Goal: Task Accomplishment & Management: Use online tool/utility

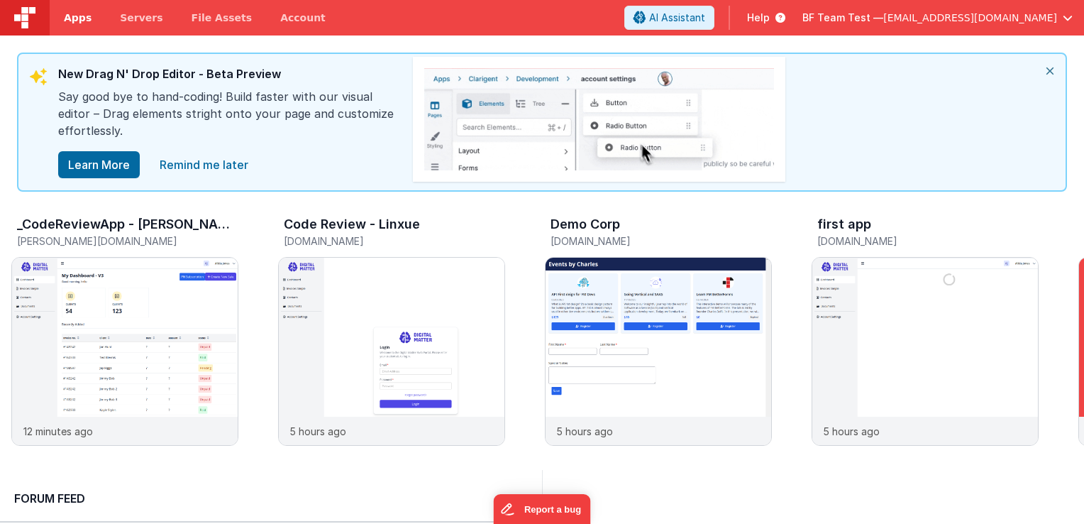
click at [77, 18] on span "Apps" at bounding box center [78, 18] width 28 height 14
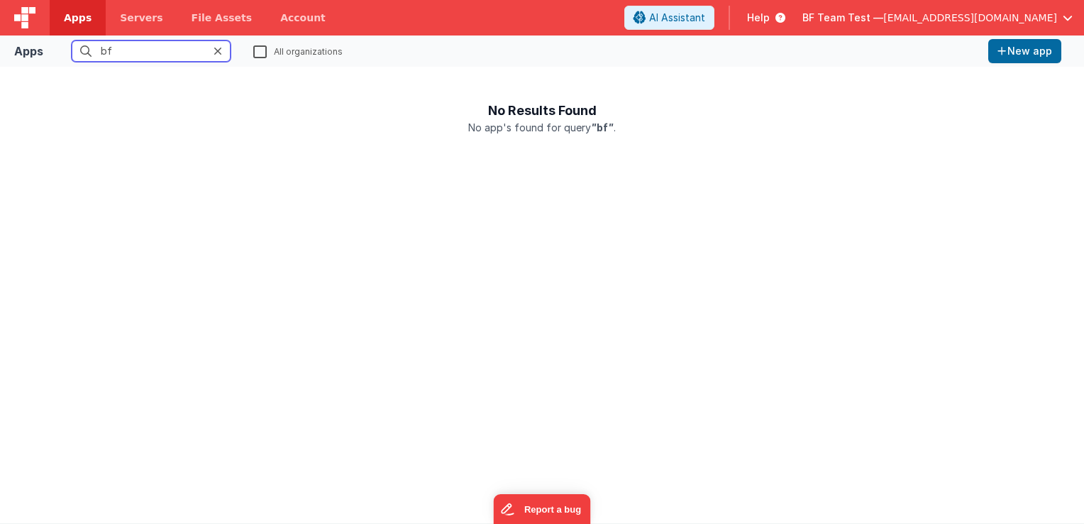
type input "b"
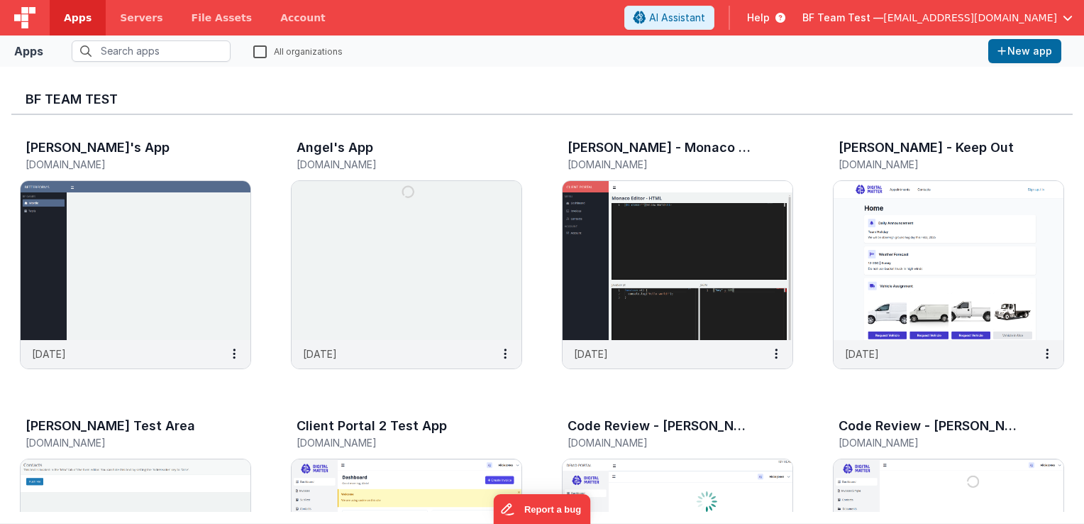
click at [62, 18] on link "Apps" at bounding box center [78, 17] width 56 height 35
click at [21, 13] on img at bounding box center [24, 17] width 21 height 21
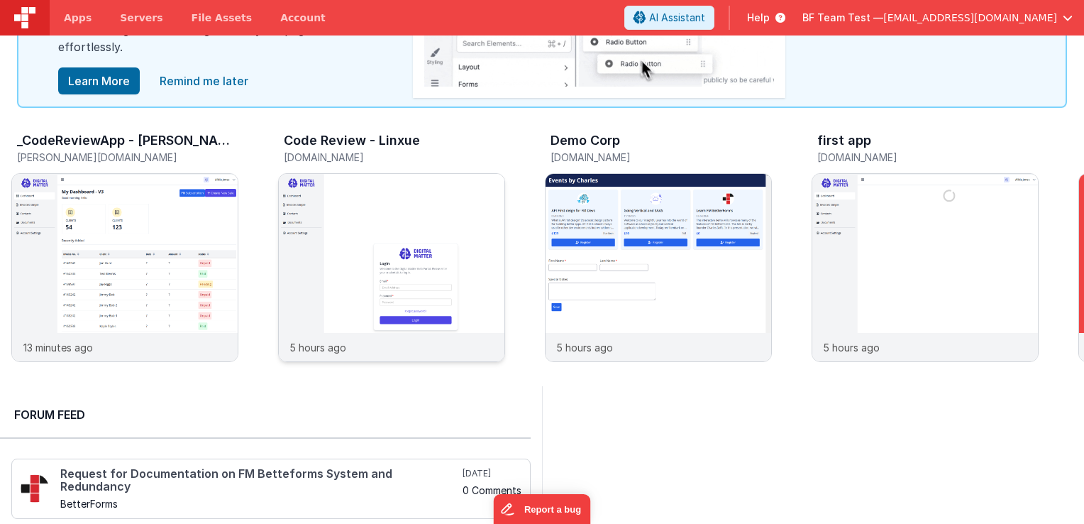
scroll to position [142, 0]
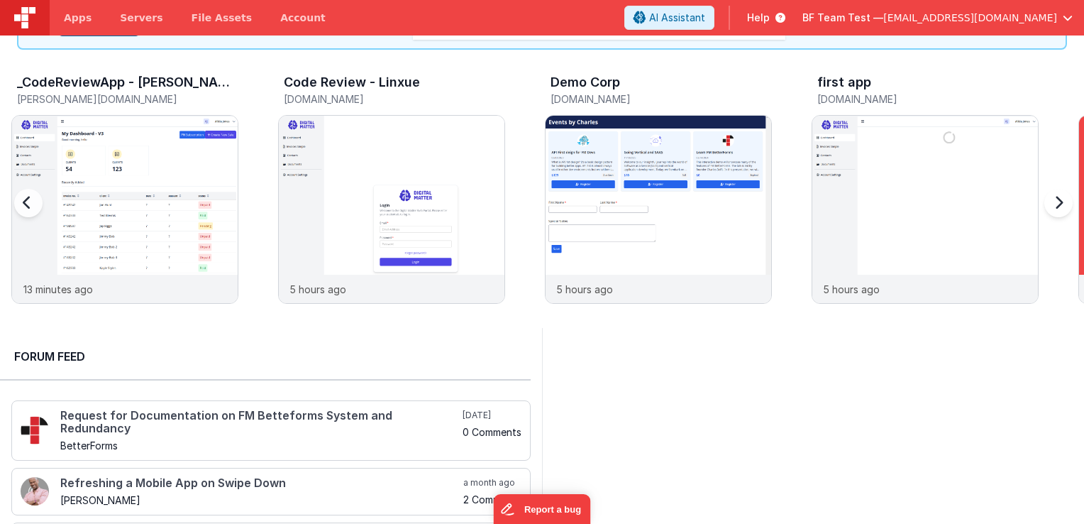
click at [1053, 207] on div at bounding box center [1056, 211] width 57 height 204
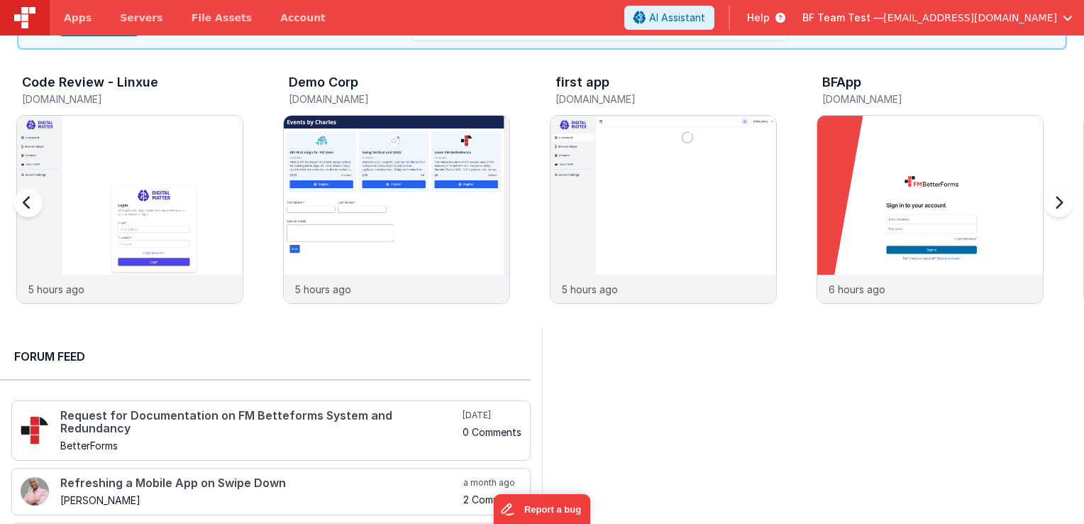
scroll to position [0, 267]
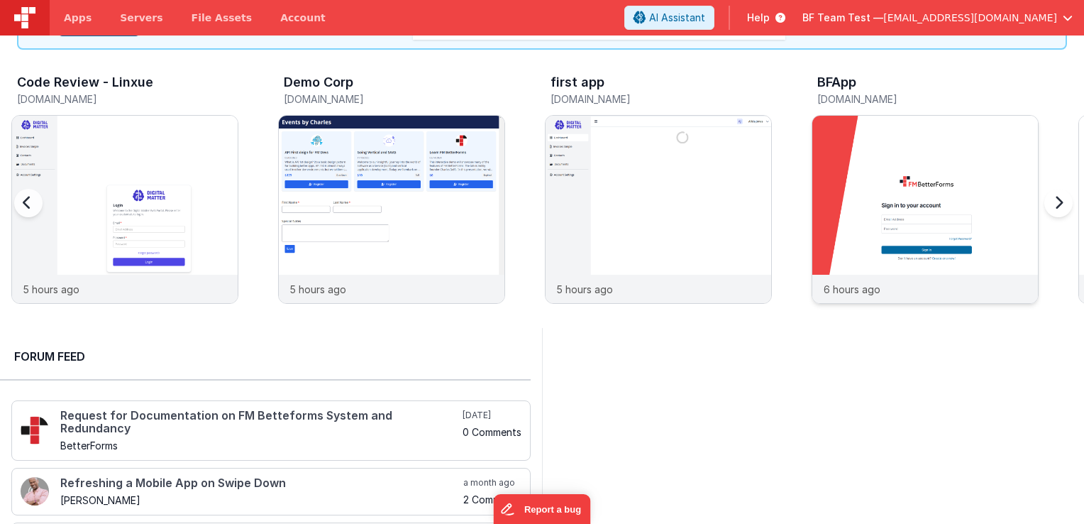
click at [898, 188] on img at bounding box center [926, 229] width 226 height 226
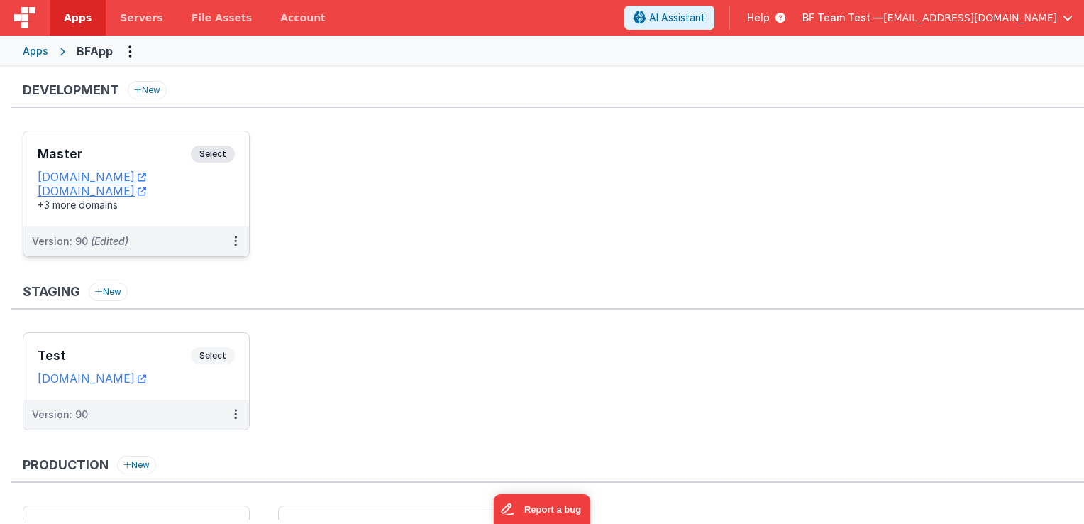
click at [226, 158] on span "Select" at bounding box center [213, 153] width 44 height 17
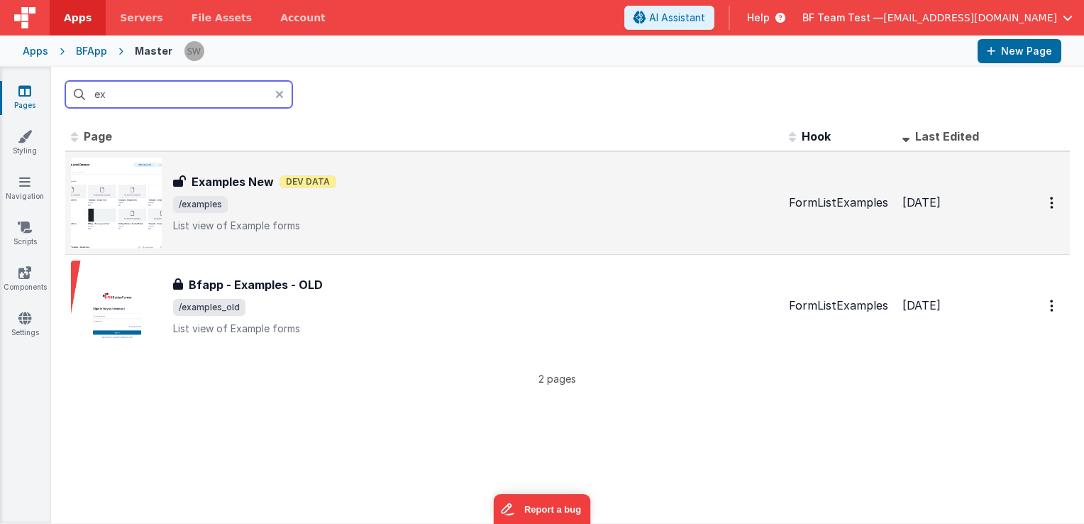
type input "ex"
click at [252, 183] on h3 "Examples New" at bounding box center [233, 181] width 82 height 17
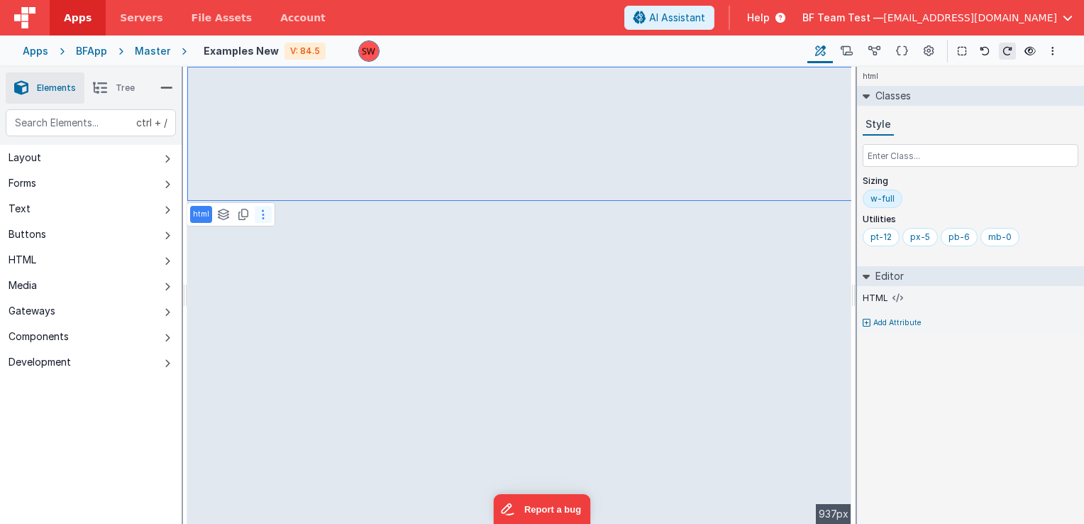
click at [268, 219] on button at bounding box center [263, 214] width 17 height 17
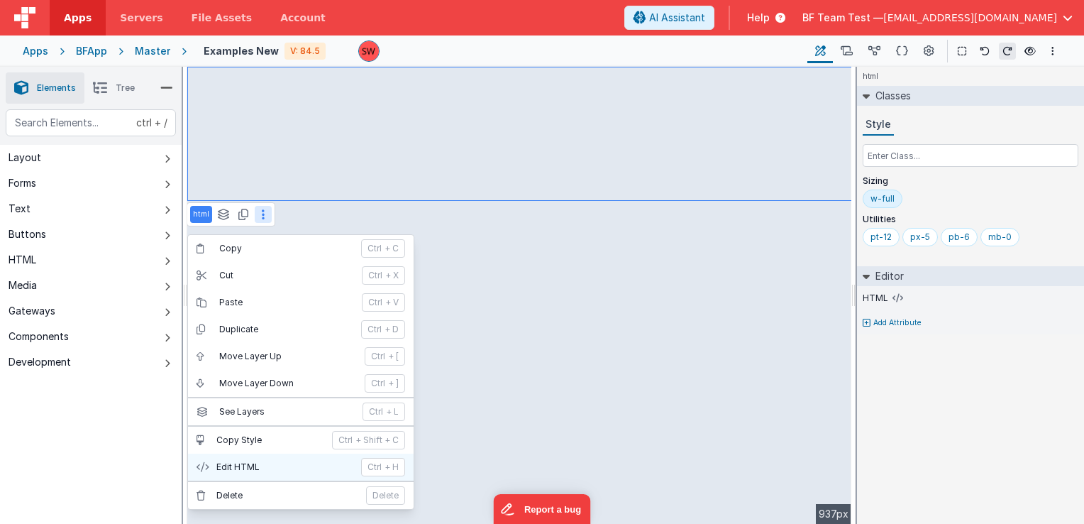
click at [275, 454] on button "Edit HTML ctrl + H" at bounding box center [301, 466] width 226 height 27
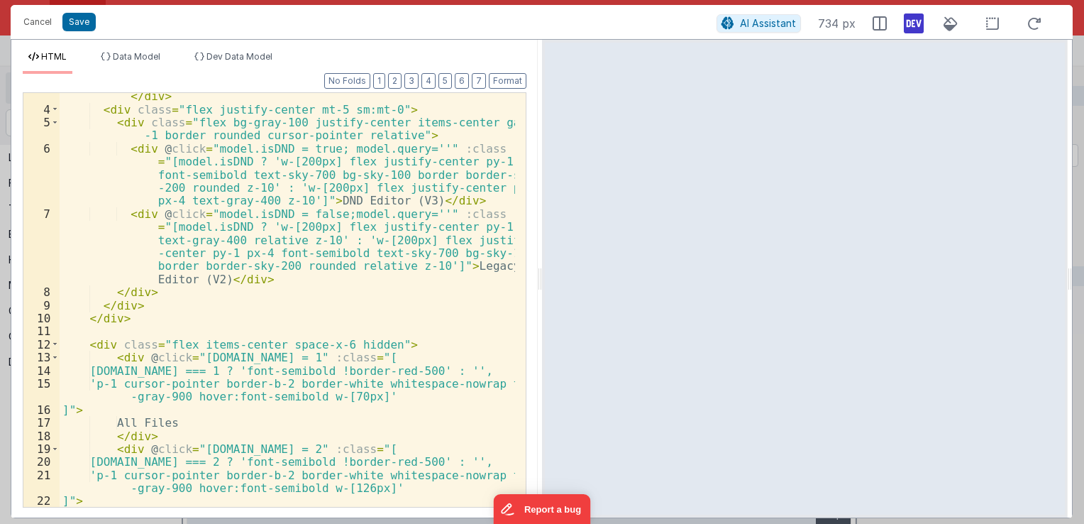
scroll to position [85, 0]
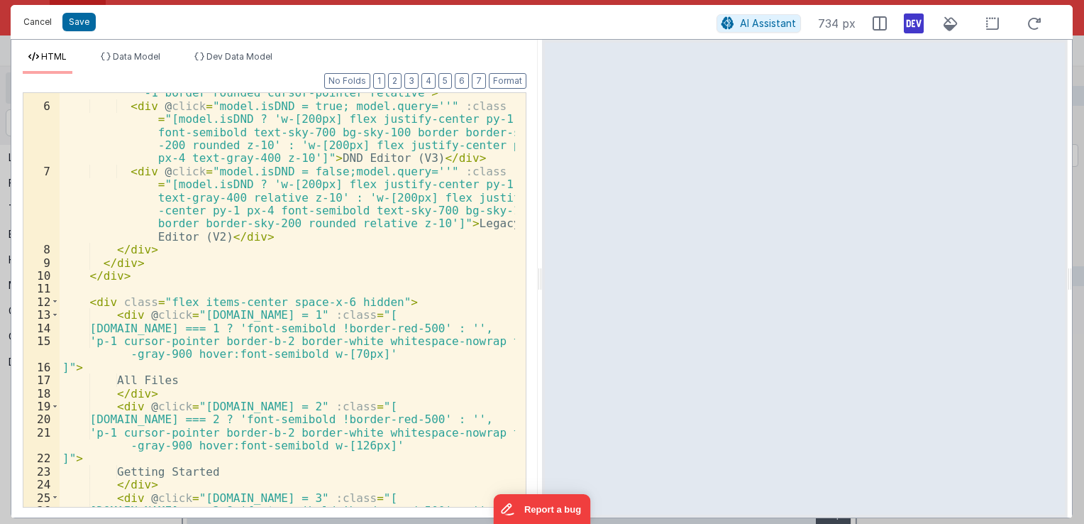
click at [48, 19] on button "Cancel" at bounding box center [37, 22] width 43 height 20
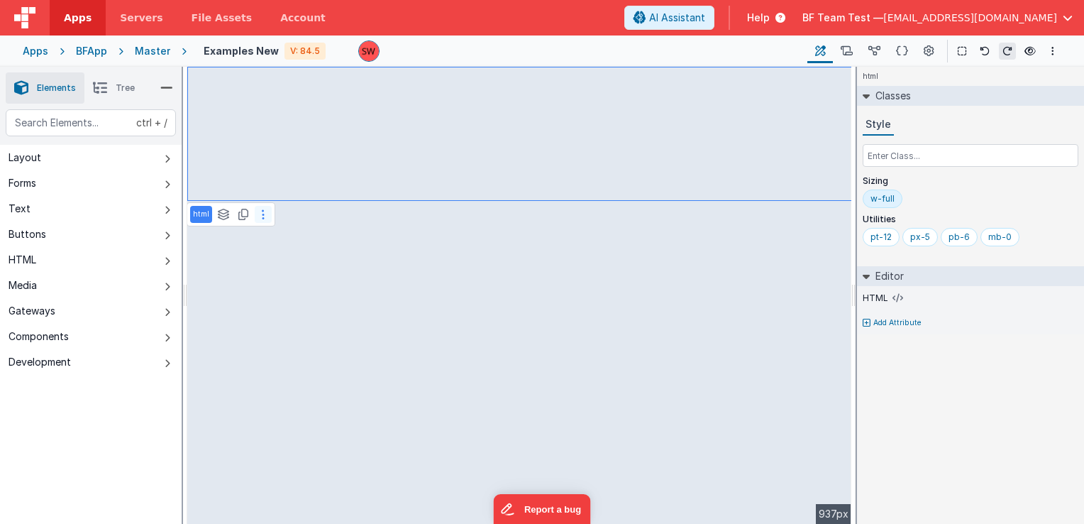
click at [259, 212] on button at bounding box center [263, 214] width 17 height 17
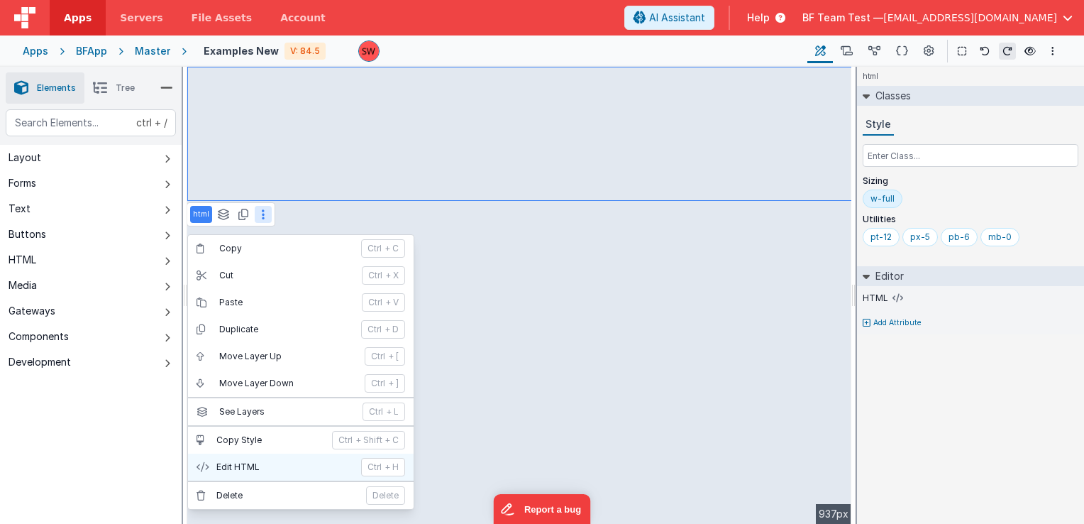
click at [260, 466] on p "Edit HTML" at bounding box center [284, 466] width 136 height 11
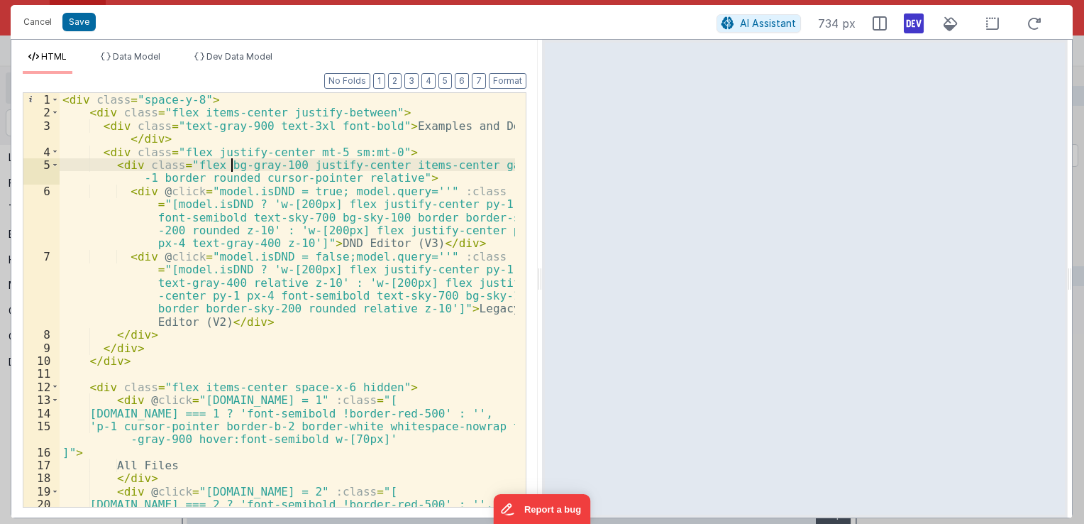
click at [230, 166] on div "< div class = "space-y-8" > < div class = "flex items-center justify-between" >…" at bounding box center [288, 319] width 456 height 453
click at [268, 166] on div "< div class = "space-y-8" > < div class = "flex items-center justify-between" >…" at bounding box center [288, 319] width 456 height 453
click at [292, 166] on div "< div class = "space-y-8" > < div class = "flex items-center justify-between" >…" at bounding box center [288, 319] width 456 height 453
click at [287, 165] on div "< div class = "space-y-8" > < div class = "flex items-center justify-between" >…" at bounding box center [288, 319] width 456 height 453
click at [461, 165] on div "< div class = "space-y-8" > < div class = "flex items-center justify-between" >…" at bounding box center [288, 319] width 456 height 453
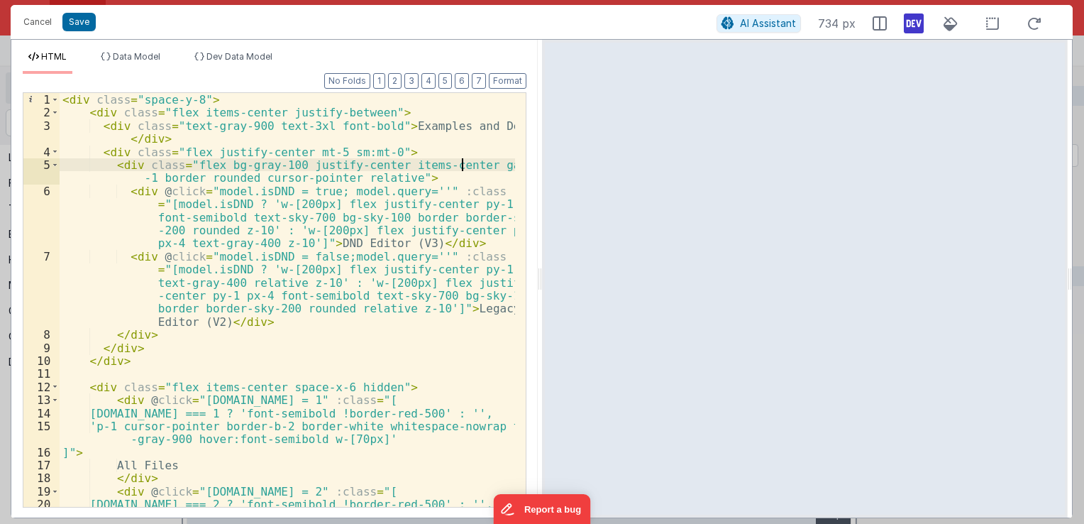
click at [469, 167] on div "< div class = "space-y-8" > < div class = "flex items-center justify-between" >…" at bounding box center [288, 319] width 456 height 453
click at [365, 217] on div "< div class = "space-y-8" > < div class = "flex items-center justify-between" >…" at bounding box center [288, 319] width 456 height 453
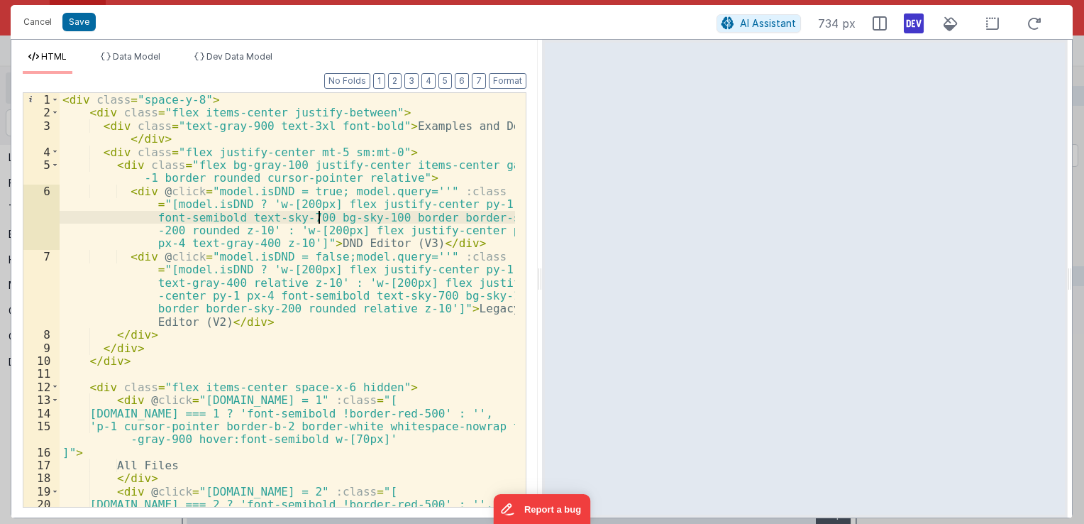
click at [319, 216] on div "< div class = "space-y-8" > < div class = "flex items-center justify-between" >…" at bounding box center [288, 319] width 456 height 453
click at [295, 218] on div "< div class = "space-y-8" > < div class = "flex items-center justify-between" >…" at bounding box center [288, 319] width 456 height 453
click at [319, 217] on div "< div class = "space-y-8" > < div class = "flex items-center justify-between" >…" at bounding box center [288, 319] width 456 height 453
drag, startPoint x: 319, startPoint y: 217, endPoint x: 380, endPoint y: 219, distance: 61.8
click at [380, 219] on div "< div class = "space-y-8" > < div class = "flex items-center justify-between" >…" at bounding box center [288, 319] width 456 height 453
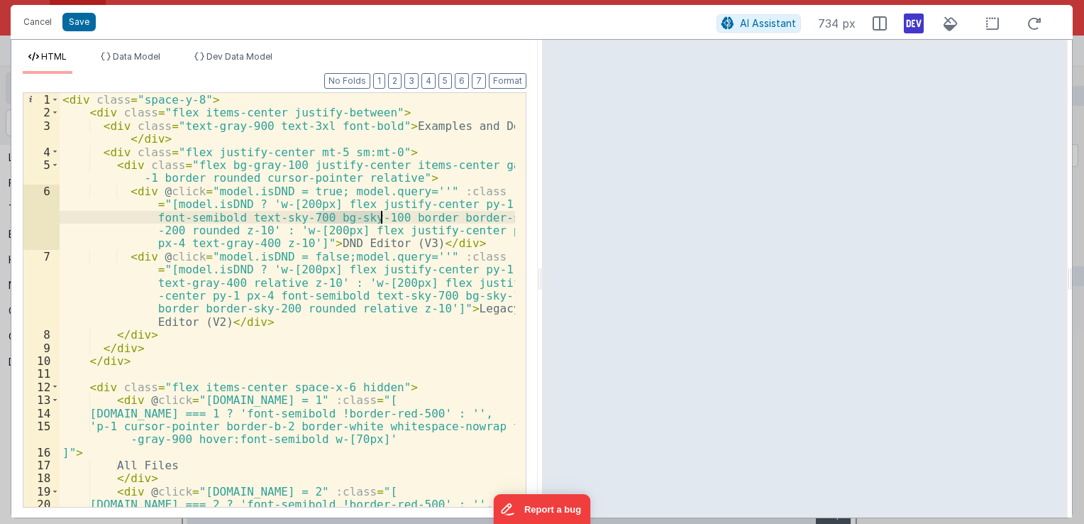
click at [353, 215] on div "< div class = "space-y-8" > < div class = "flex items-center justify-between" >…" at bounding box center [288, 300] width 456 height 414
click at [349, 218] on div "< div class = "space-y-8" > < div class = "flex items-center justify-between" >…" at bounding box center [288, 319] width 456 height 453
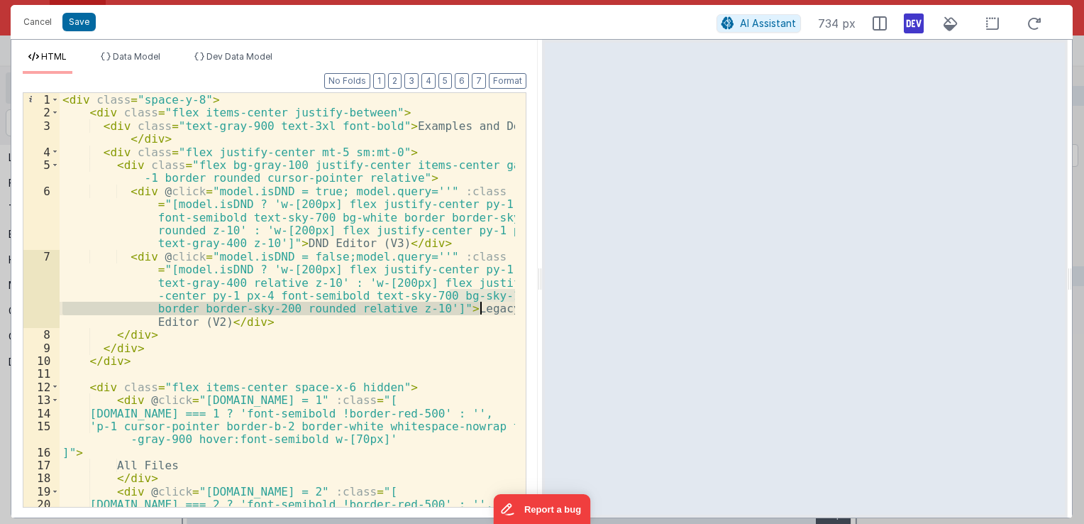
drag, startPoint x: 449, startPoint y: 293, endPoint x: 492, endPoint y: 301, distance: 44.0
click at [494, 302] on div "< div class = "space-y-8" > < div class = "flex items-center justify-between" >…" at bounding box center [288, 319] width 456 height 453
click at [491, 295] on div "< div class = "space-y-8" > < div class = "flex items-center justify-between" >…" at bounding box center [288, 300] width 456 height 414
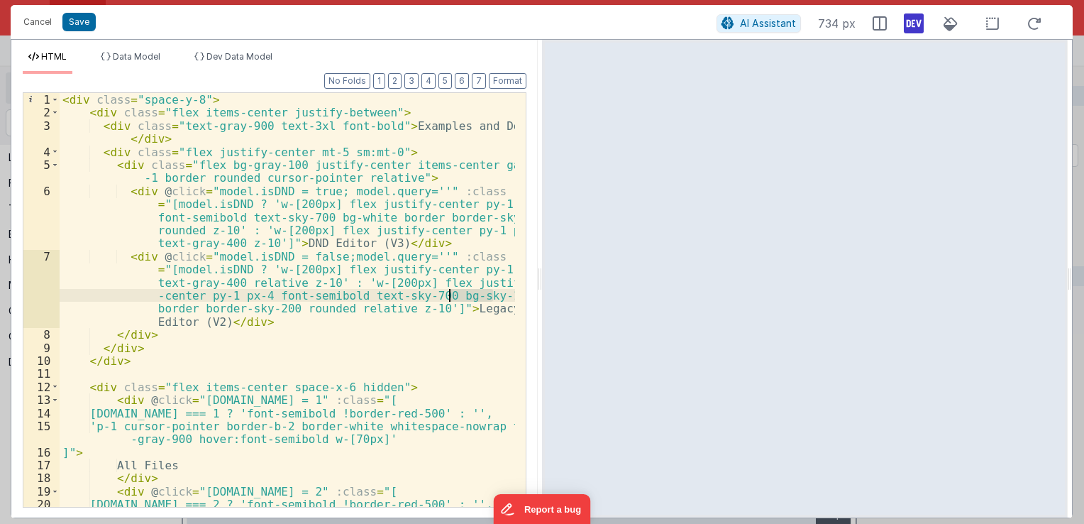
drag, startPoint x: 494, startPoint y: 297, endPoint x: 448, endPoint y: 291, distance: 45.8
click at [448, 291] on div "< div class = "space-y-8" > < div class = "flex items-center justify-between" >…" at bounding box center [288, 319] width 456 height 453
click at [309, 297] on div "< div class = "space-y-8" > < div class = "flex items-center justify-between" >…" at bounding box center [288, 319] width 456 height 453
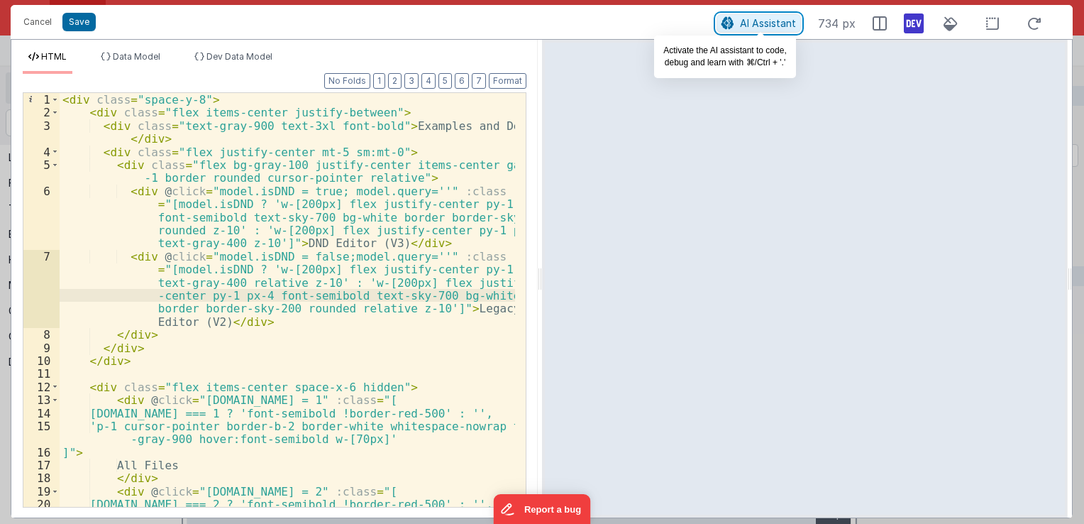
click at [755, 21] on span "AI Assistant" at bounding box center [768, 23] width 56 height 12
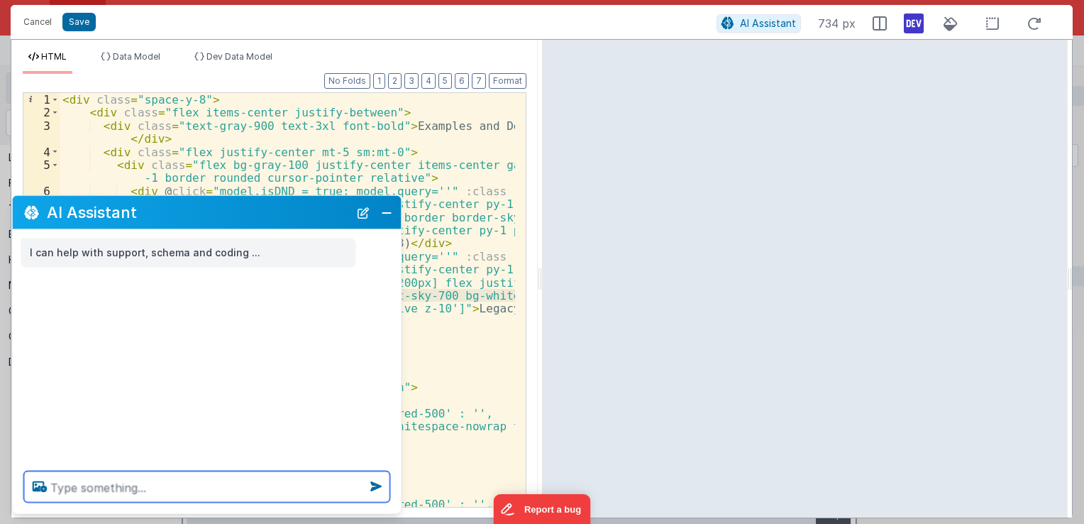
click at [157, 490] on textarea at bounding box center [207, 486] width 366 height 31
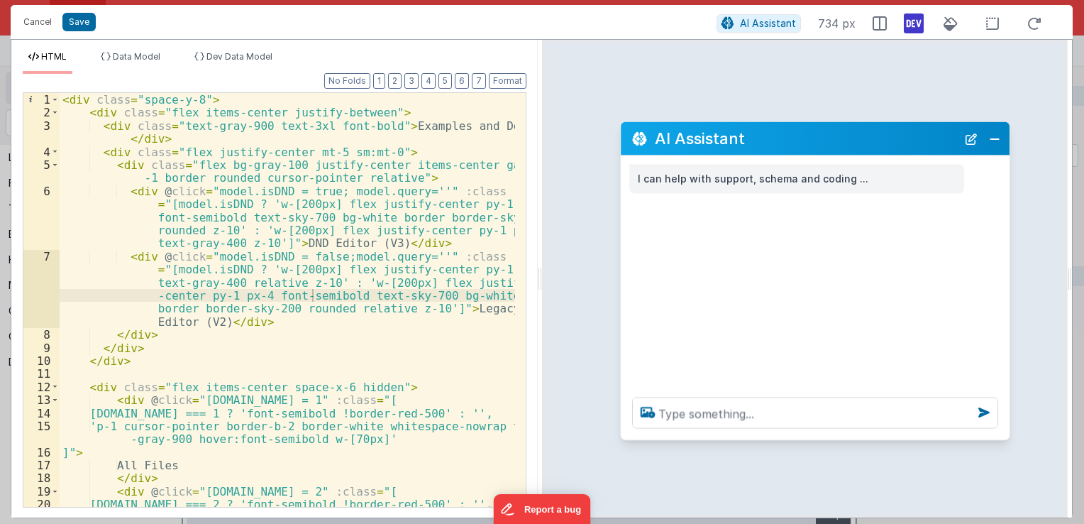
drag, startPoint x: 161, startPoint y: 200, endPoint x: 766, endPoint y: 183, distance: 604.9
click at [769, 126] on div "AI Assistant" at bounding box center [815, 138] width 389 height 33
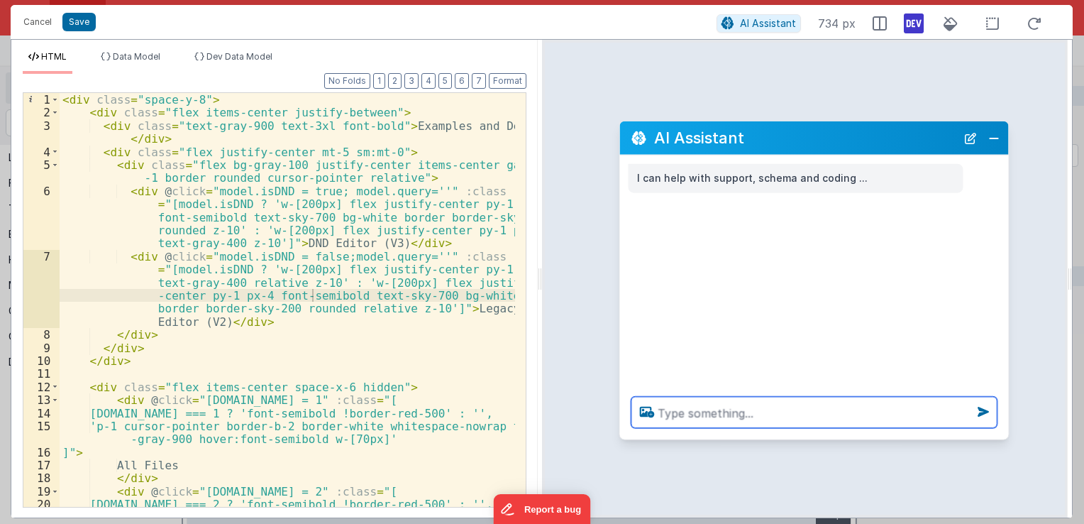
click at [736, 409] on textarea at bounding box center [815, 412] width 366 height 31
type textarea "change the dnd/legacy button to be size 16 font semi bold"
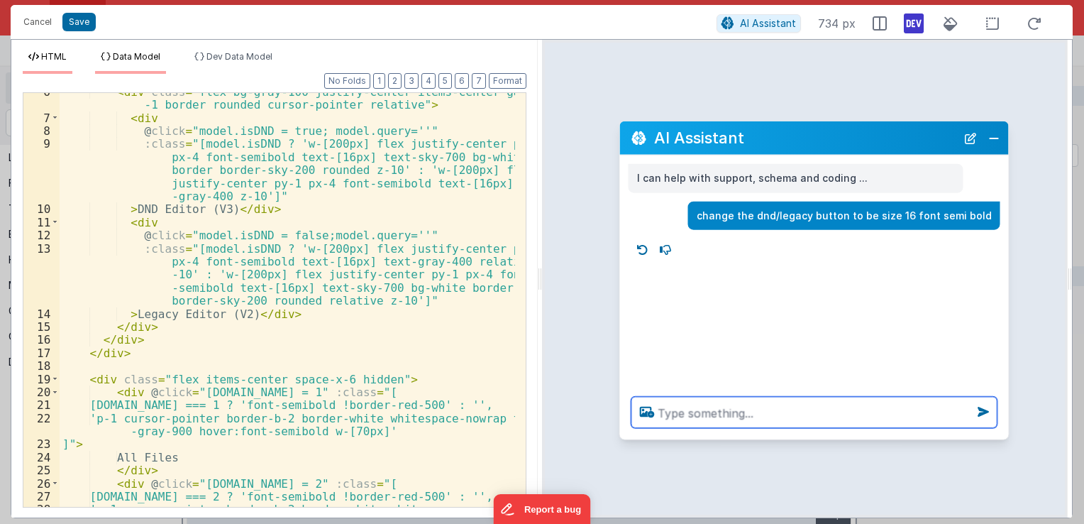
scroll to position [14, 0]
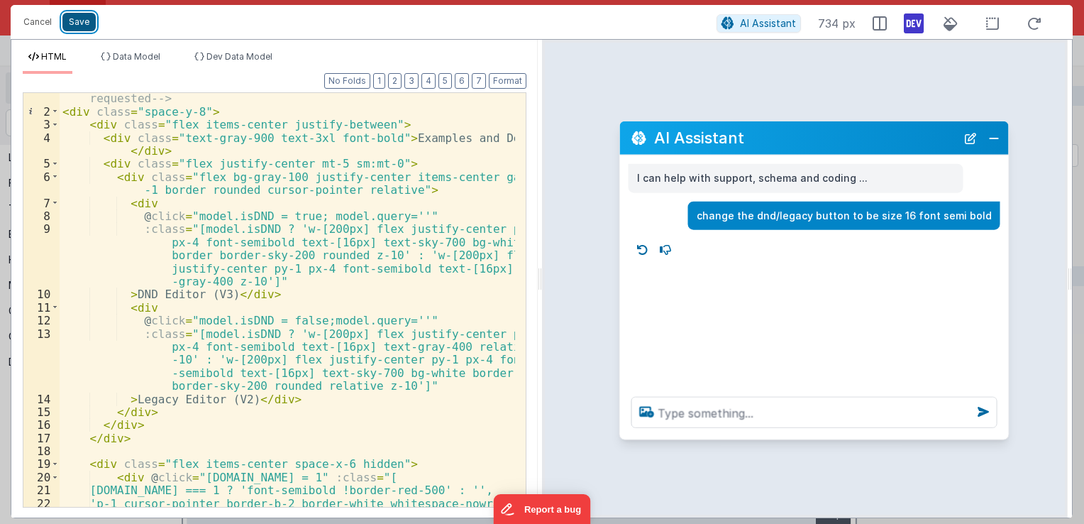
click at [72, 20] on button "Save" at bounding box center [78, 22] width 33 height 18
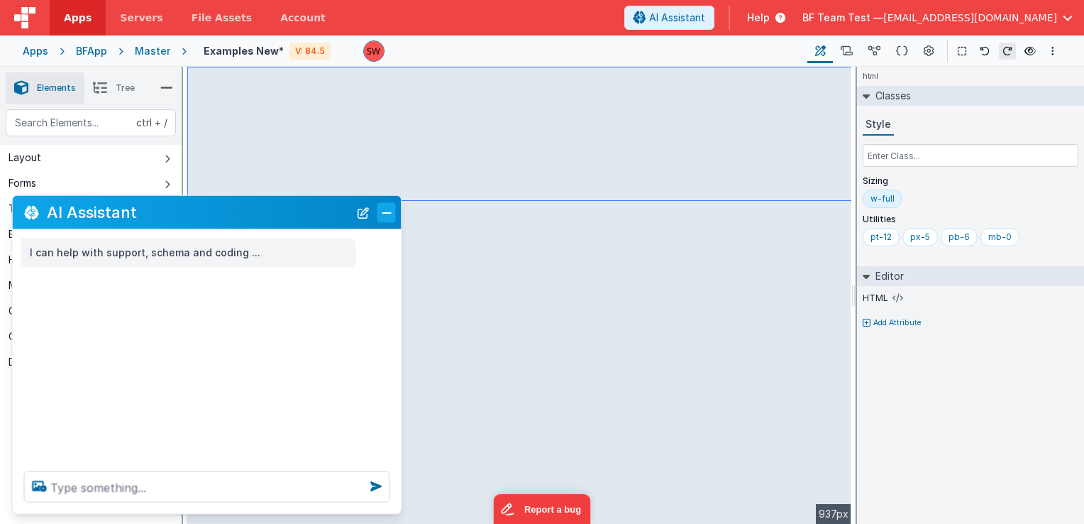
click at [380, 216] on button "Close" at bounding box center [387, 212] width 18 height 20
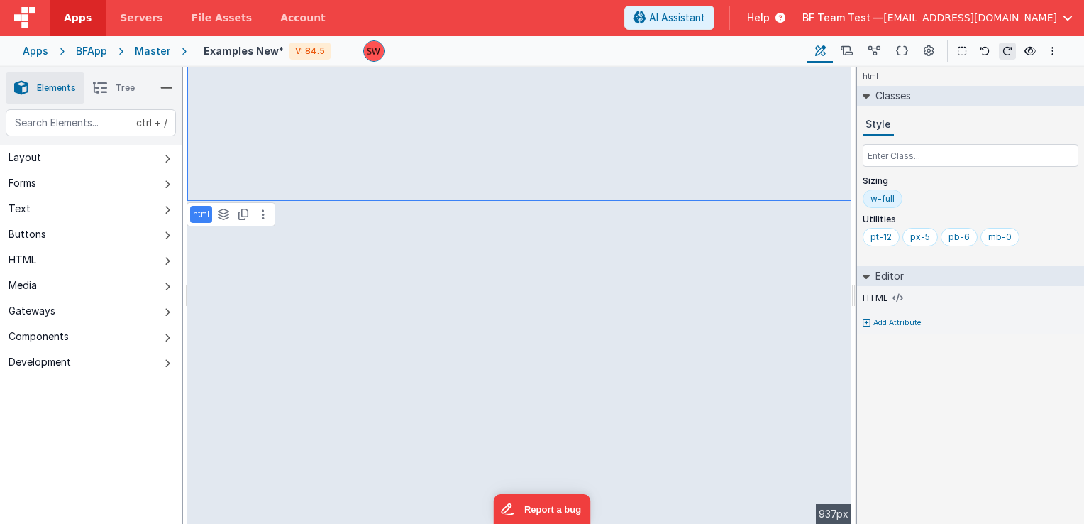
click at [1021, 52] on div "Preview Page ctrl + b" at bounding box center [1027, 51] width 23 height 20
click at [1027, 53] on icon at bounding box center [1030, 51] width 11 height 10
click at [1030, 50] on icon at bounding box center [1030, 51] width 11 height 10
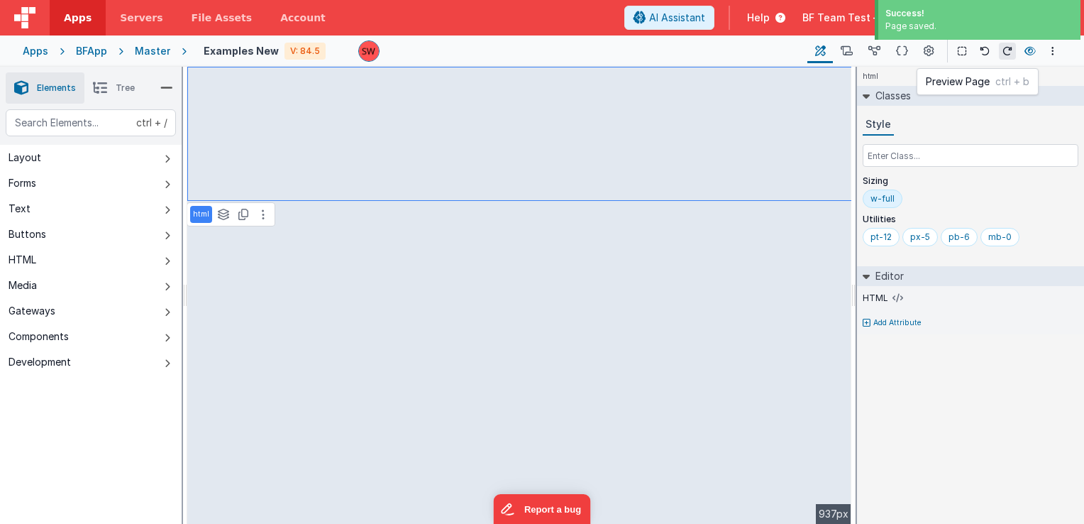
click at [1028, 51] on icon at bounding box center [1030, 51] width 11 height 10
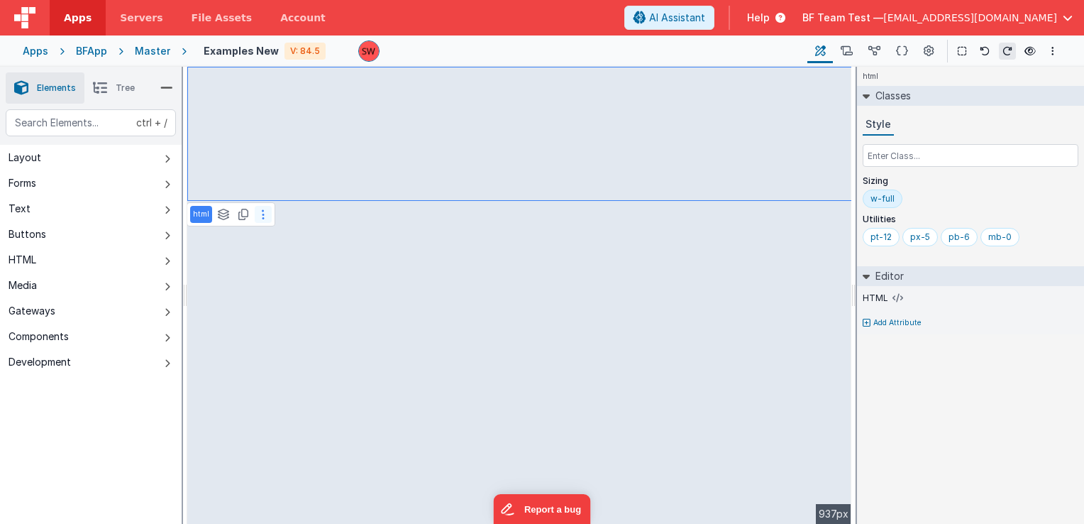
click at [265, 207] on button at bounding box center [263, 214] width 17 height 17
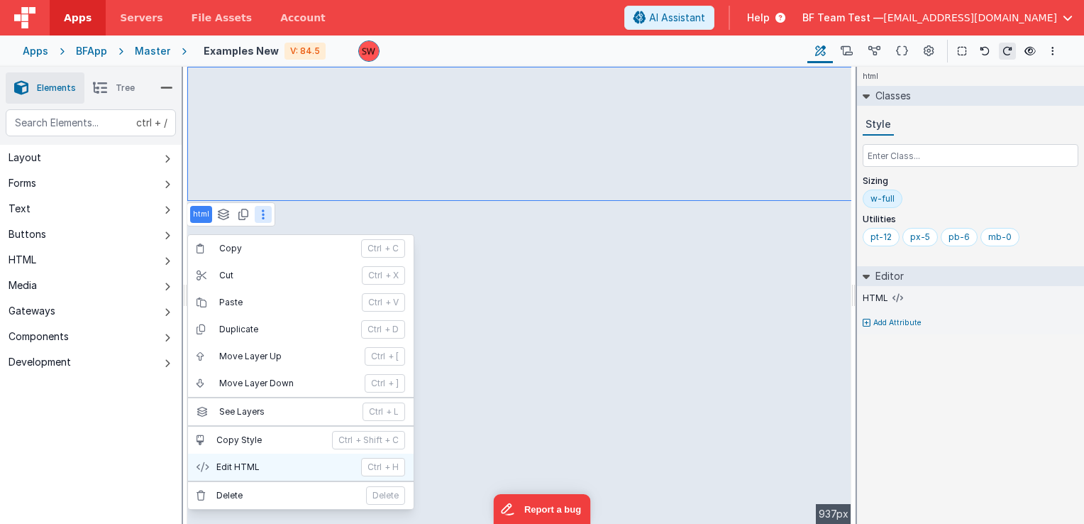
click at [259, 461] on p "Edit HTML" at bounding box center [284, 466] width 136 height 11
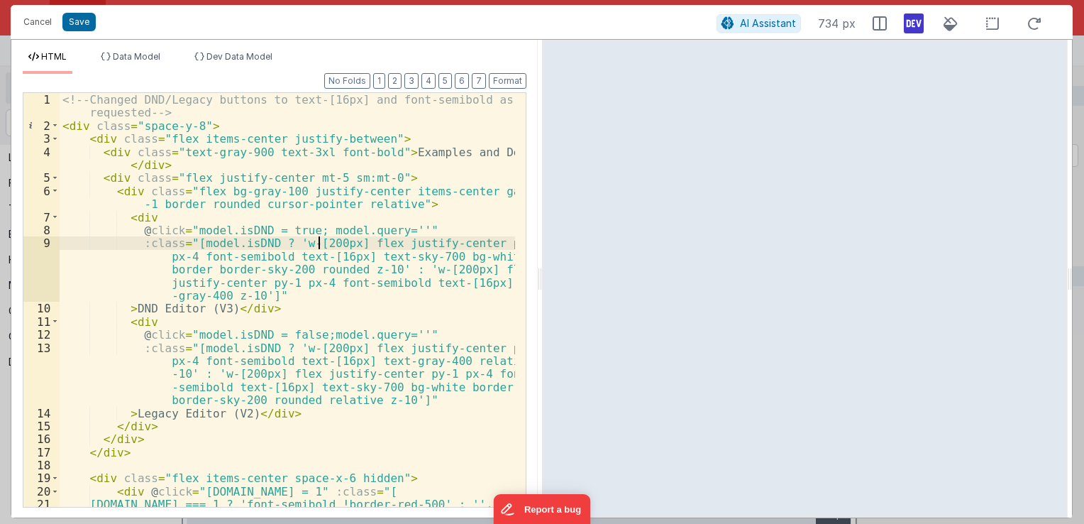
click at [318, 243] on div "<!-- Changed DND/Legacy buttons to text-[16px] and font-semibold as requested -…" at bounding box center [288, 326] width 456 height 467
click at [307, 244] on div "<!-- Changed DND/Legacy buttons to text-[16px] and font-semibold as requested -…" at bounding box center [288, 326] width 456 height 467
drag, startPoint x: 308, startPoint y: 243, endPoint x: 324, endPoint y: 243, distance: 16.3
click at [324, 243] on div "<!-- Changed DND/Legacy buttons to text-[16px] and font-semibold as requested -…" at bounding box center [288, 326] width 456 height 467
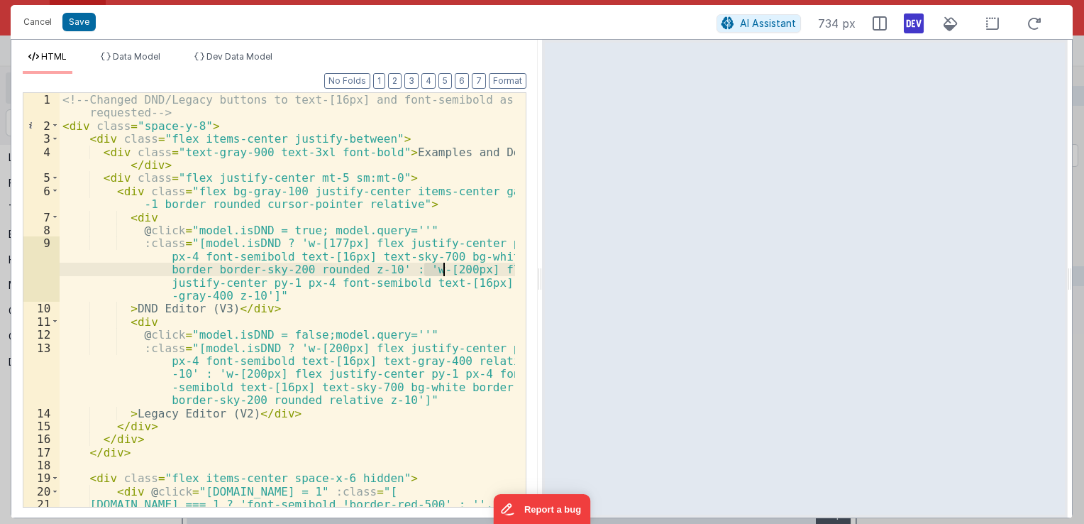
drag, startPoint x: 424, startPoint y: 272, endPoint x: 445, endPoint y: 269, distance: 21.5
click at [445, 269] on div "<!-- Changed DND/Legacy buttons to text-[16px] and font-semibold as requested -…" at bounding box center [288, 326] width 456 height 467
click at [349, 245] on div "<!-- Changed DND/Legacy buttons to text-[16px] and font-semibold as requested -…" at bounding box center [288, 326] width 456 height 467
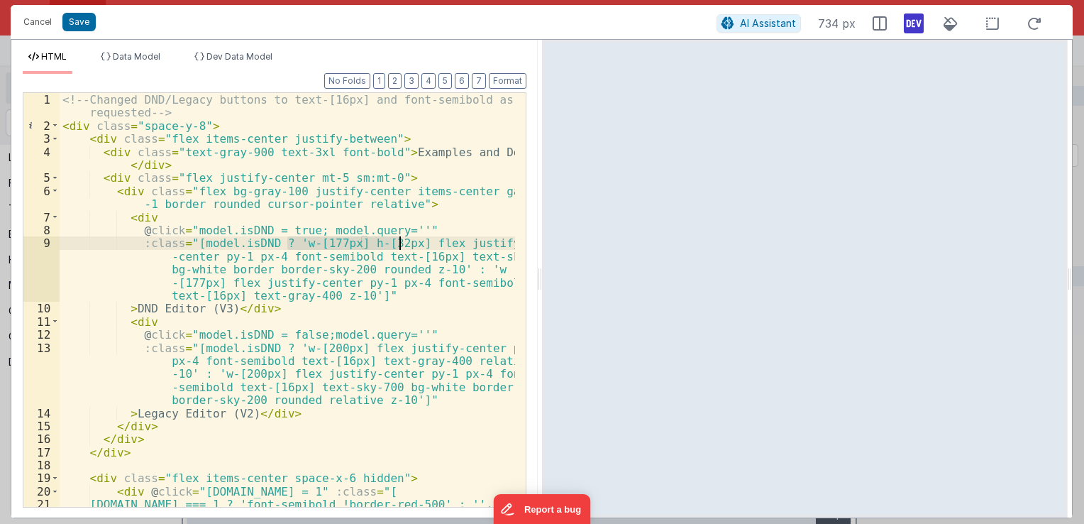
drag, startPoint x: 284, startPoint y: 241, endPoint x: 400, endPoint y: 241, distance: 116.4
click at [400, 241] on div "<!-- Changed DND/Legacy buttons to text-[16px] and font-semibold as requested -…" at bounding box center [288, 326] width 456 height 467
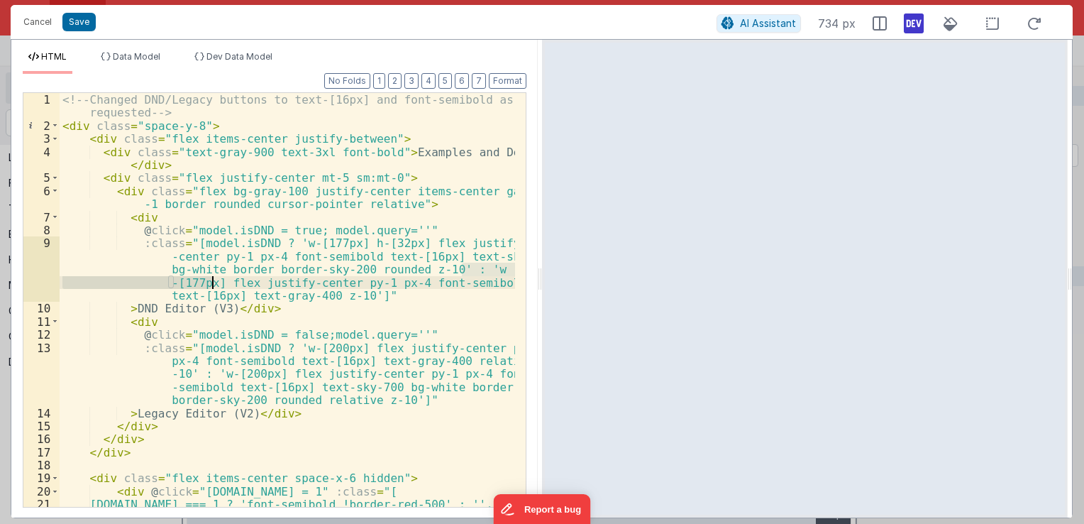
drag, startPoint x: 462, startPoint y: 270, endPoint x: 211, endPoint y: 279, distance: 250.7
click at [211, 279] on div "<!-- Changed DND/Legacy buttons to text-[16px] and font-semibold as requested -…" at bounding box center [288, 326] width 456 height 467
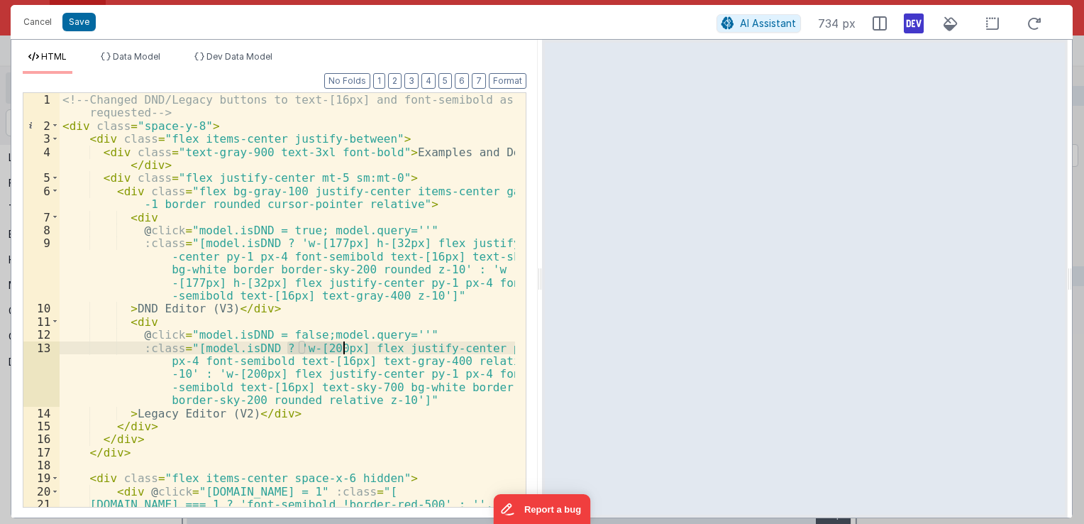
drag, startPoint x: 287, startPoint y: 351, endPoint x: 343, endPoint y: 347, distance: 56.9
click at [343, 347] on div "<!-- Changed DND/Legacy buttons to text-[16px] and font-semibold as requested -…" at bounding box center [288, 326] width 456 height 467
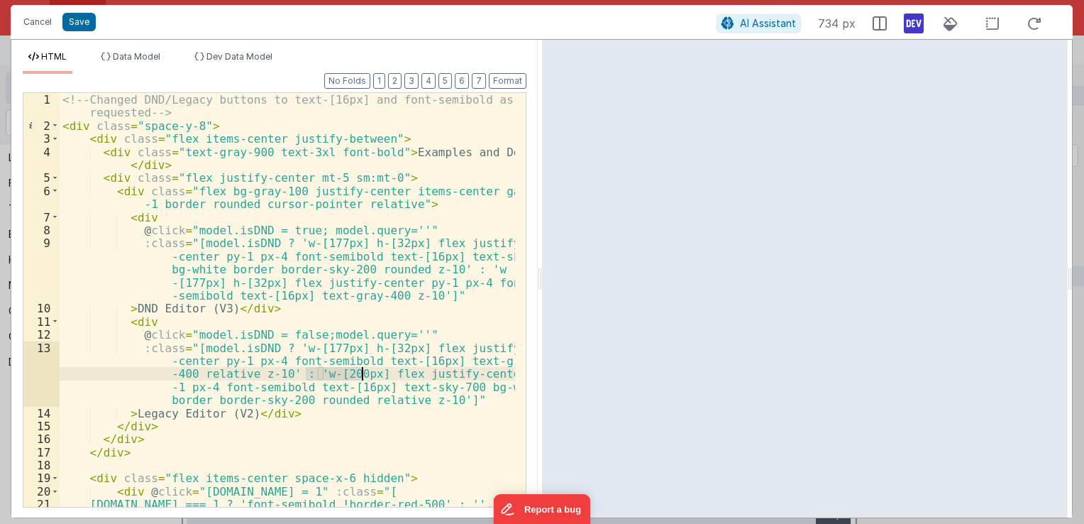
drag, startPoint x: 307, startPoint y: 375, endPoint x: 363, endPoint y: 376, distance: 56.8
click at [363, 376] on div "<!-- Changed DND/Legacy buttons to text-[16px] and font-semibold as requested -…" at bounding box center [288, 326] width 456 height 467
click at [315, 270] on div "<!-- Changed DND/Legacy buttons to text-[16px] and font-semibold as requested -…" at bounding box center [288, 326] width 456 height 467
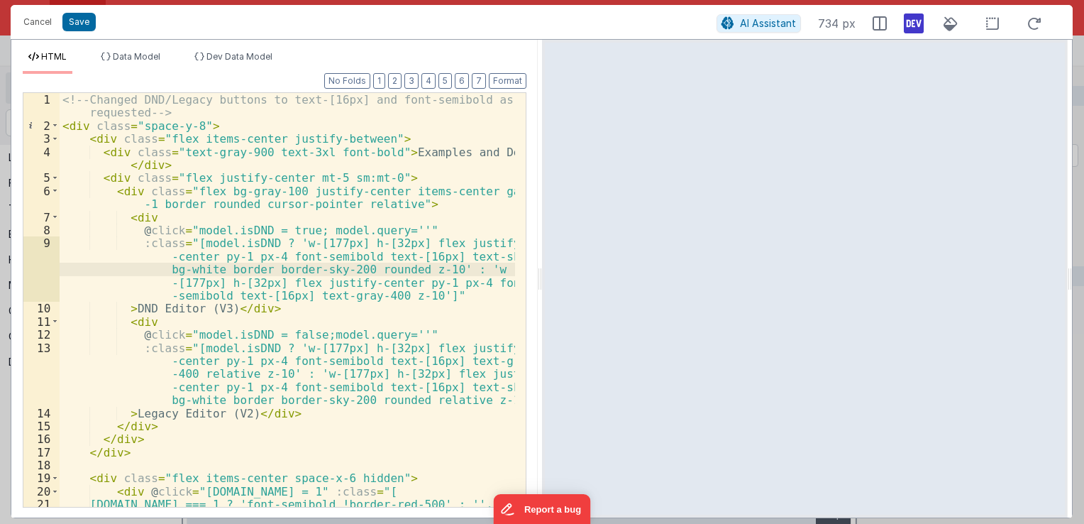
click at [469, 254] on div "<!-- Changed DND/Legacy buttons to text-[16px] and font-semibold as requested -…" at bounding box center [288, 326] width 456 height 467
click at [332, 268] on div "<!-- Changed DND/Legacy buttons to text-[16px] and font-semibold as requested -…" at bounding box center [288, 326] width 456 height 467
click at [202, 266] on div "<!-- Changed DND/Legacy buttons to text-[16px] and font-semibold as requested -…" at bounding box center [288, 326] width 456 height 467
drag, startPoint x: 163, startPoint y: 269, endPoint x: 210, endPoint y: 266, distance: 47.6
click at [210, 266] on div "<!-- Changed DND/Legacy buttons to text-[16px] and font-semibold as requested -…" at bounding box center [288, 326] width 456 height 467
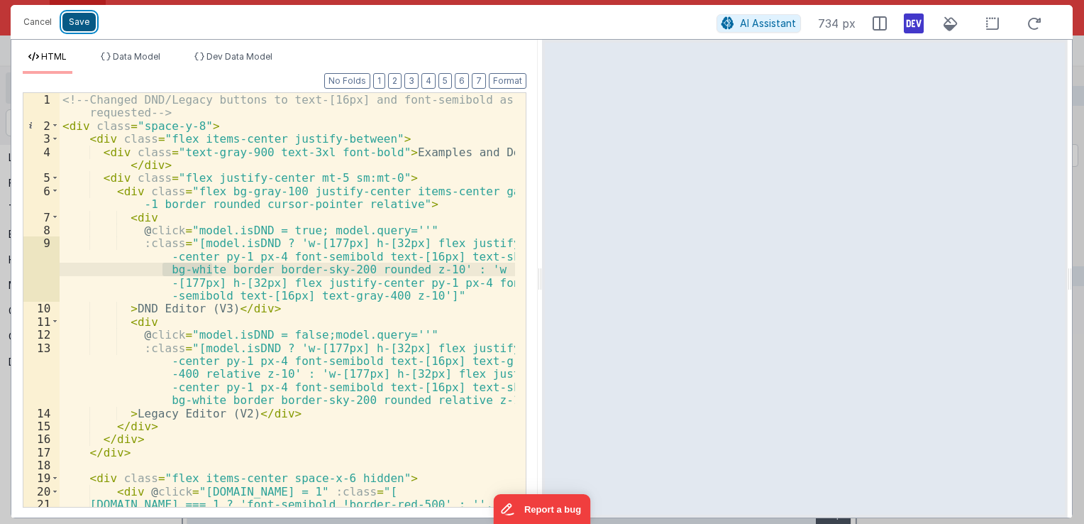
click at [79, 25] on button "Save" at bounding box center [78, 22] width 33 height 18
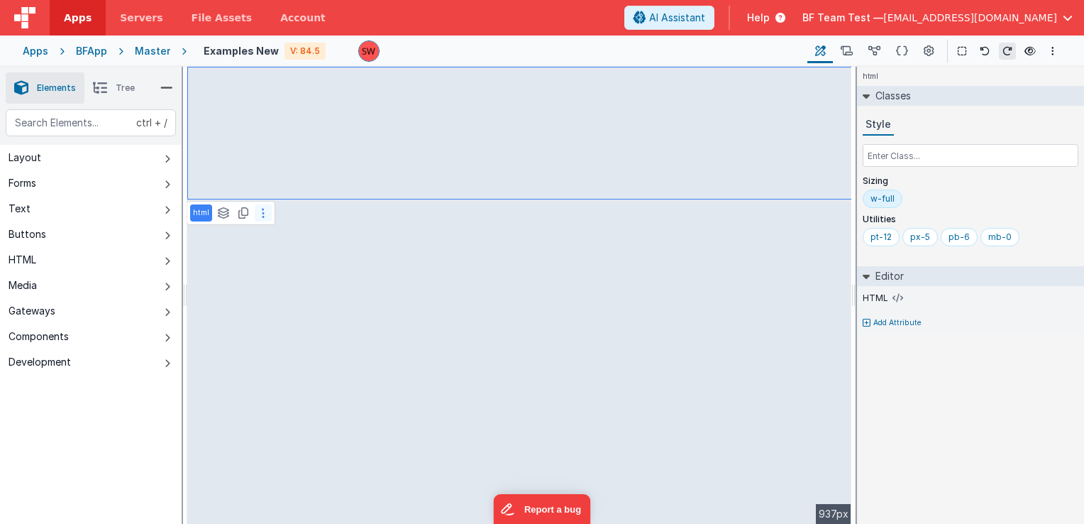
click at [267, 217] on button at bounding box center [263, 212] width 17 height 17
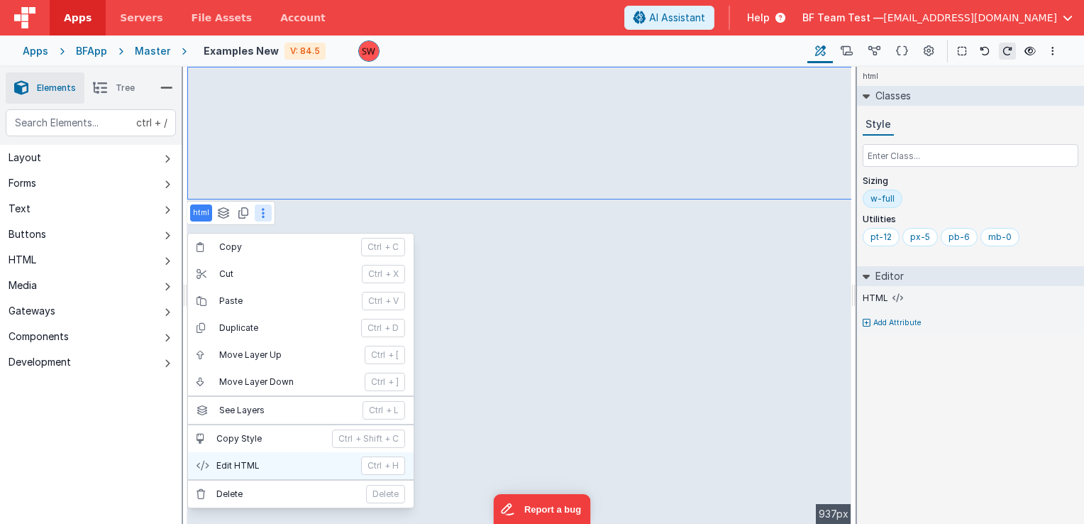
click at [241, 467] on p "Edit HTML" at bounding box center [284, 465] width 136 height 11
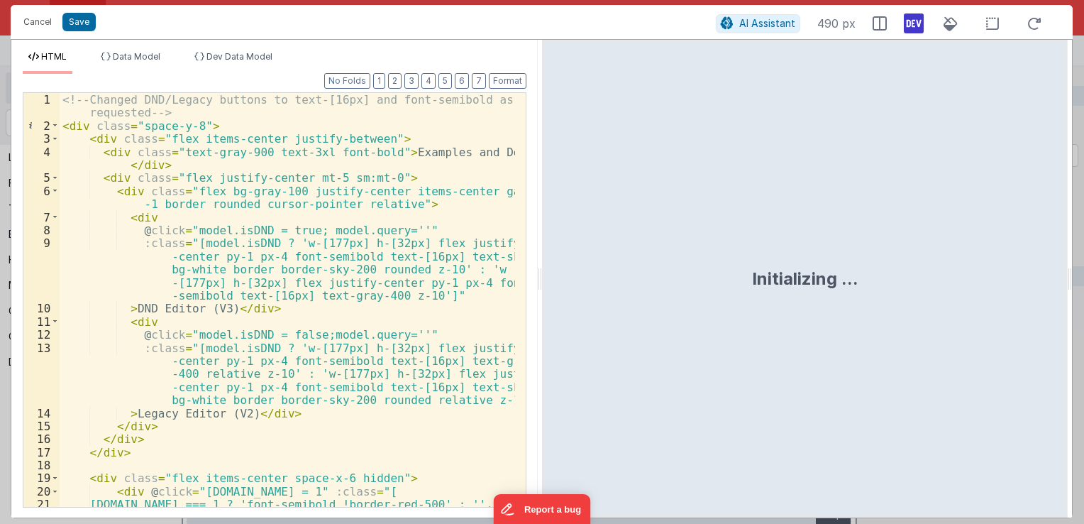
click at [415, 273] on div "<!-- Changed DND/Legacy buttons to text-[16px] and font-semibold as requested -…" at bounding box center [288, 326] width 456 height 467
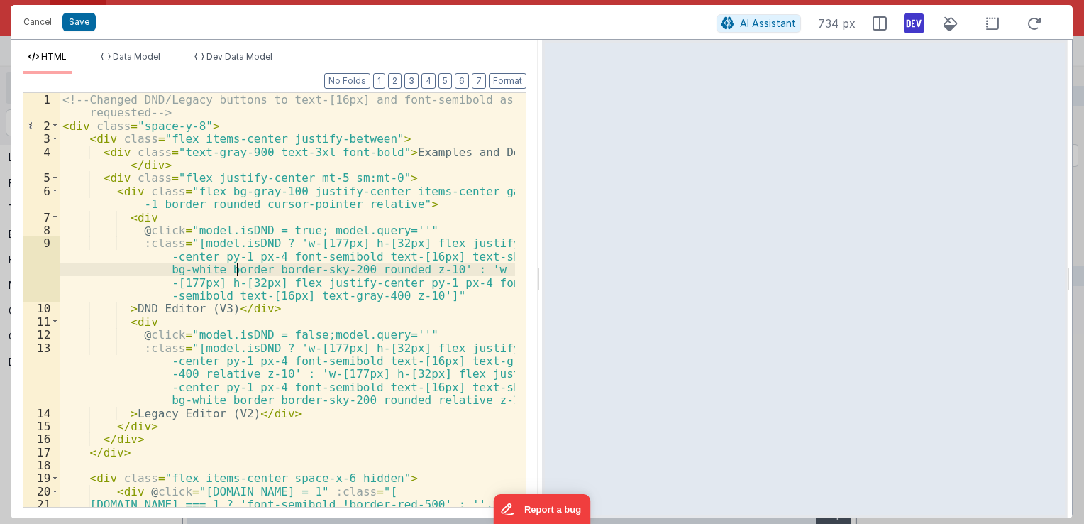
click at [236, 270] on div "<!-- Changed DND/Legacy buttons to text-[16px] and font-semibold as requested -…" at bounding box center [288, 326] width 456 height 467
click at [275, 268] on div "<!-- Changed DND/Legacy buttons to text-[16px] and font-semibold as requested -…" at bounding box center [288, 326] width 456 height 467
click at [326, 280] on div "<!-- Changed DND/Legacy buttons to text-[16px] and font-semibold as requested -…" at bounding box center [288, 326] width 456 height 467
click at [361, 268] on div "<!-- Changed DND/Legacy buttons to text-[16px] and font-semibold as requested -…" at bounding box center [288, 326] width 456 height 467
click at [390, 263] on div "<!-- Changed DND/Legacy buttons to text-[16px] and font-semibold as requested -…" at bounding box center [288, 326] width 456 height 467
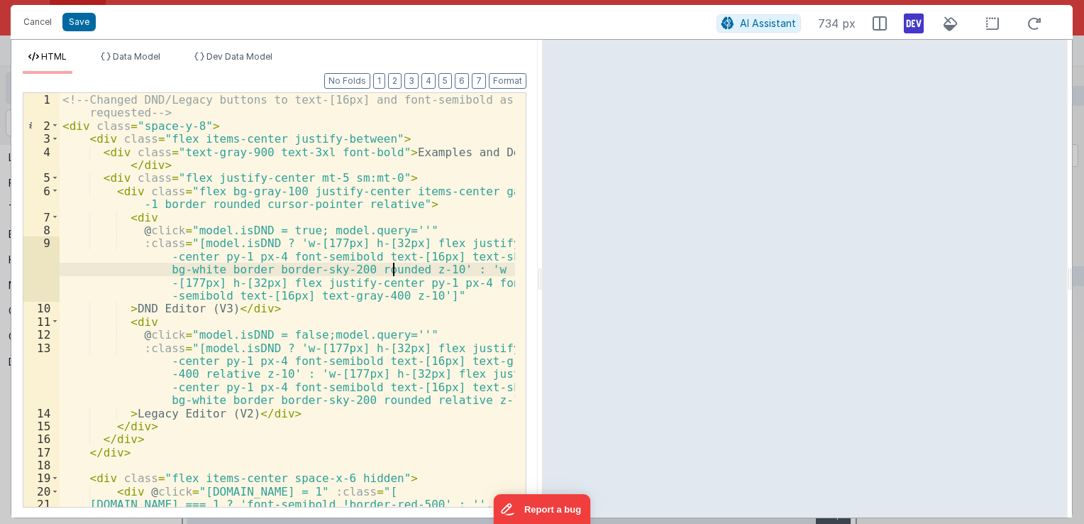
click at [443, 291] on div "<!-- Changed DND/Legacy buttons to text-[16px] and font-semibold as requested -…" at bounding box center [288, 326] width 456 height 467
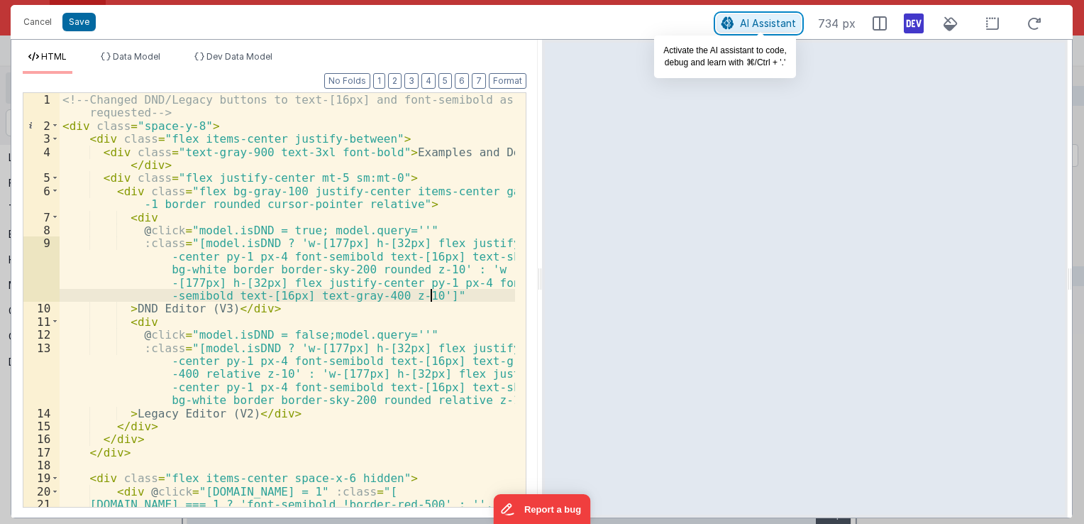
click at [757, 26] on span "AI Assistant" at bounding box center [768, 23] width 56 height 12
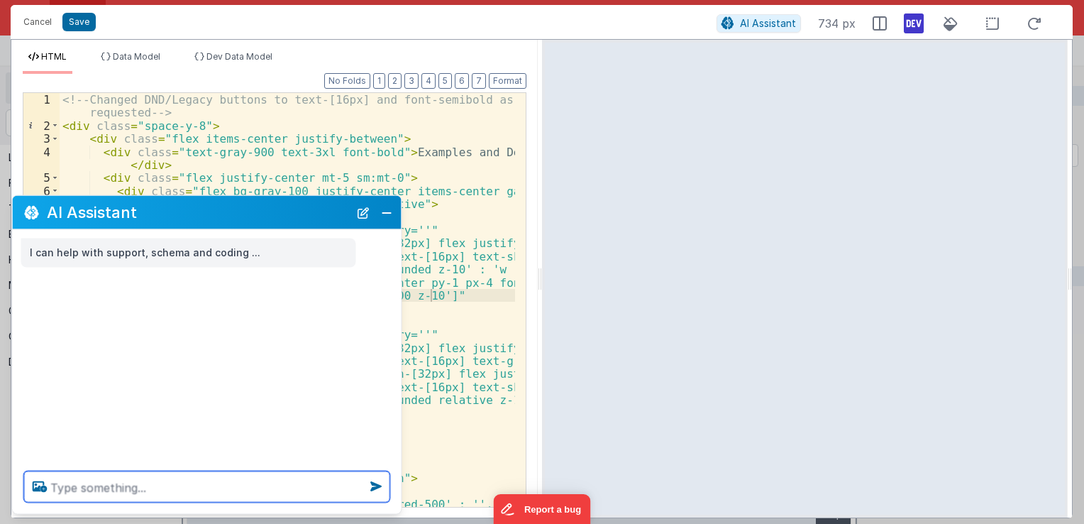
click at [119, 487] on textarea at bounding box center [207, 486] width 366 height 31
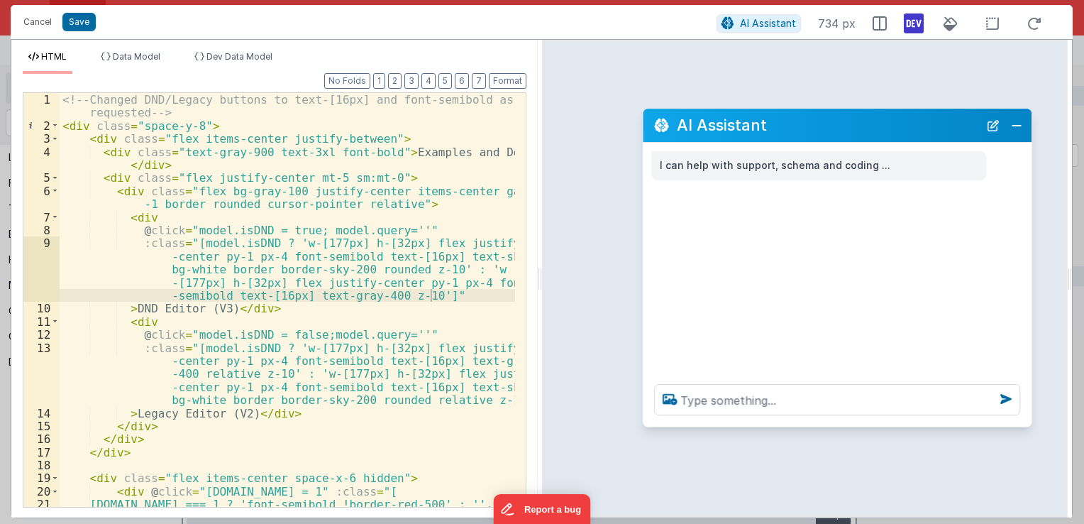
drag, startPoint x: 323, startPoint y: 209, endPoint x: 849, endPoint y: 129, distance: 532.6
click at [849, 129] on h2 "AI Assistant" at bounding box center [828, 125] width 302 height 17
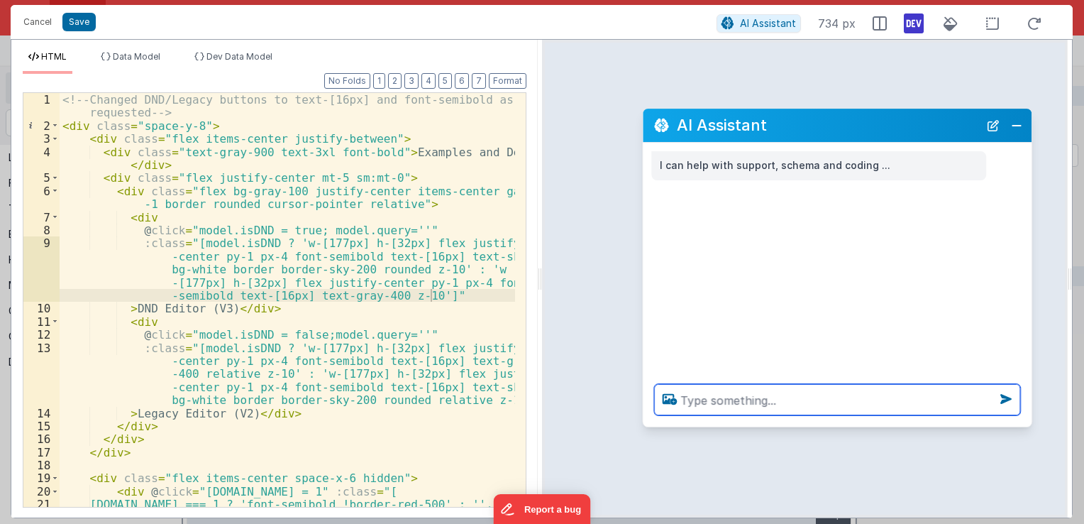
click at [766, 398] on textarea at bounding box center [837, 399] width 366 height 31
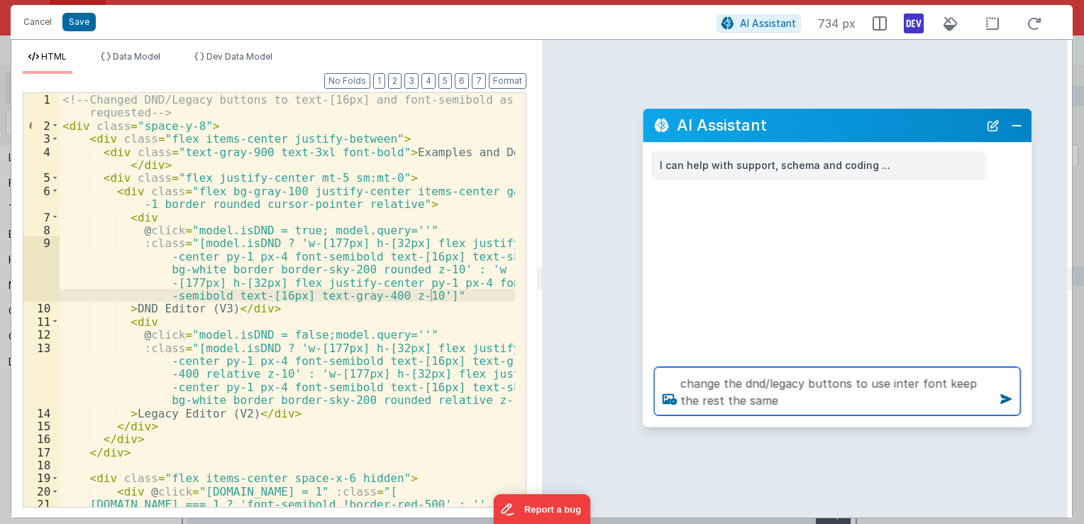
type textarea "change the dnd/legacy buttons to use inter font keep the rest the same"
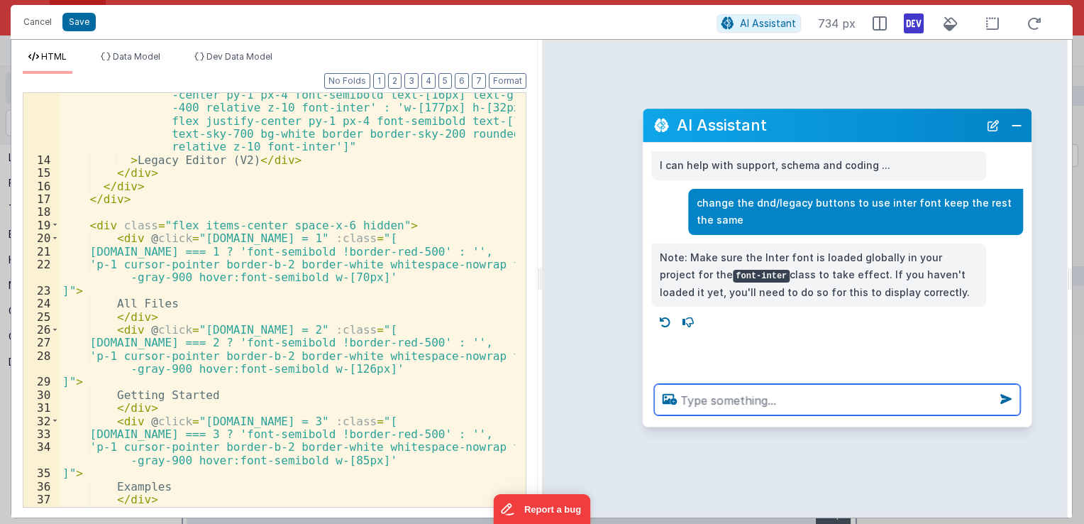
scroll to position [0, 0]
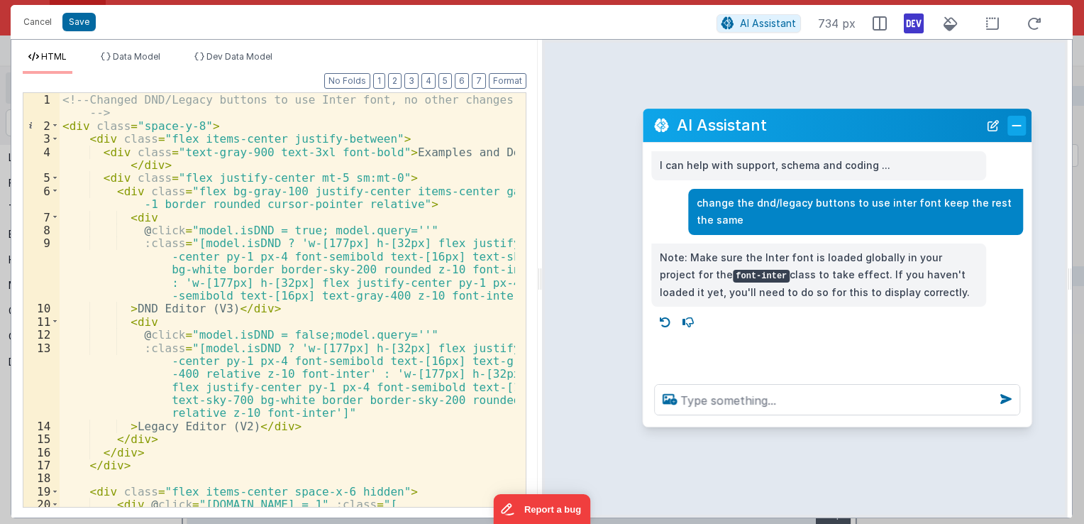
click at [1016, 126] on button "Close" at bounding box center [1017, 126] width 18 height 20
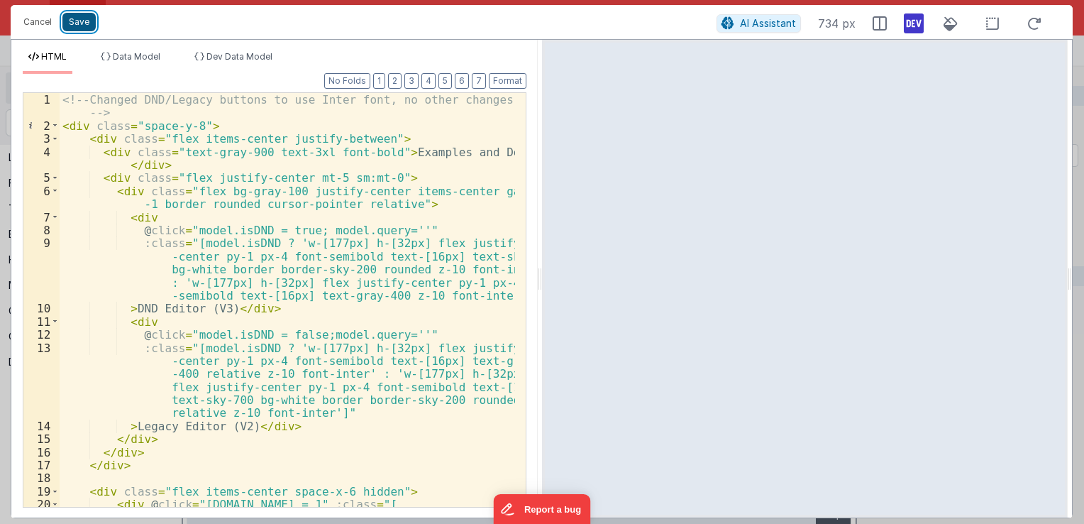
click at [80, 21] on button "Save" at bounding box center [78, 22] width 33 height 18
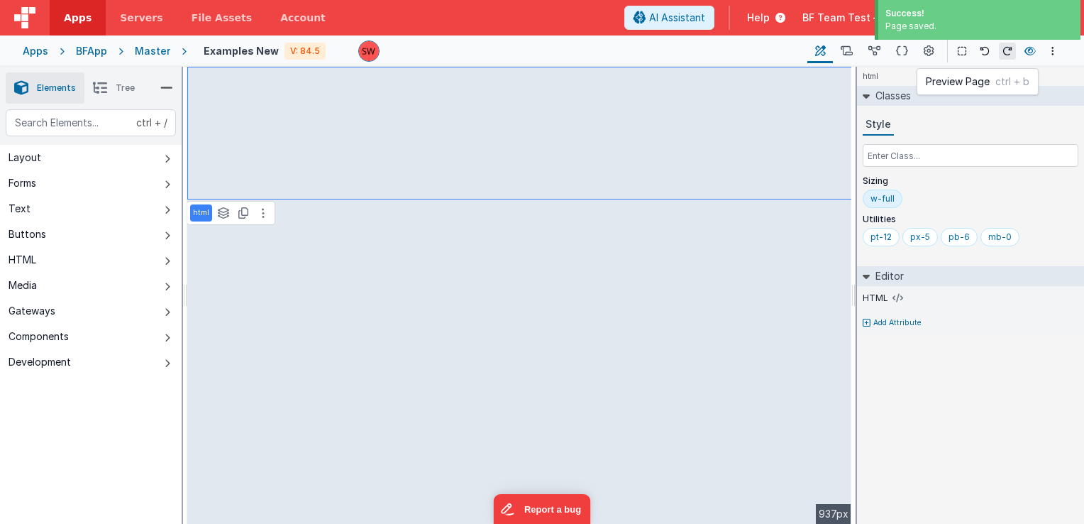
click at [1035, 57] on button at bounding box center [1030, 51] width 17 height 20
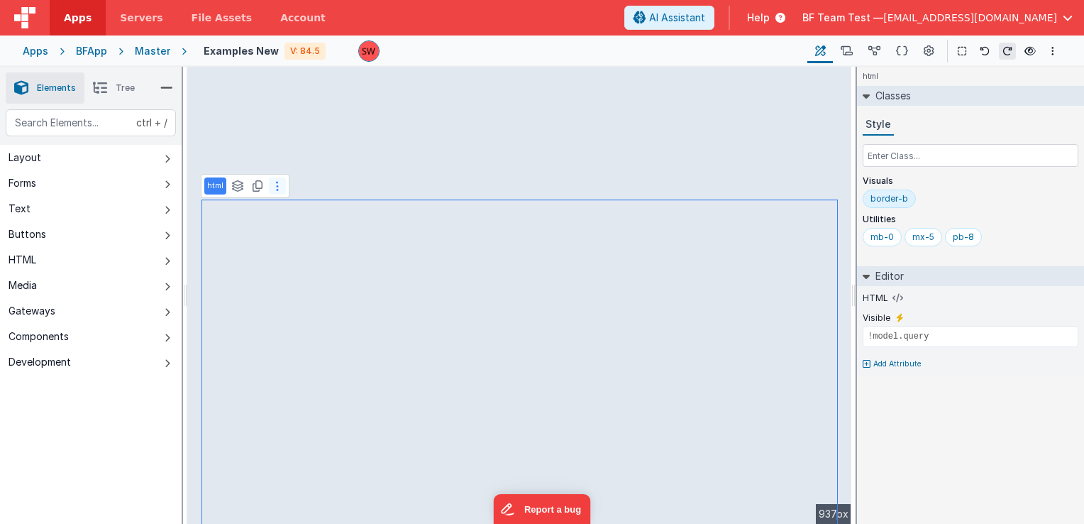
click at [280, 189] on button at bounding box center [277, 185] width 17 height 17
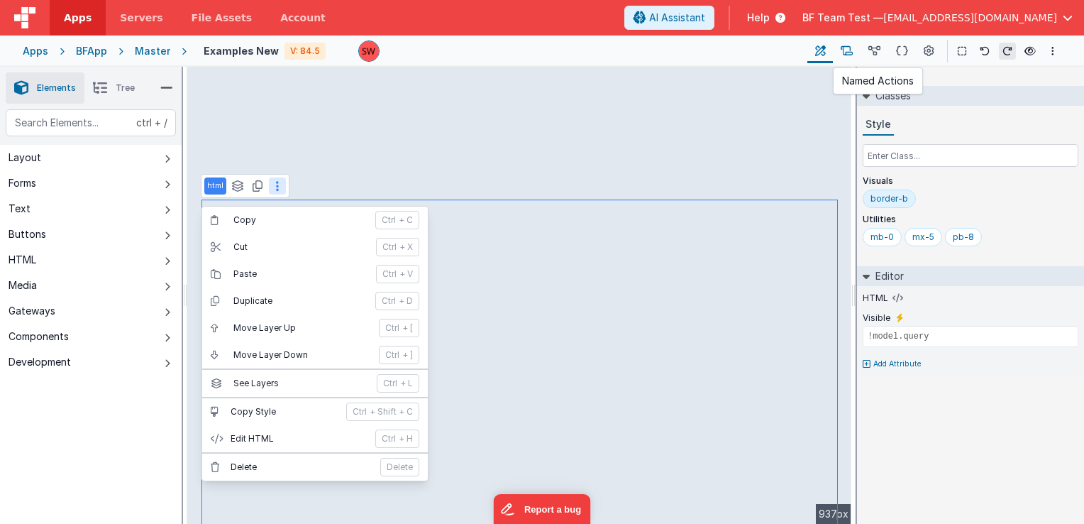
click at [849, 50] on icon at bounding box center [847, 51] width 12 height 15
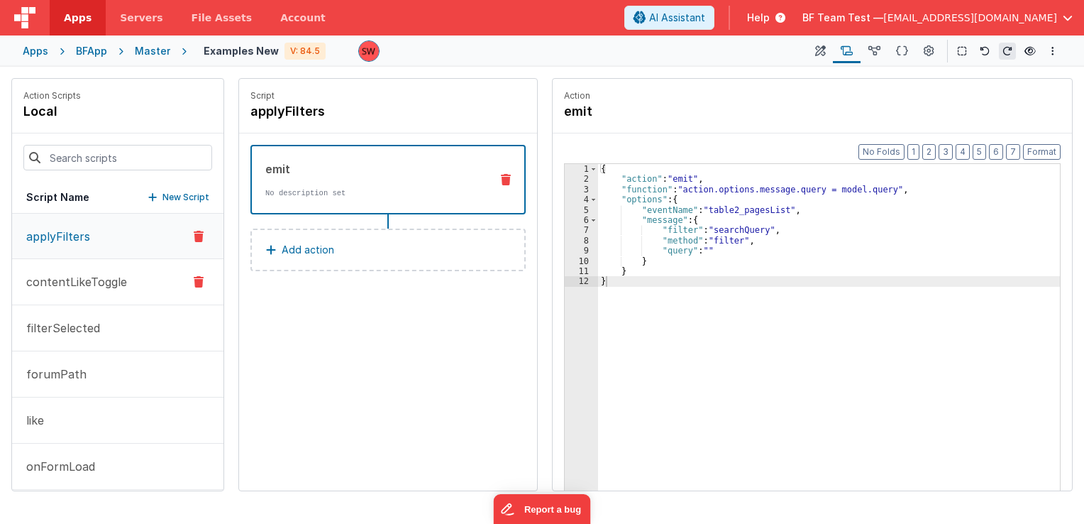
click at [82, 286] on p "contentLikeToggle" at bounding box center [72, 281] width 109 height 17
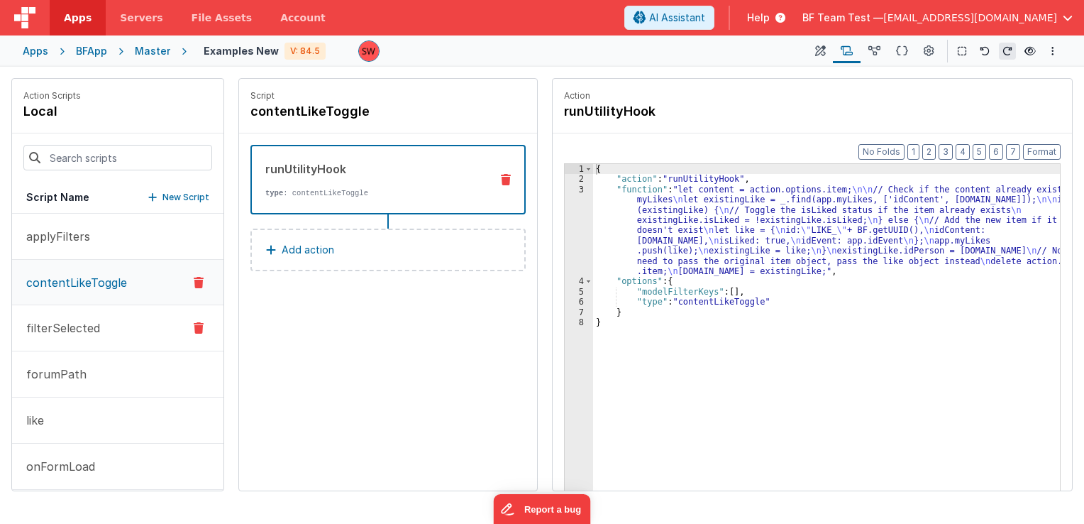
click at [82, 326] on p "filterSelected" at bounding box center [59, 327] width 82 height 17
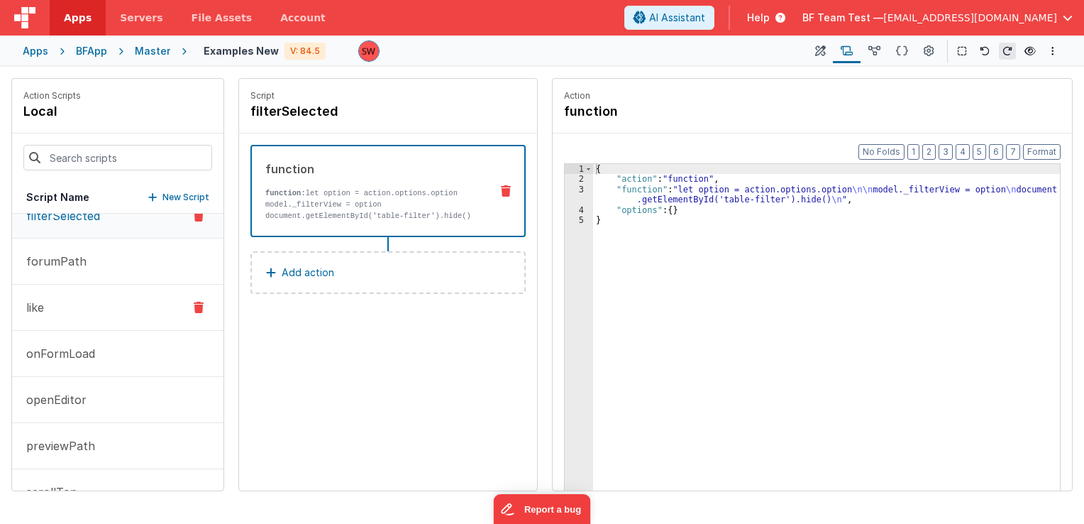
scroll to position [146, 0]
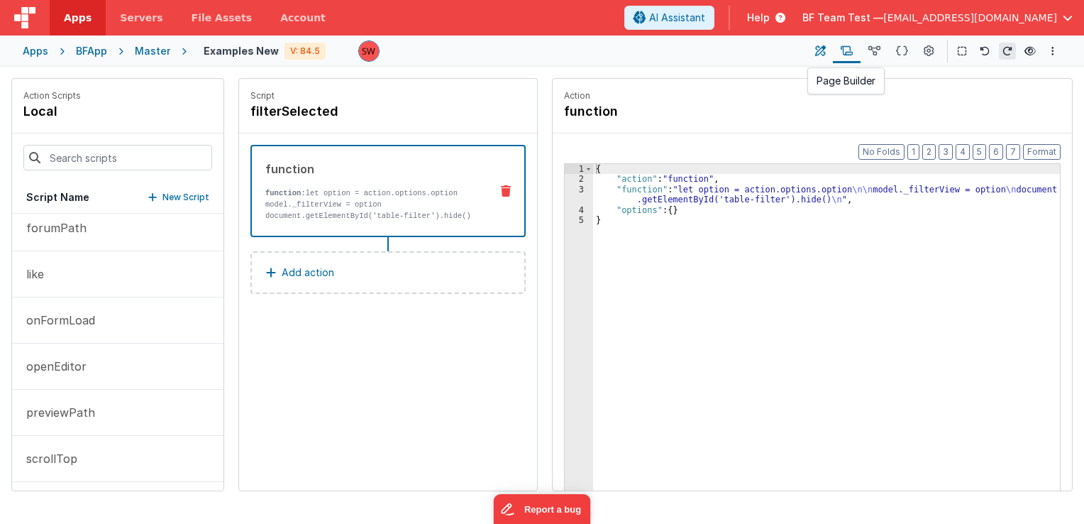
click at [820, 57] on icon at bounding box center [820, 51] width 11 height 15
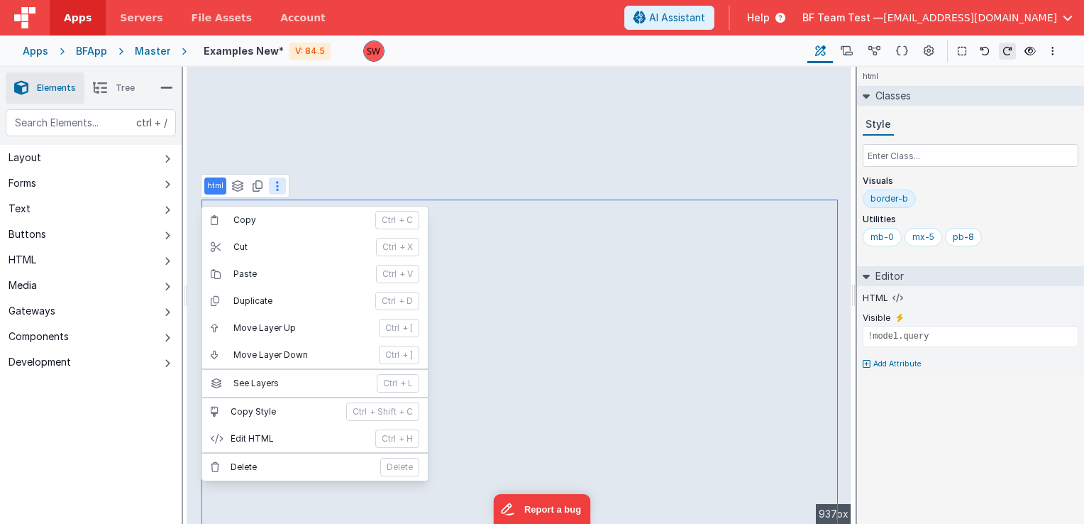
click at [75, 445] on div "ctrl + / Layout Forms Text Buttons HTML Media Gateways Components Development P…" at bounding box center [91, 349] width 182 height 481
click at [595, 48] on div at bounding box center [577, 50] width 438 height 21
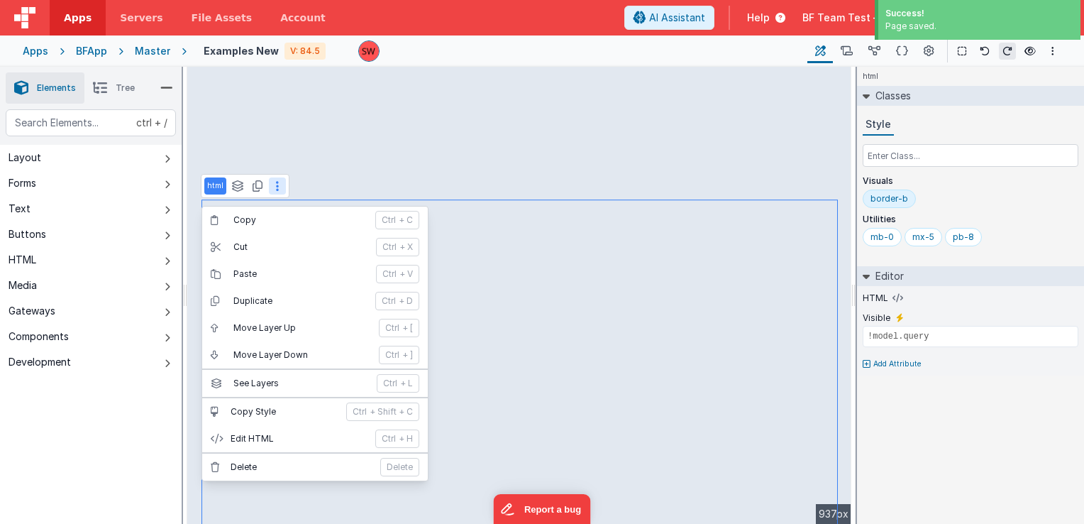
click at [102, 447] on div "ctrl + / Layout Forms Text Buttons HTML Media Gateways Components Development P…" at bounding box center [91, 349] width 182 height 481
click at [281, 189] on button at bounding box center [277, 185] width 17 height 17
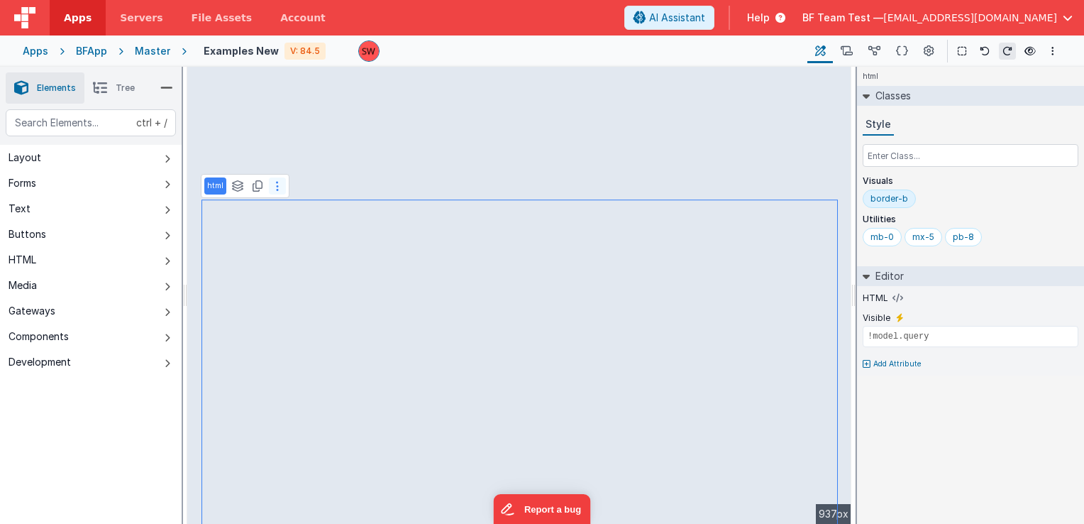
click at [276, 187] on icon at bounding box center [277, 185] width 3 height 11
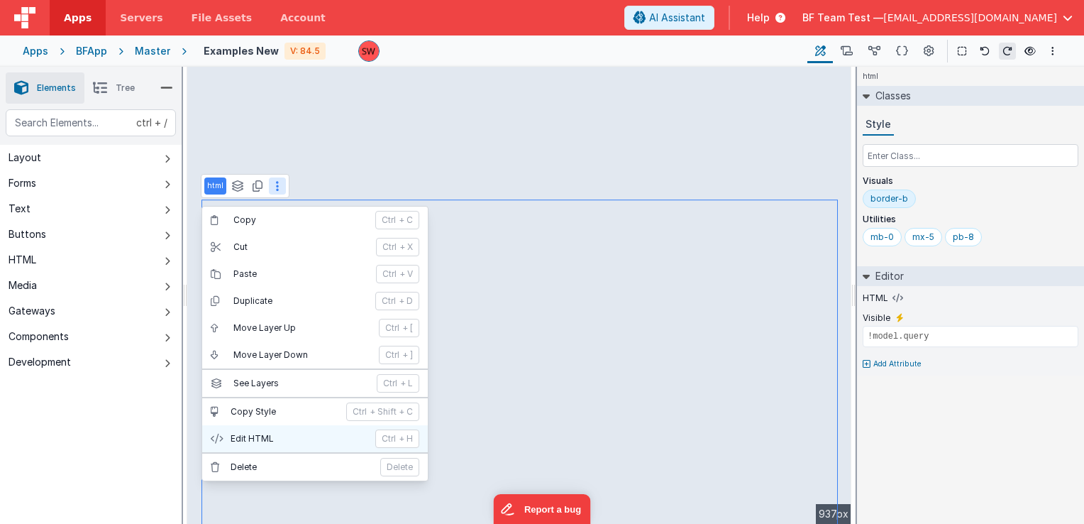
click at [265, 436] on p "Edit HTML" at bounding box center [299, 438] width 136 height 11
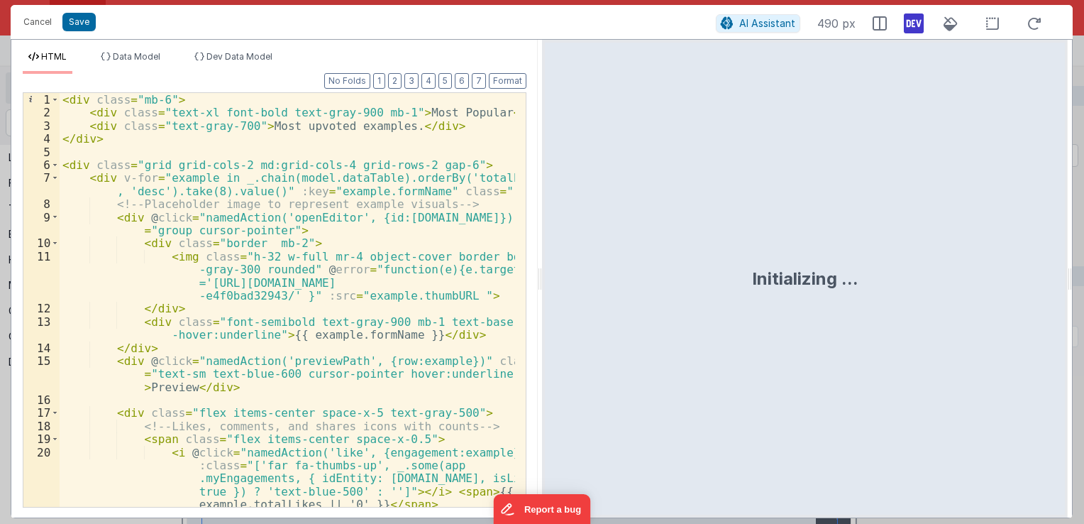
click at [187, 180] on div "< div class = "mb-6" > < div class = "text-xl font-bold text-gray-900 mb-1" > M…" at bounding box center [288, 313] width 456 height 441
click at [219, 177] on div "< div class = "mb-6" > < div class = "text-xl font-bold text-gray-900 mb-1" > M…" at bounding box center [288, 313] width 456 height 441
click at [239, 182] on div "< div class = "mb-6" > < div class = "text-xl font-bold text-gray-900 mb-1" > M…" at bounding box center [288, 313] width 456 height 441
click at [259, 180] on div "< div class = "mb-6" > < div class = "text-xl font-bold text-gray-900 mb-1" > M…" at bounding box center [288, 313] width 456 height 441
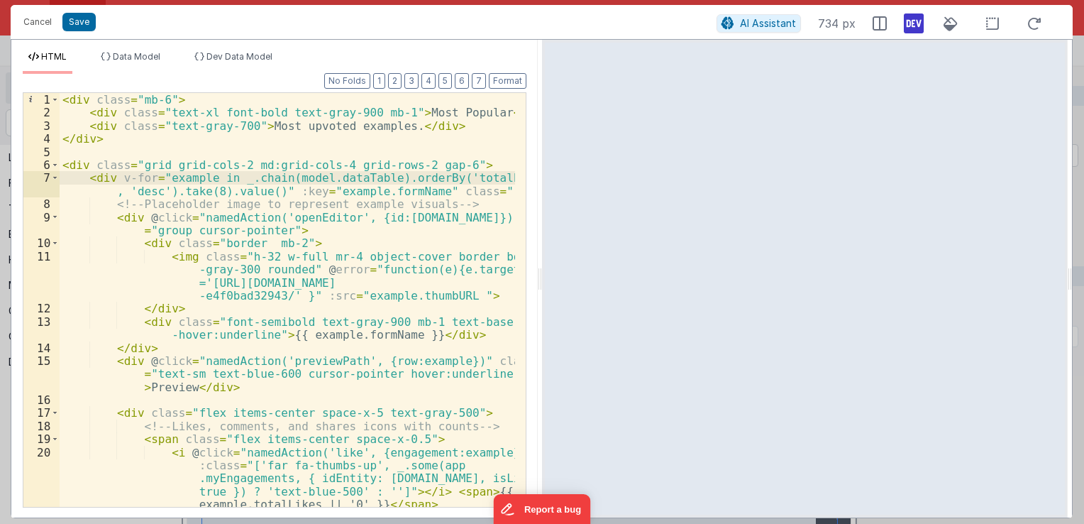
click at [285, 180] on div "< div class = "mb-6" > < div class = "text-xl font-bold text-gray-900 mb-1" > M…" at bounding box center [288, 313] width 456 height 441
click at [345, 177] on div "< div class = "mb-6" > < div class = "text-xl font-bold text-gray-900 mb-1" > M…" at bounding box center [288, 313] width 456 height 441
click at [400, 176] on div "< div class = "mb-6" > < div class = "text-xl font-bold text-gray-900 mb-1" > M…" at bounding box center [288, 313] width 456 height 441
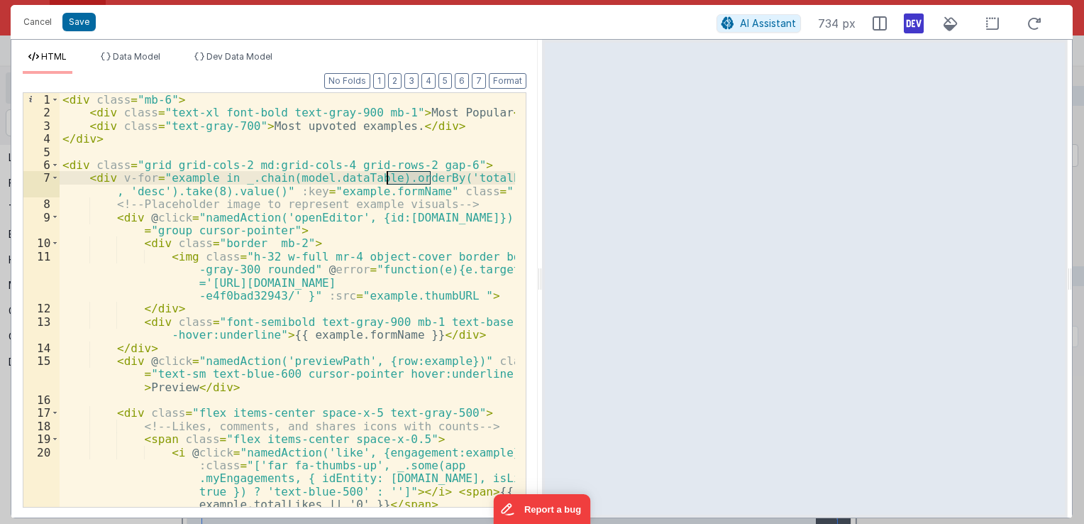
click at [460, 180] on div "< div class = "mb-6" > < div class = "text-xl font-bold text-gray-900 mb-1" > M…" at bounding box center [288, 313] width 456 height 441
click at [389, 189] on div "< div class = "mb-6" > < div class = "text-xl font-bold text-gray-900 mb-1" > M…" at bounding box center [288, 313] width 456 height 441
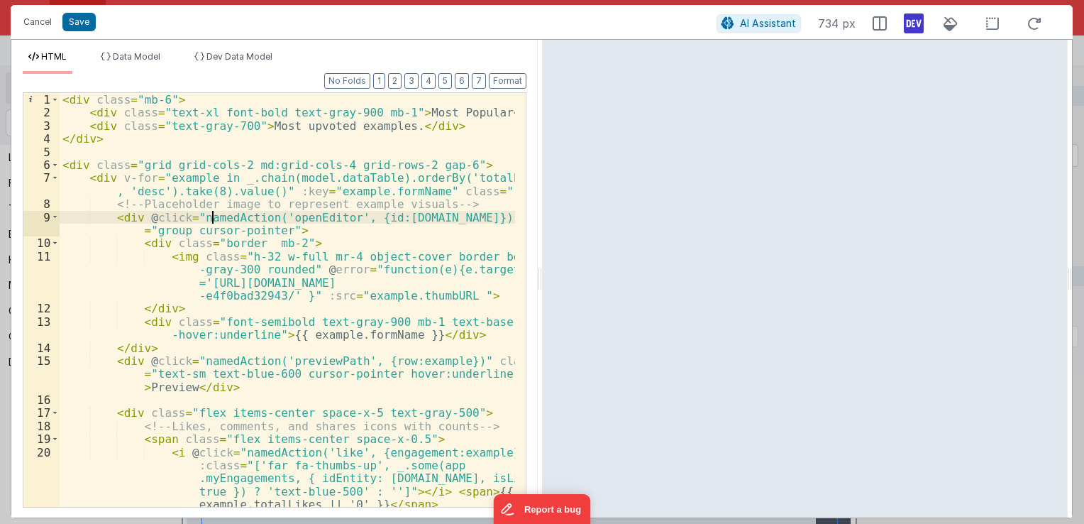
click at [211, 216] on div "< div class = "mb-6" > < div class = "text-xl font-bold text-gray-900 mb-1" > M…" at bounding box center [288, 313] width 456 height 441
click at [297, 211] on div "< div class = "mb-6" > < div class = "text-xl font-bold text-gray-900 mb-1" > M…" at bounding box center [288, 313] width 456 height 441
click at [298, 211] on div "< div class = "mb-6" > < div class = "text-xl font-bold text-gray-900 mb-1" > M…" at bounding box center [288, 313] width 456 height 441
click at [302, 211] on div "< div class = "mb-6" > < div class = "text-xl font-bold text-gray-900 mb-1" > M…" at bounding box center [288, 313] width 456 height 441
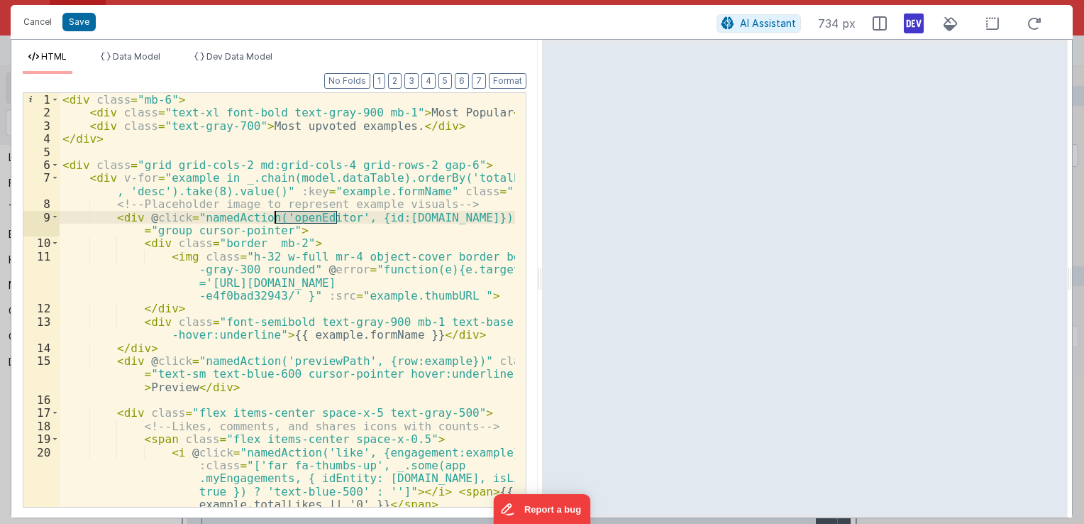
click at [302, 211] on div "< div class = "mb-6" > < div class = "text-xl font-bold text-gray-900 mb-1" > M…" at bounding box center [288, 313] width 456 height 441
click at [394, 219] on div "< div class = "mb-6" > < div class = "text-xl font-bold text-gray-900 mb-1" > M…" at bounding box center [288, 313] width 456 height 441
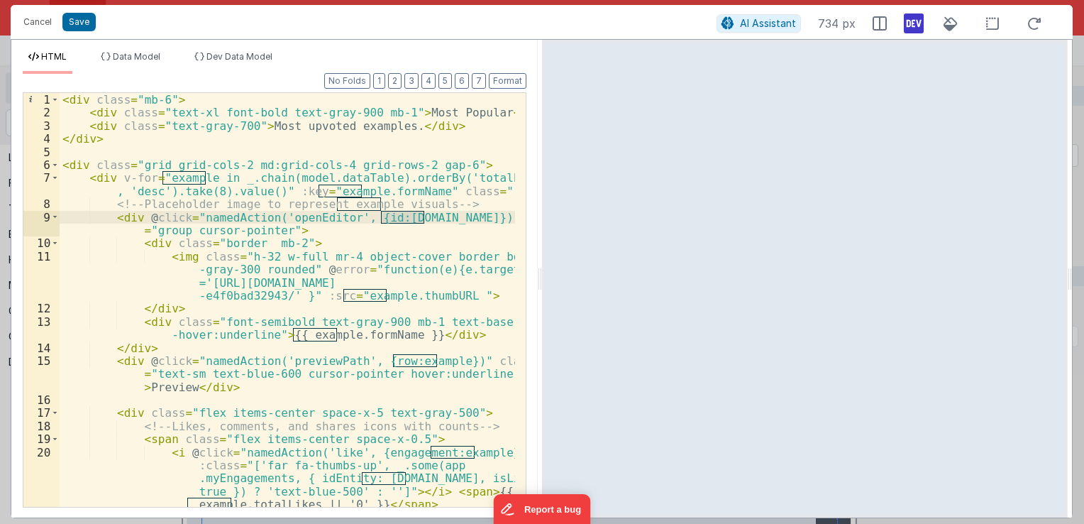
click at [319, 215] on div "< div class = "mb-6" > < div class = "text-xl font-bold text-gray-900 mb-1" > M…" at bounding box center [288, 313] width 456 height 441
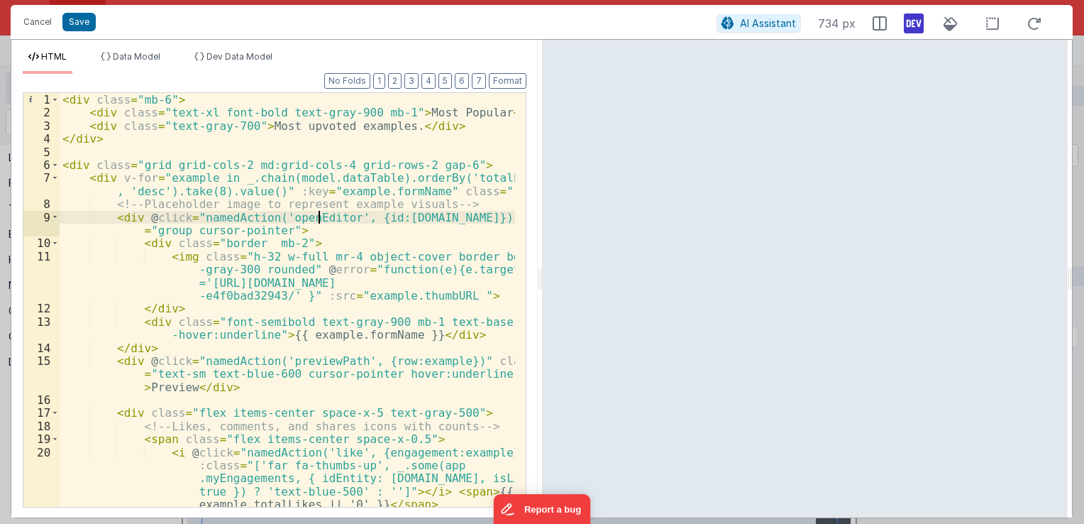
click at [319, 215] on div "< div class = "mb-6" > < div class = "text-xl font-bold text-gray-900 mb-1" > M…" at bounding box center [288, 313] width 456 height 441
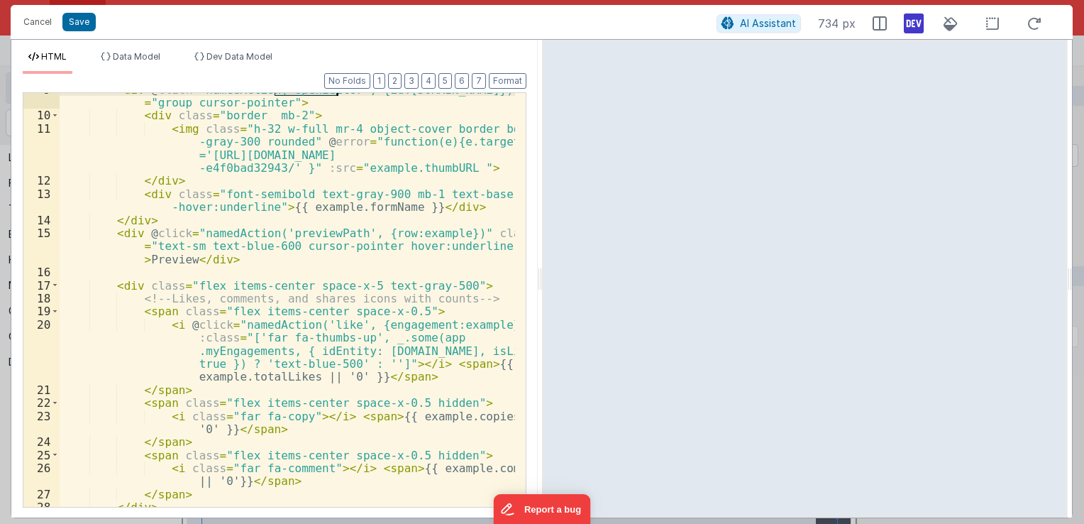
scroll to position [128, 0]
click at [310, 229] on div "< div @ click = "namedAction('openEditor', {id:[DOMAIN_NAME]})" class = "group …" at bounding box center [288, 309] width 456 height 453
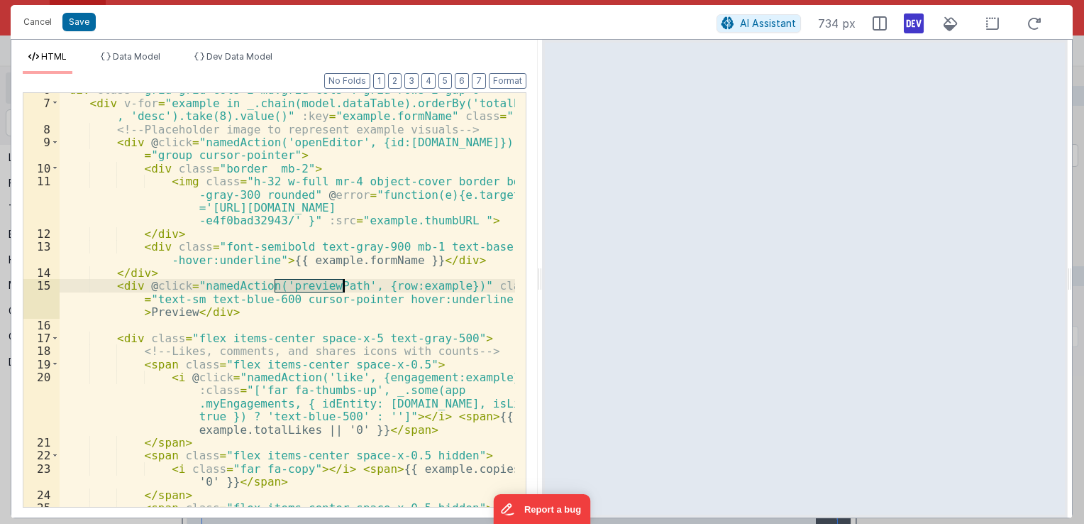
scroll to position [32, 0]
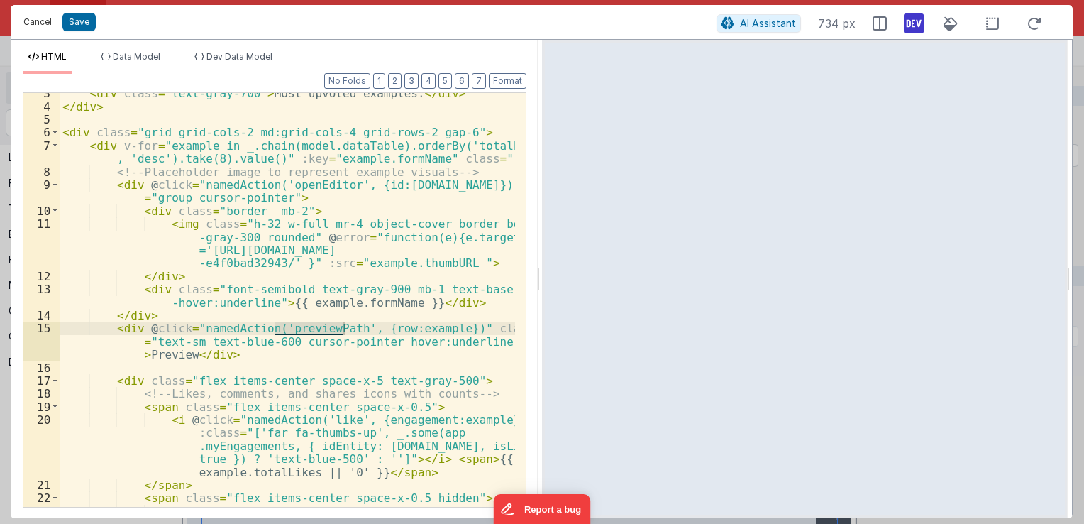
click at [40, 21] on button "Cancel" at bounding box center [37, 22] width 43 height 20
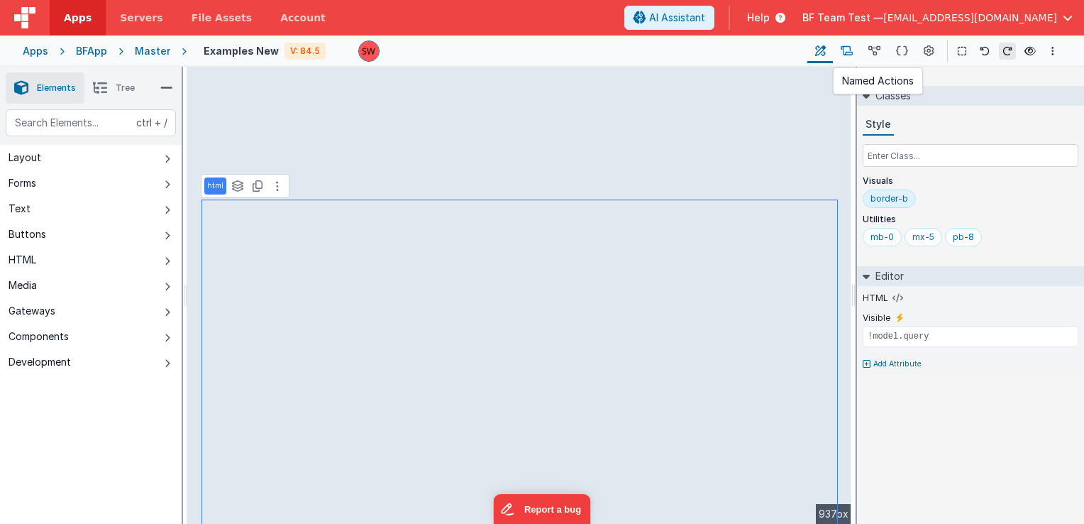
click at [854, 55] on button at bounding box center [847, 51] width 28 height 24
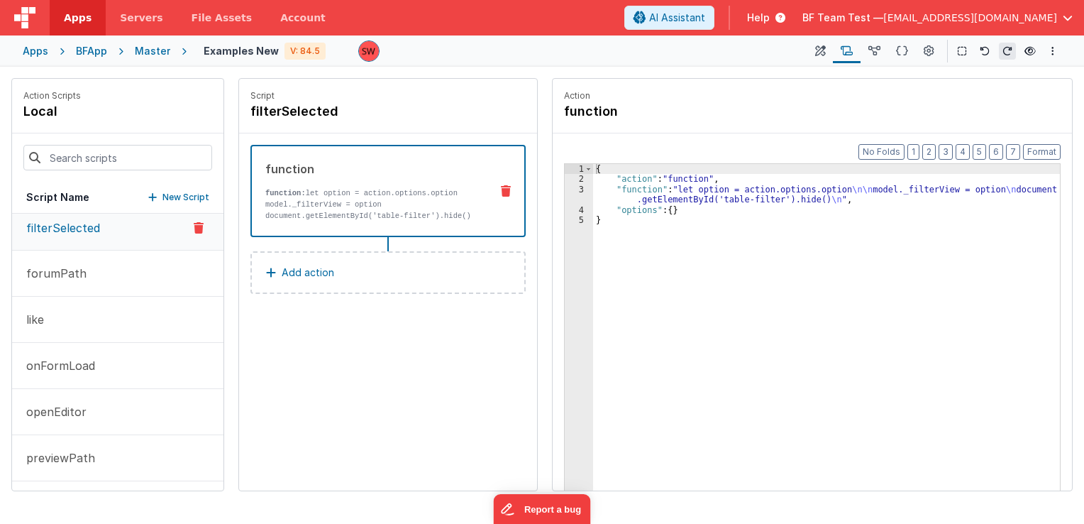
scroll to position [0, 0]
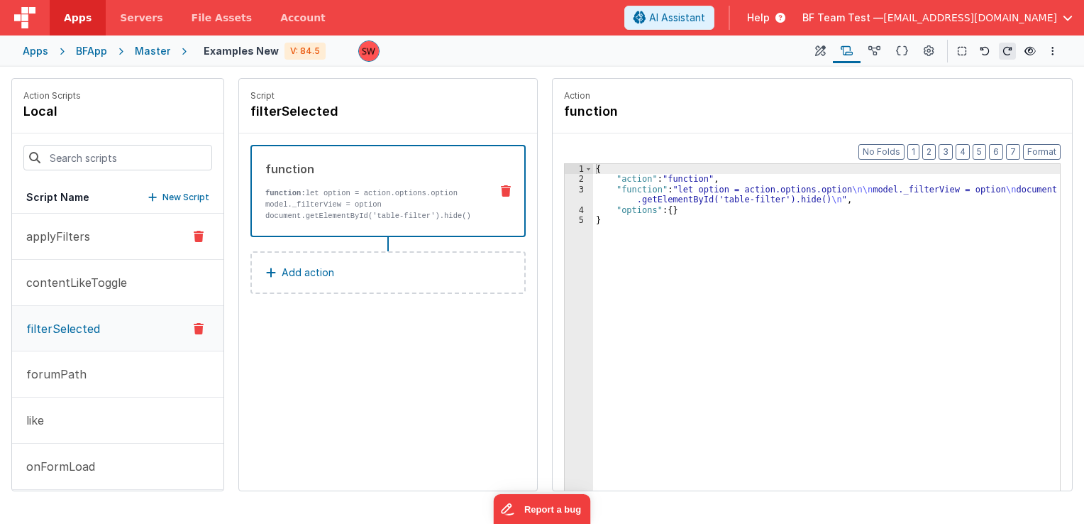
click at [80, 243] on p "applyFilters" at bounding box center [54, 236] width 72 height 17
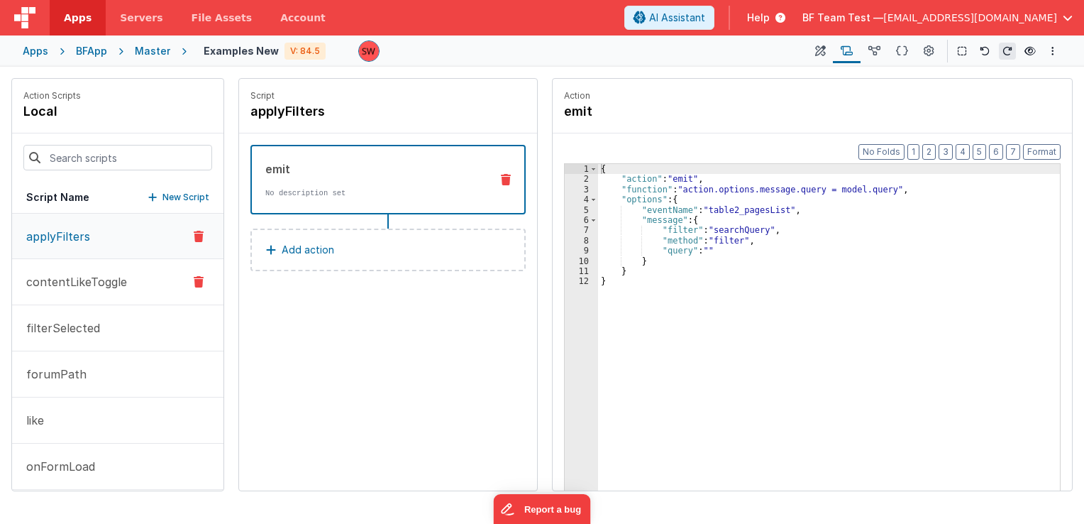
click at [62, 280] on p "contentLikeToggle" at bounding box center [72, 281] width 109 height 17
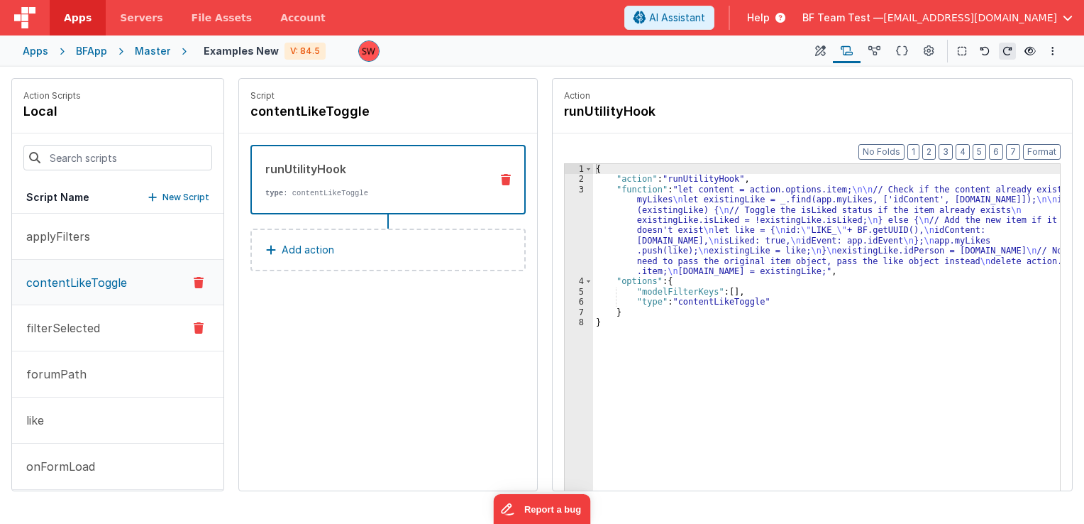
click at [94, 323] on p "filterSelected" at bounding box center [59, 327] width 82 height 17
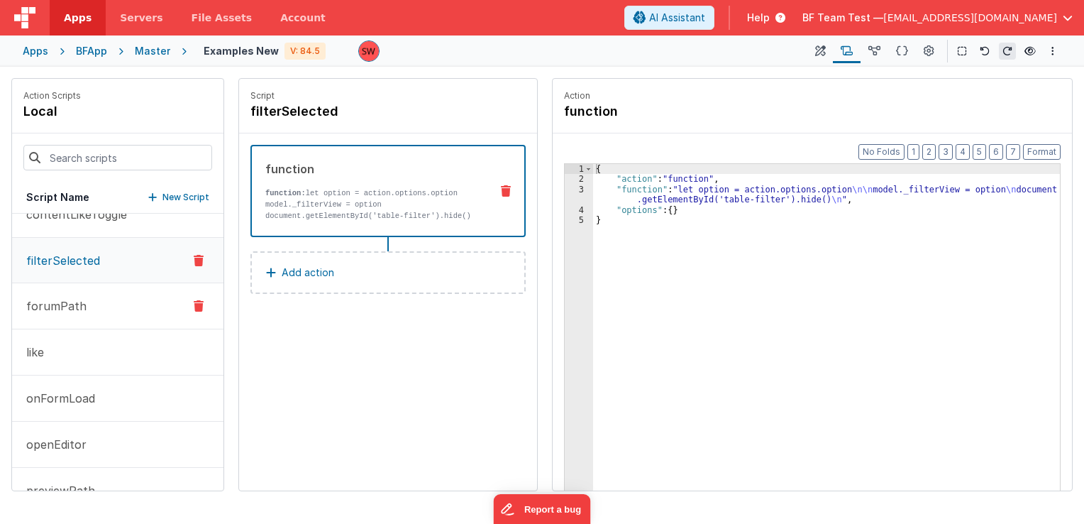
scroll to position [71, 0]
click at [99, 294] on button "forumPath" at bounding box center [117, 303] width 211 height 46
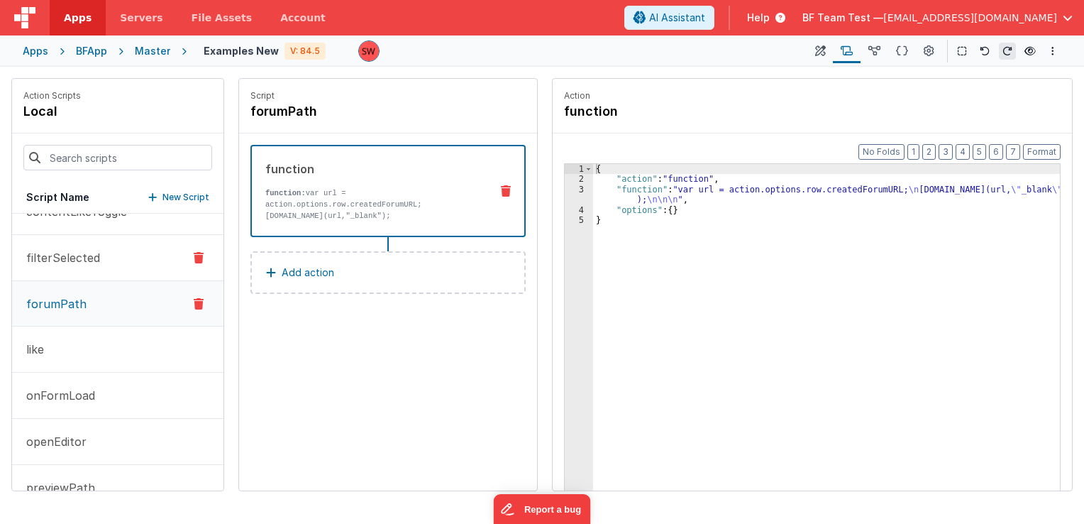
click at [101, 263] on button "filterSelected" at bounding box center [117, 258] width 211 height 46
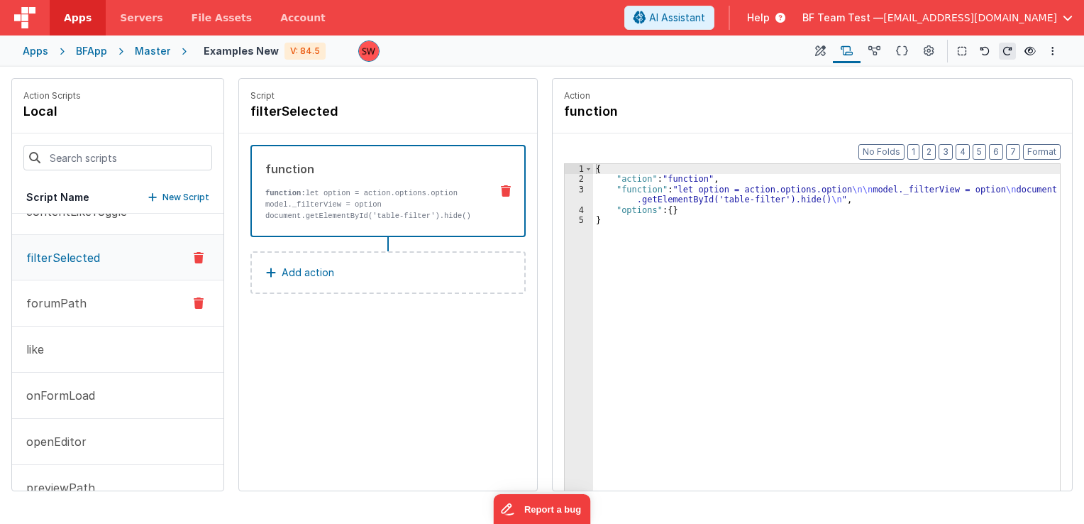
click at [101, 299] on button "forumPath" at bounding box center [117, 303] width 211 height 46
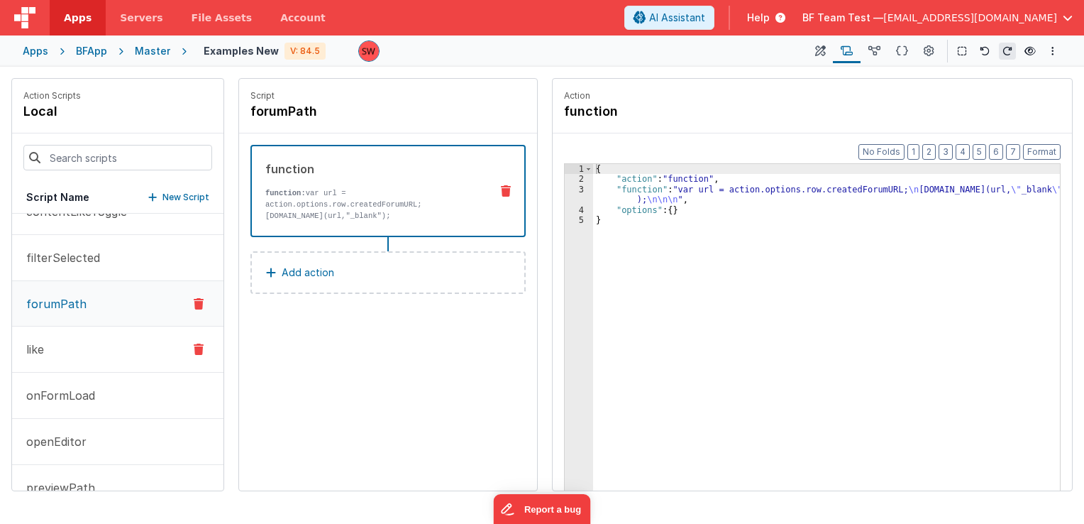
click at [81, 346] on button "like" at bounding box center [117, 349] width 211 height 46
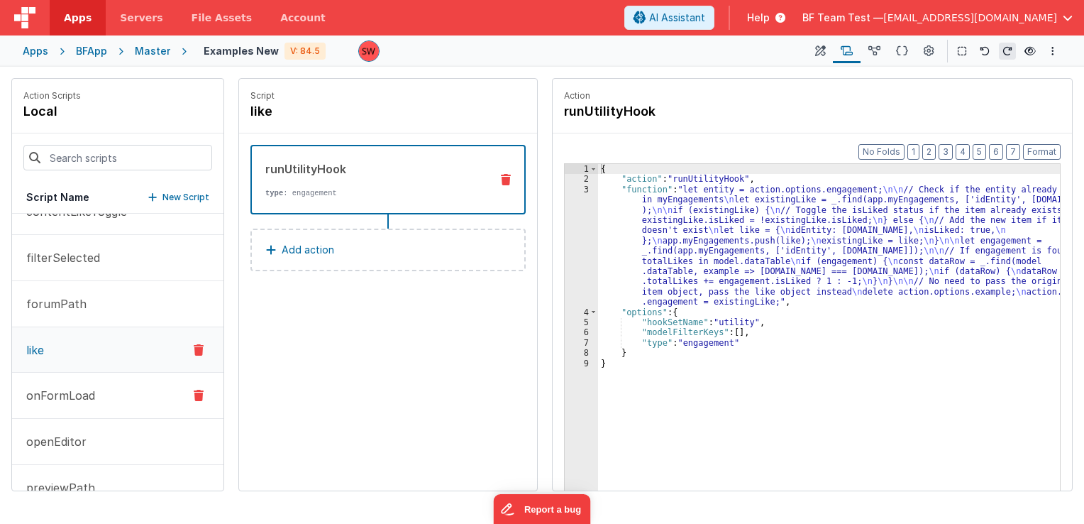
click at [90, 388] on p "onFormLoad" at bounding box center [56, 395] width 77 height 17
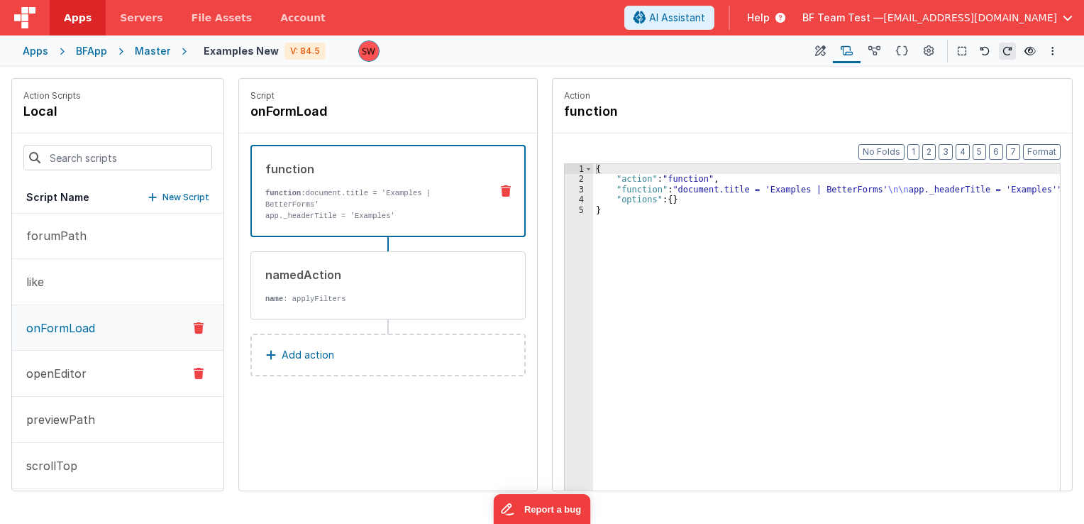
scroll to position [142, 0]
click at [97, 376] on button "openEditor" at bounding box center [117, 371] width 211 height 46
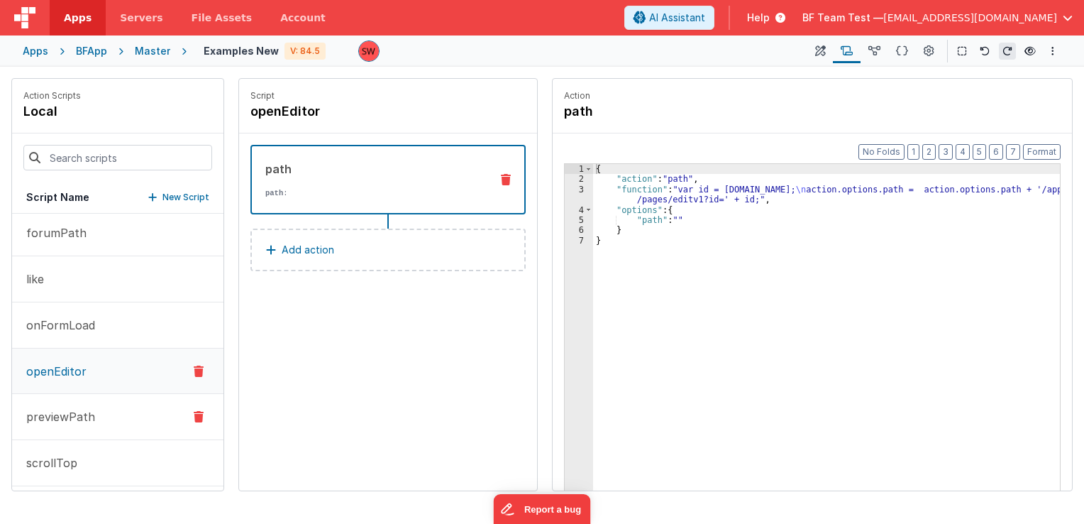
click at [54, 410] on p "previewPath" at bounding box center [56, 416] width 77 height 17
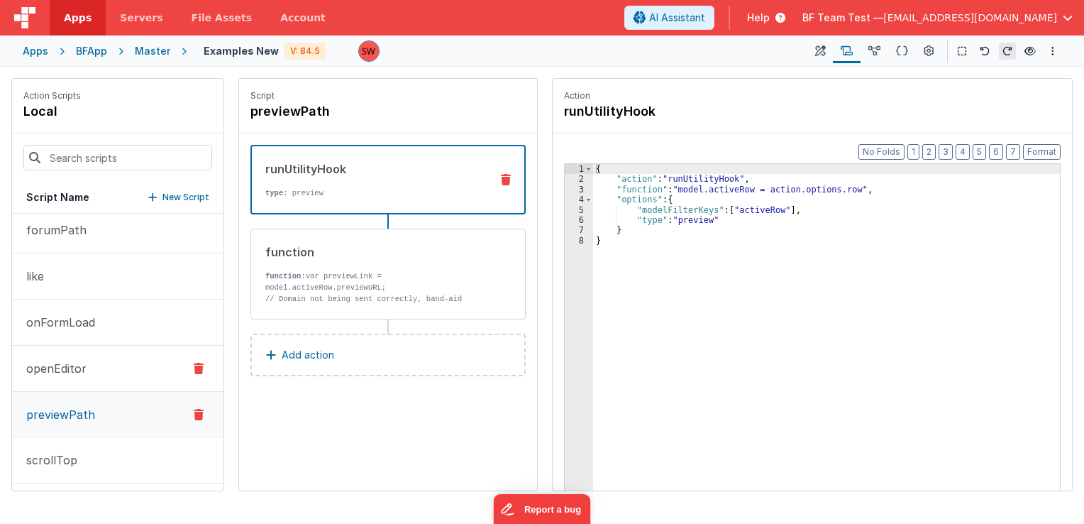
scroll to position [146, 0]
click at [64, 455] on p "scrollTop" at bounding box center [48, 458] width 60 height 17
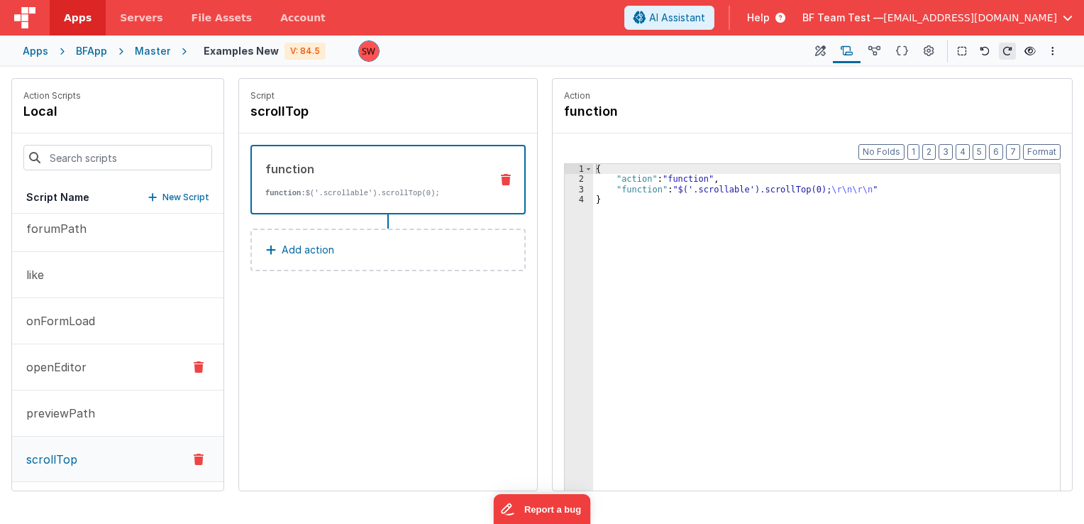
click at [94, 370] on button "openEditor" at bounding box center [117, 367] width 211 height 46
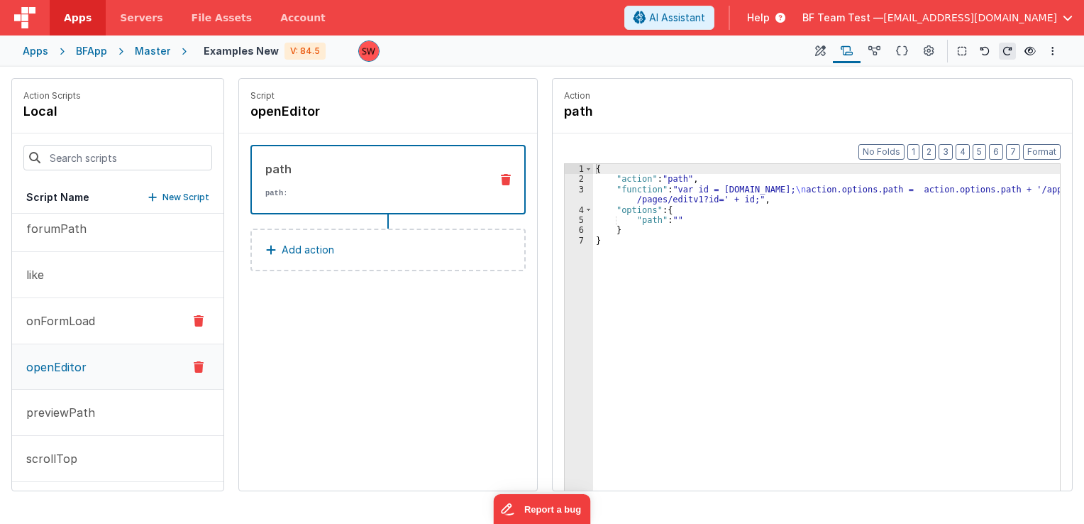
click at [82, 332] on button "onFormLoad" at bounding box center [117, 321] width 211 height 46
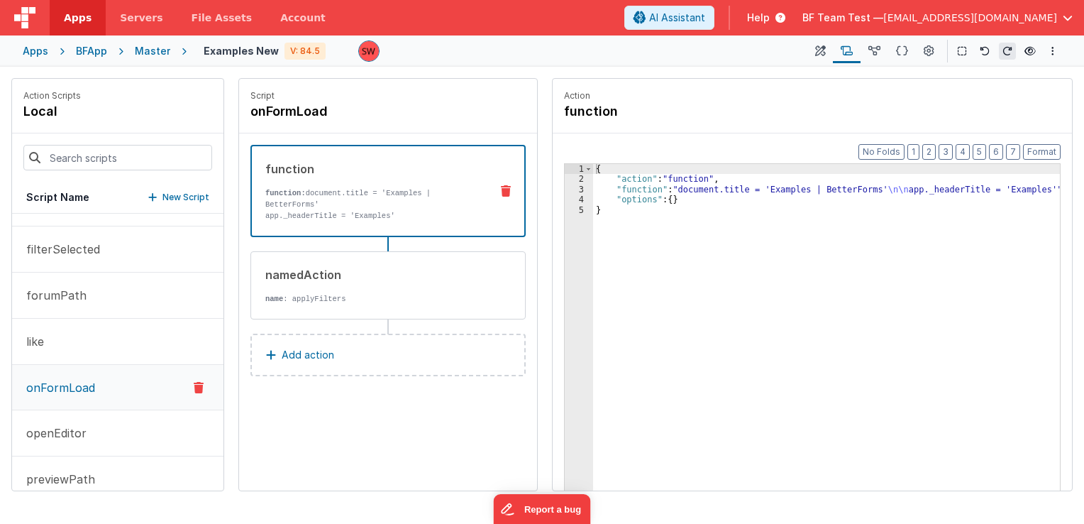
scroll to position [75, 0]
click at [70, 441] on p "openEditor" at bounding box center [52, 437] width 69 height 17
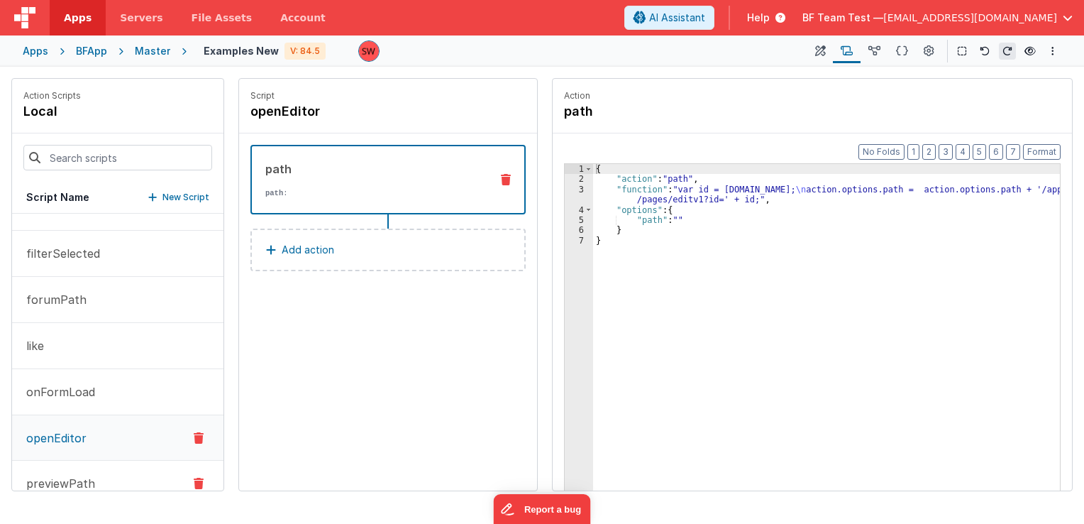
click at [87, 481] on p "previewPath" at bounding box center [56, 483] width 77 height 17
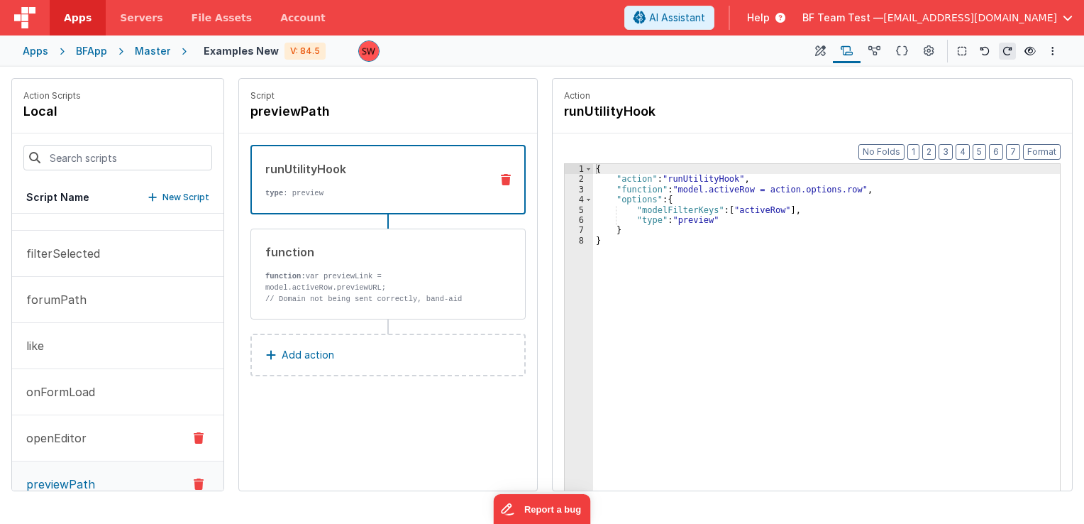
click at [88, 433] on button "openEditor" at bounding box center [117, 438] width 211 height 46
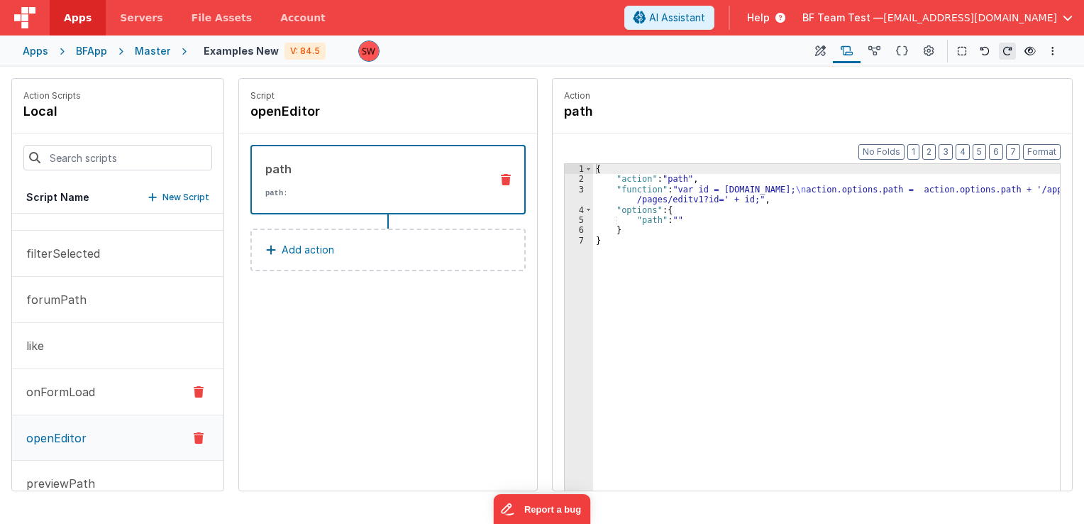
click at [94, 385] on button "onFormLoad" at bounding box center [117, 392] width 211 height 46
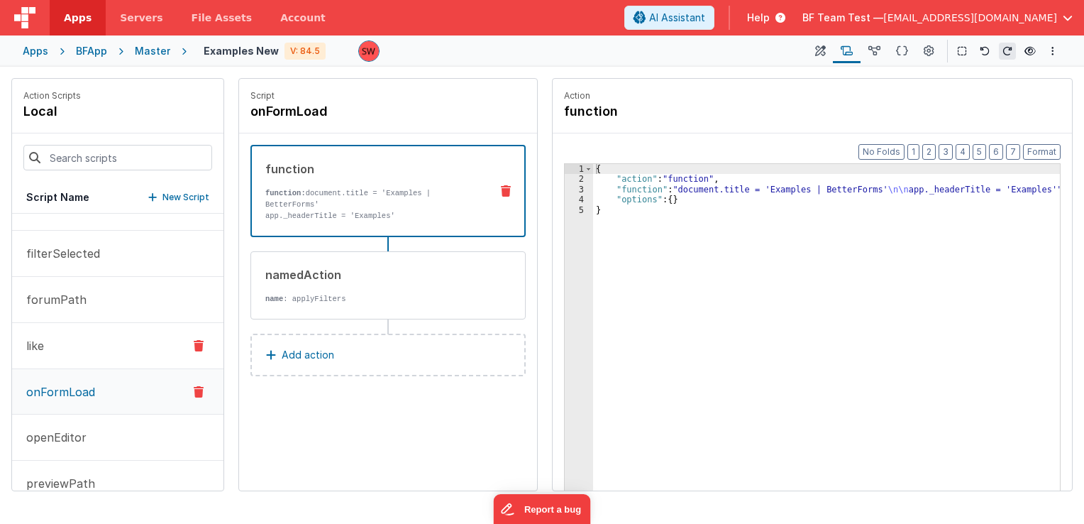
click at [93, 345] on button "like" at bounding box center [117, 346] width 211 height 46
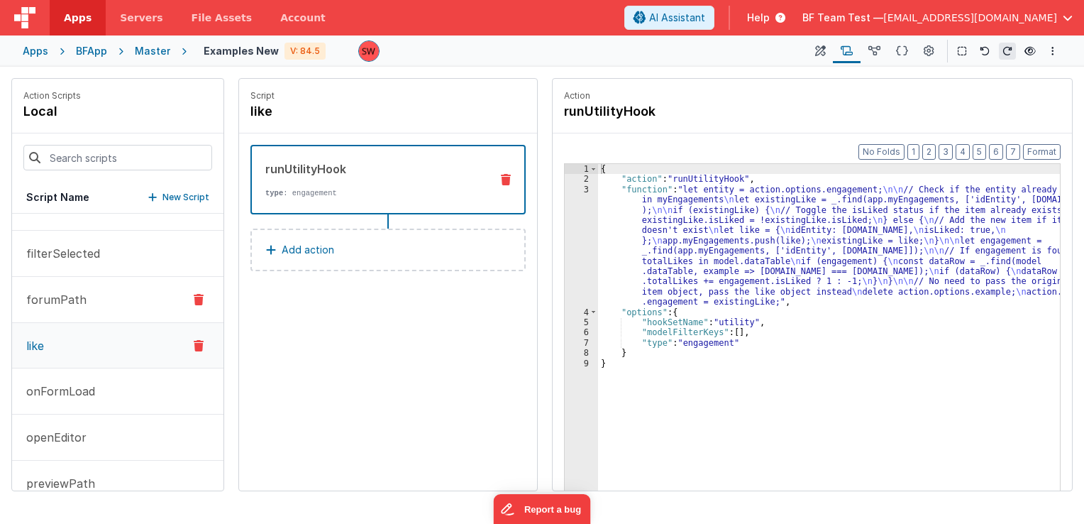
click at [82, 310] on button "forumPath" at bounding box center [117, 300] width 211 height 46
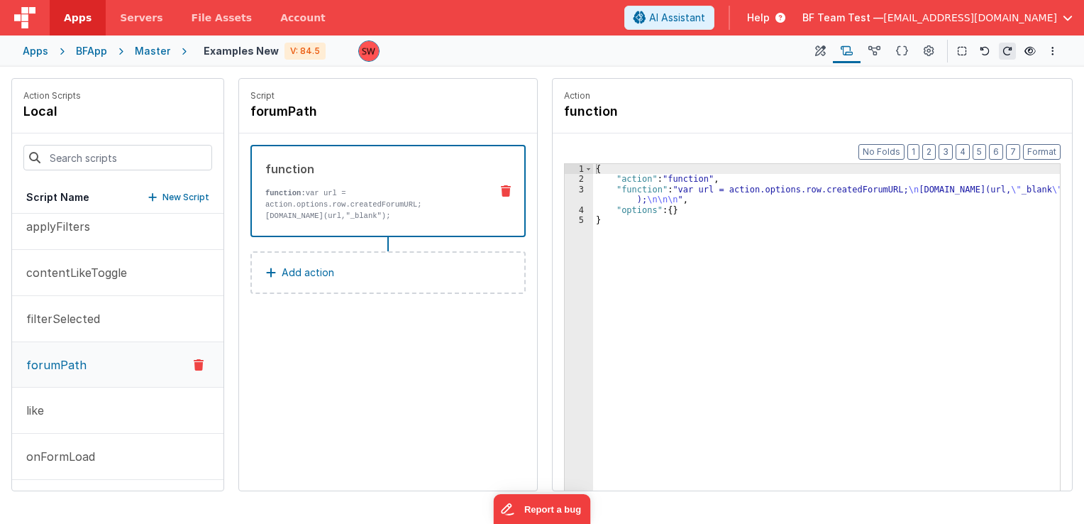
scroll to position [4, 0]
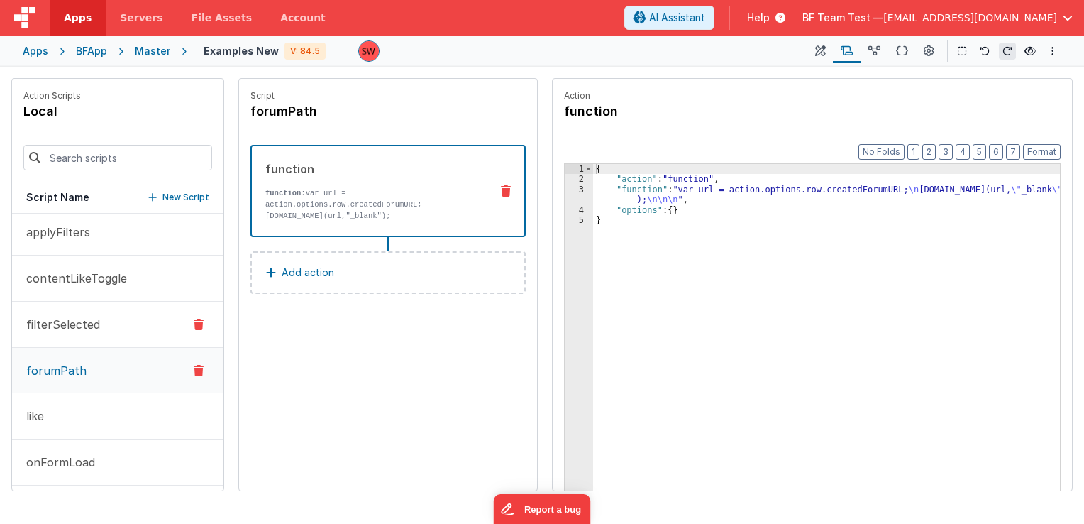
click at [62, 333] on button "filterSelected" at bounding box center [117, 325] width 211 height 46
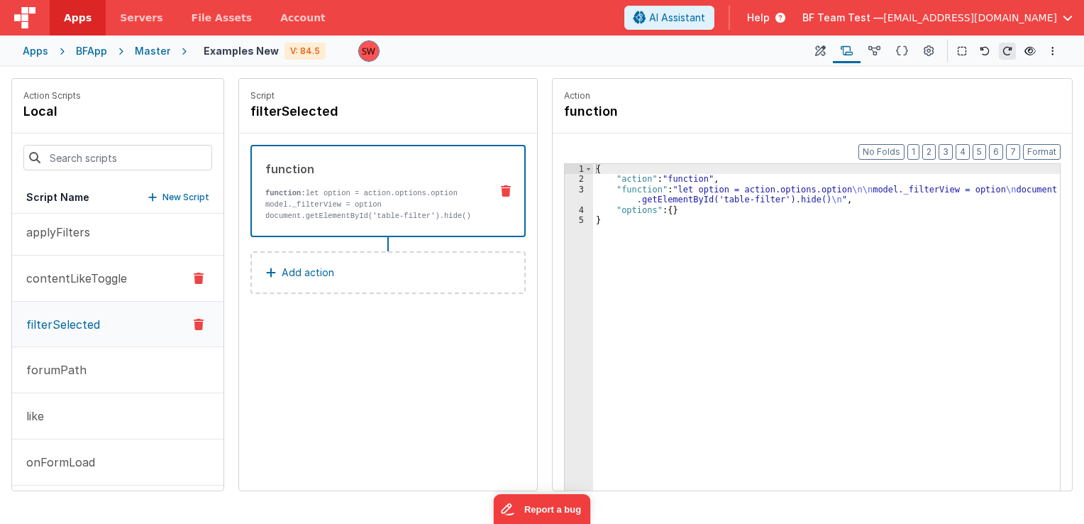
click at [63, 289] on button "contentLikeToggle" at bounding box center [117, 278] width 211 height 46
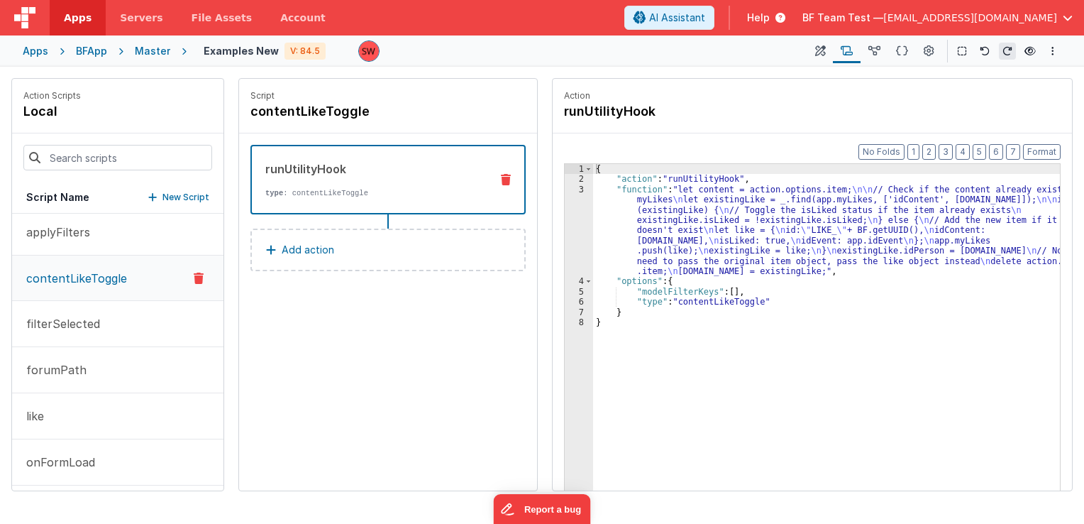
scroll to position [0, 0]
click at [78, 251] on button "applyFilters" at bounding box center [117, 237] width 211 height 46
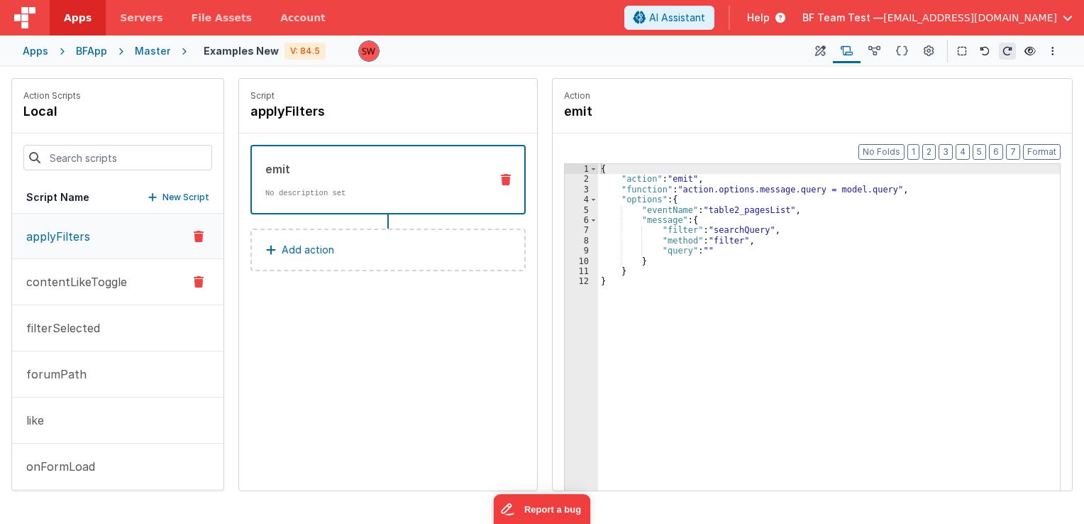
click at [91, 277] on p "contentLikeToggle" at bounding box center [72, 281] width 109 height 17
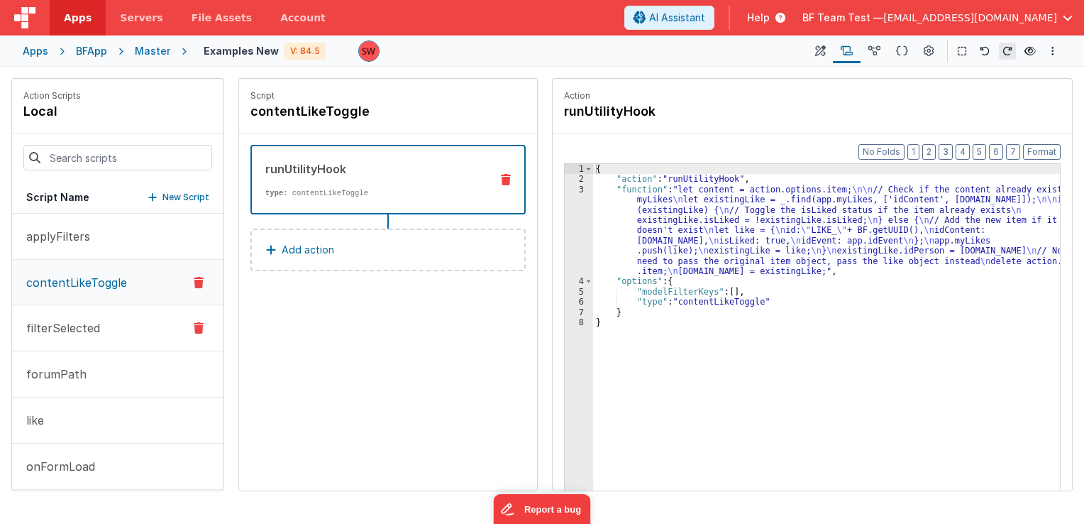
click at [84, 330] on p "filterSelected" at bounding box center [59, 327] width 82 height 17
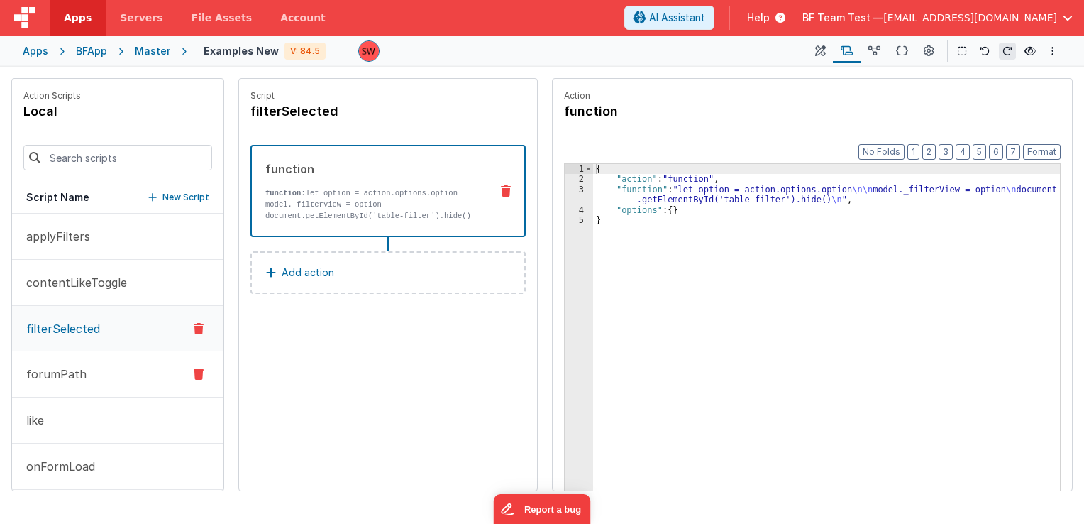
click at [85, 385] on button "forumPath" at bounding box center [117, 374] width 211 height 46
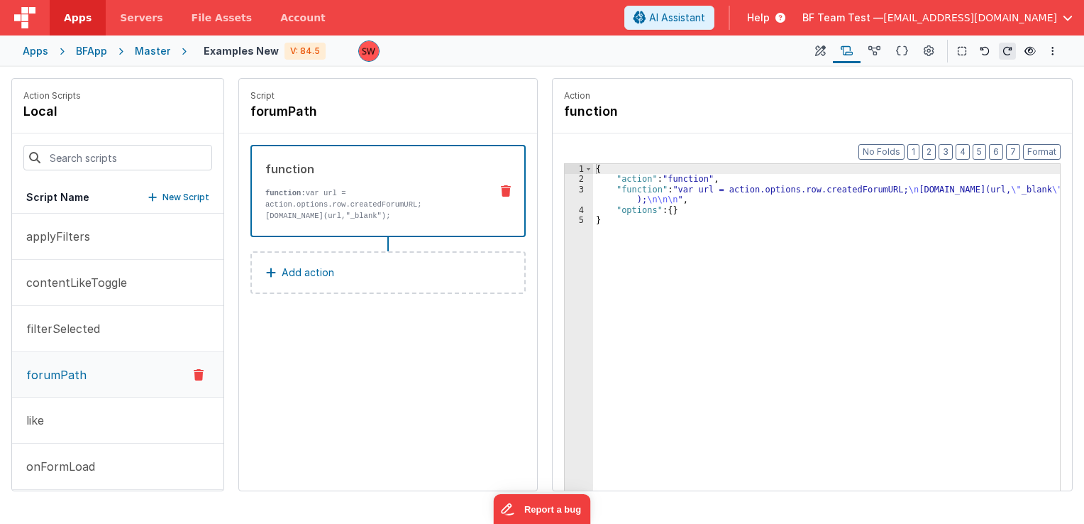
click at [848, 70] on div "Elements Tree ctrl + / Layout Forms Text Buttons HTML Media Gateways Components…" at bounding box center [542, 295] width 1084 height 457
click at [881, 57] on button at bounding box center [875, 51] width 28 height 24
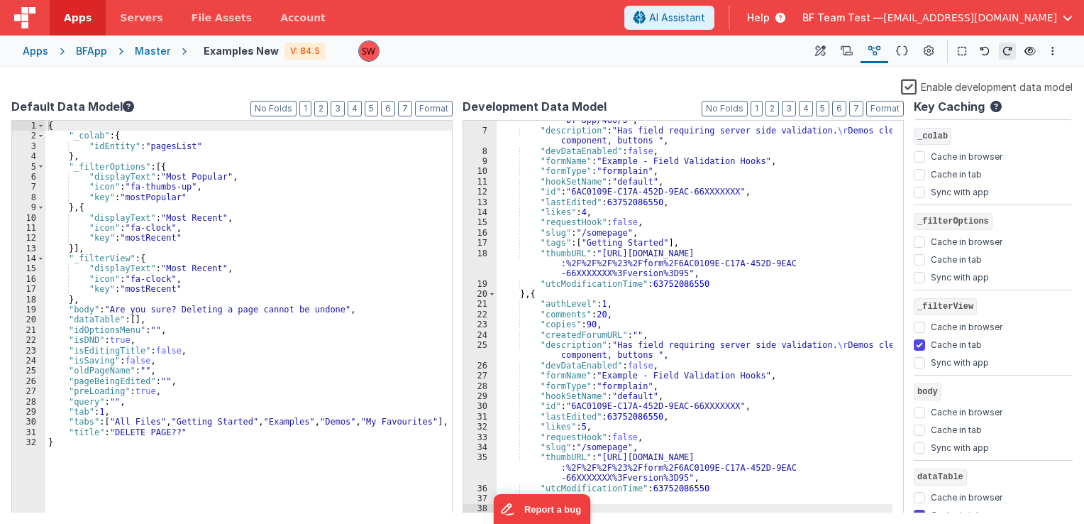
scroll to position [67, 0]
drag, startPoint x: 897, startPoint y: 47, endPoint x: 904, endPoint y: 50, distance: 7.6
click at [904, 50] on icon at bounding box center [902, 51] width 12 height 15
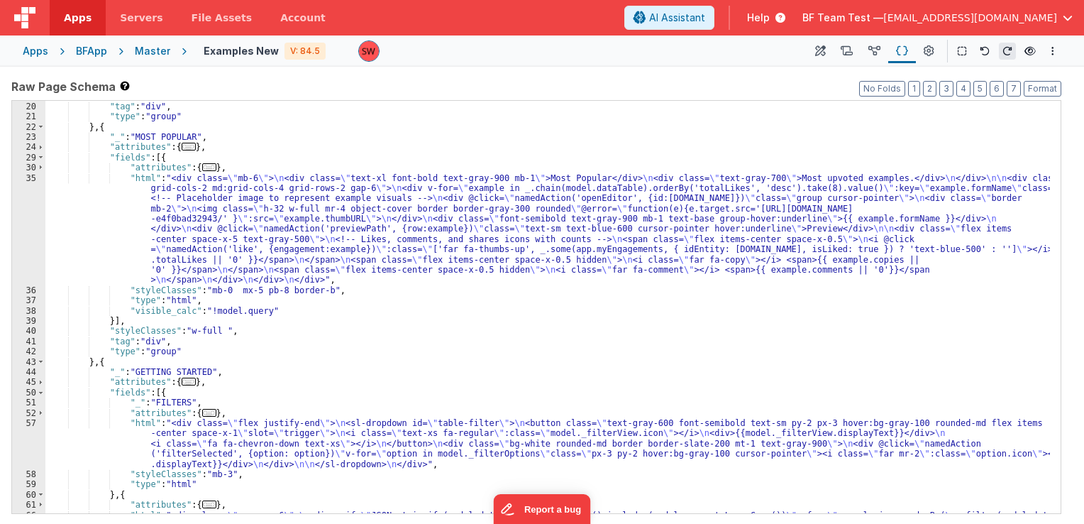
scroll to position [292, 0]
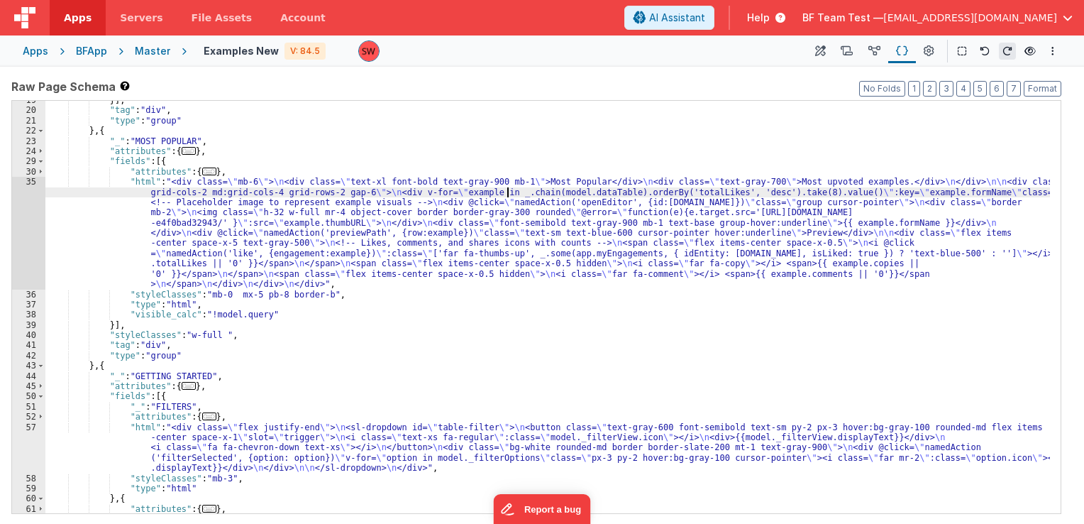
click at [508, 192] on div "}] , "tag" : "div" , "type" : "group" } , { "_" : "MOST POPULAR" , "attributes"…" at bounding box center [547, 378] width 1005 height 566
click at [522, 197] on div "}] , "tag" : "div" , "type" : "group" } , { "_" : "MOST POPULAR" , "attributes"…" at bounding box center [547, 378] width 1005 height 566
click at [522, 193] on div "}] , "tag" : "div" , "type" : "group" } , { "_" : "MOST POPULAR" , "attributes"…" at bounding box center [547, 378] width 1005 height 566
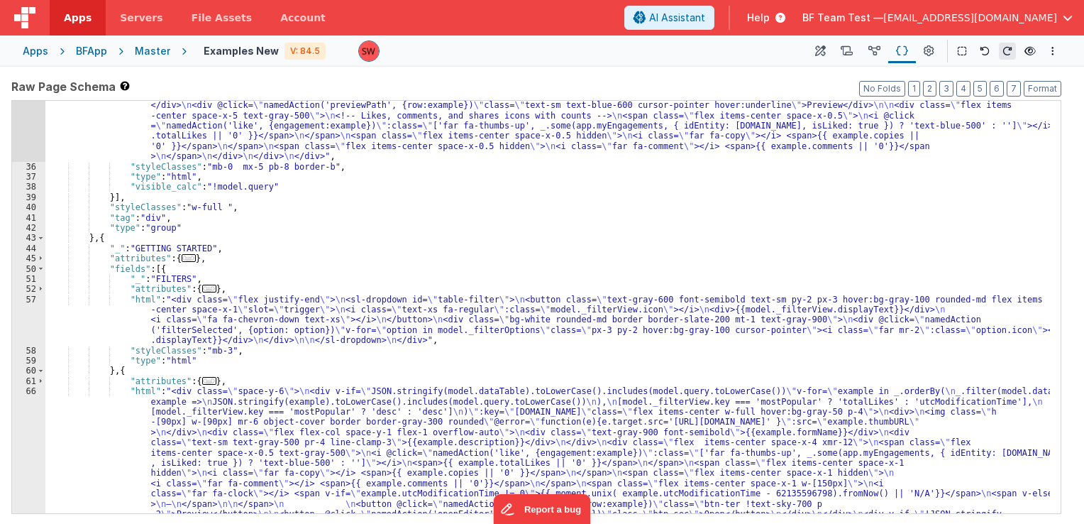
scroll to position [527, 0]
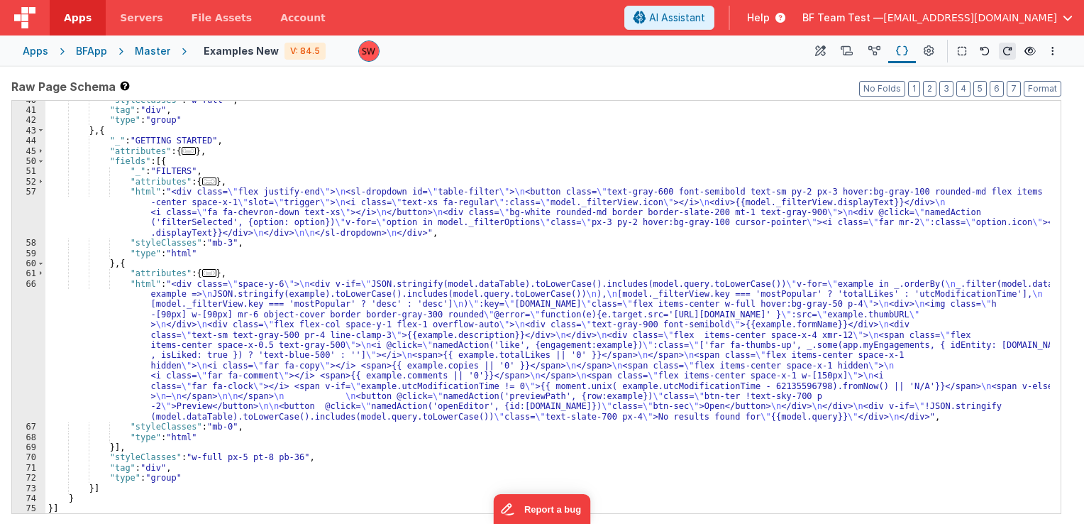
click at [760, 285] on div ""styleClasses" : "w-full " , "tag" : "div" , "type" : "group" } , { "_" : "GETT…" at bounding box center [547, 312] width 1005 height 434
click at [881, 53] on button at bounding box center [875, 51] width 28 height 24
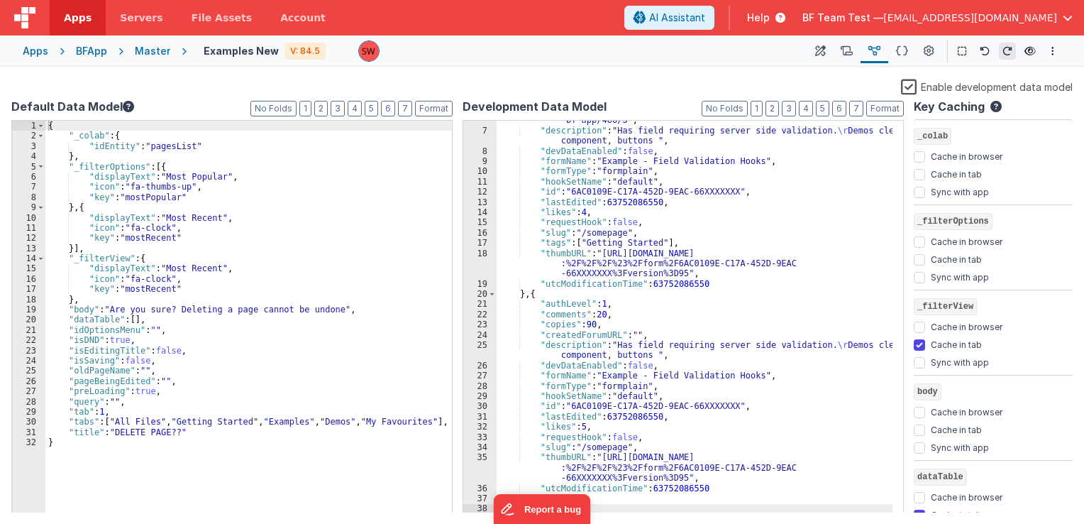
scroll to position [0, 0]
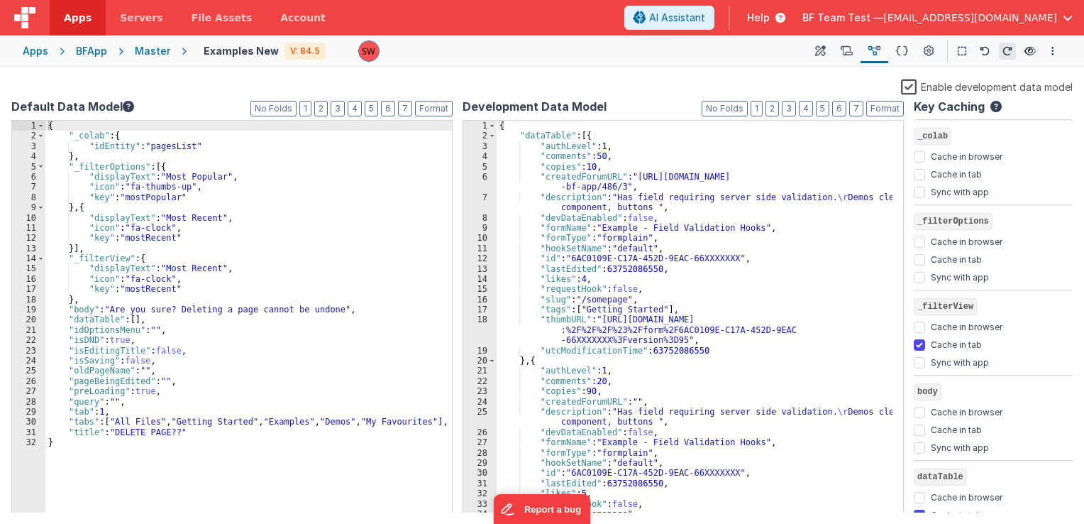
click at [544, 129] on div "{ "dataTable" : [{ "authLevel" : 1 , "comments" : 50 , "copies" : 10 , "created…" at bounding box center [695, 338] width 396 height 434
click at [543, 141] on div "{ "dataTable" : [{ "authLevel" : 1 , "comments" : 50 , "copies" : 10 , "created…" at bounding box center [695, 338] width 396 height 434
click at [565, 147] on div "{ "dataTable" : [{ "authLevel" : 1 , "comments" : 50 , "copies" : 10 , "created…" at bounding box center [695, 338] width 396 height 434
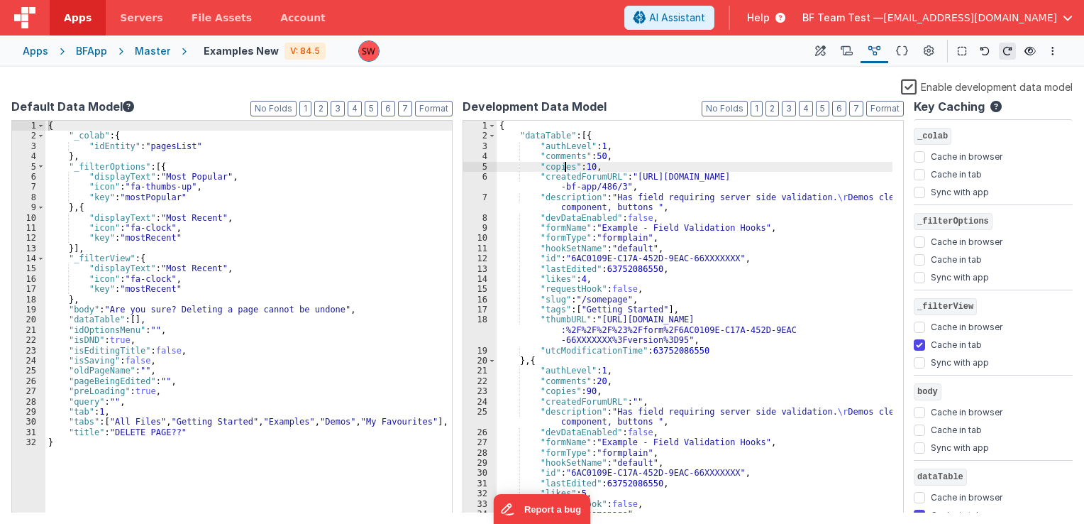
click at [563, 166] on div "{ "dataTable" : [{ "authLevel" : 1 , "comments" : 50 , "copies" : 10 , "created…" at bounding box center [695, 338] width 396 height 434
click at [568, 175] on div "{ "dataTable" : [{ "authLevel" : 1 , "comments" : 50 , "copies" : 10 , "created…" at bounding box center [695, 338] width 396 height 434
click at [906, 48] on icon at bounding box center [902, 51] width 12 height 15
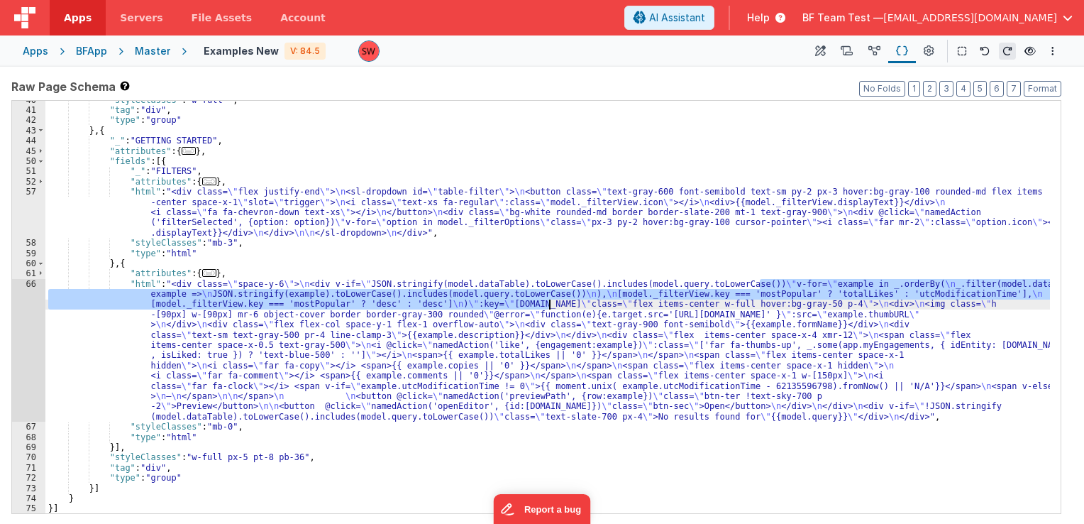
drag, startPoint x: 758, startPoint y: 285, endPoint x: 547, endPoint y: 303, distance: 211.6
click at [547, 303] on div ""styleClasses" : "w-full " , "tag" : "div" , "type" : "group" } , { "_" : "GETT…" at bounding box center [547, 312] width 1005 height 434
click at [705, 298] on div ""styleClasses" : "w-full " , "tag" : "div" , "type" : "group" } , { "_" : "GETT…" at bounding box center [547, 307] width 1005 height 412
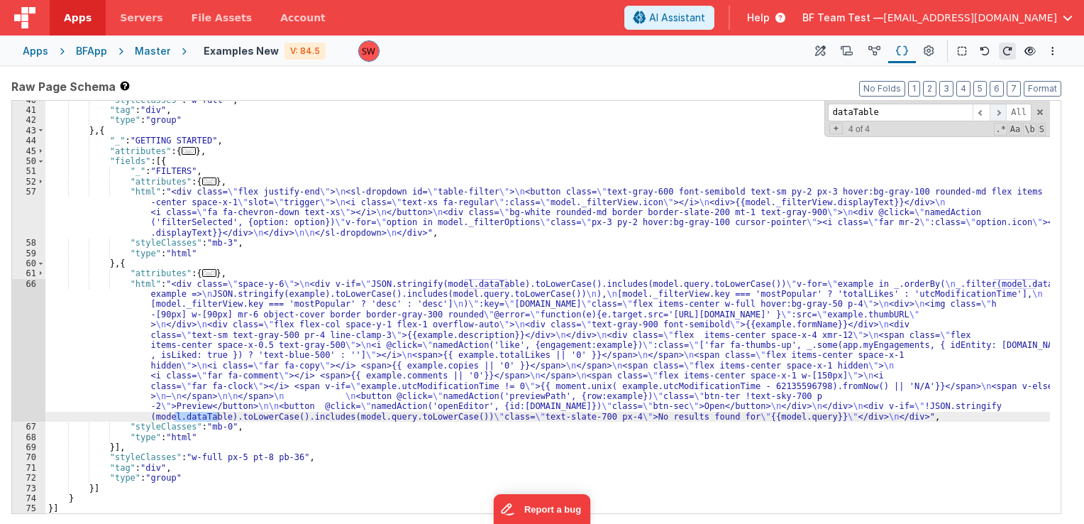
type input "dataTable"
click at [995, 114] on span at bounding box center [998, 113] width 17 height 18
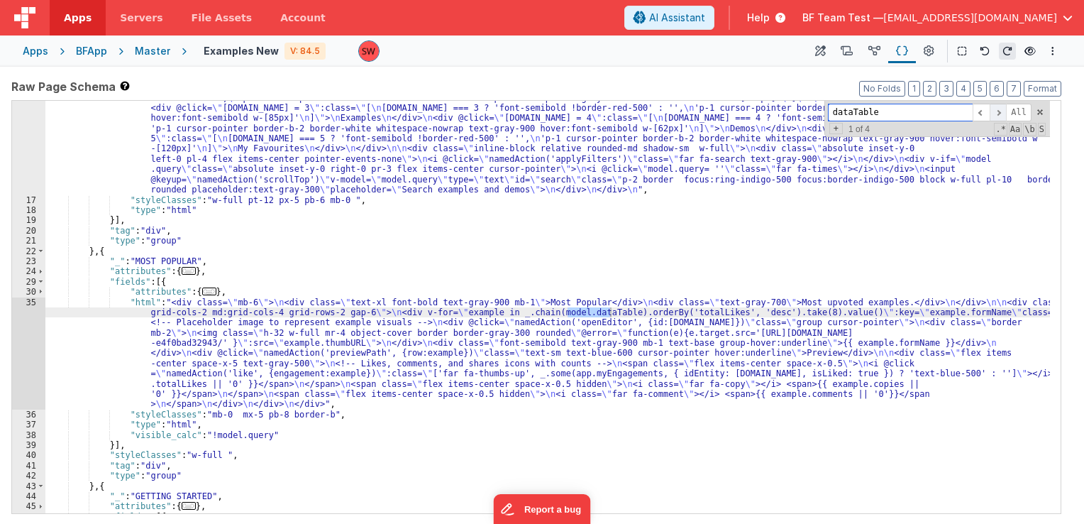
click at [995, 114] on span at bounding box center [998, 113] width 17 height 18
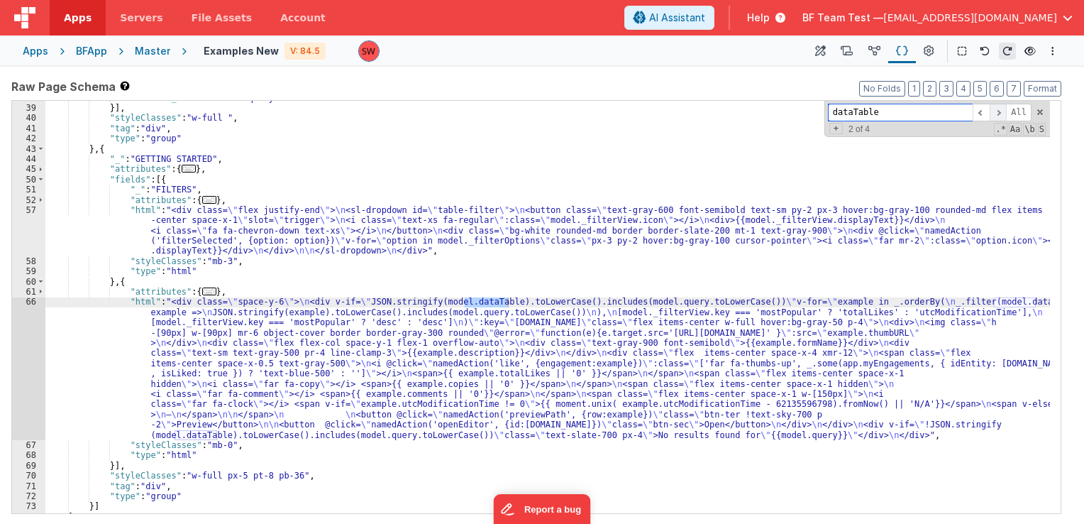
click at [995, 114] on span at bounding box center [998, 113] width 17 height 18
click at [876, 52] on icon at bounding box center [875, 51] width 12 height 15
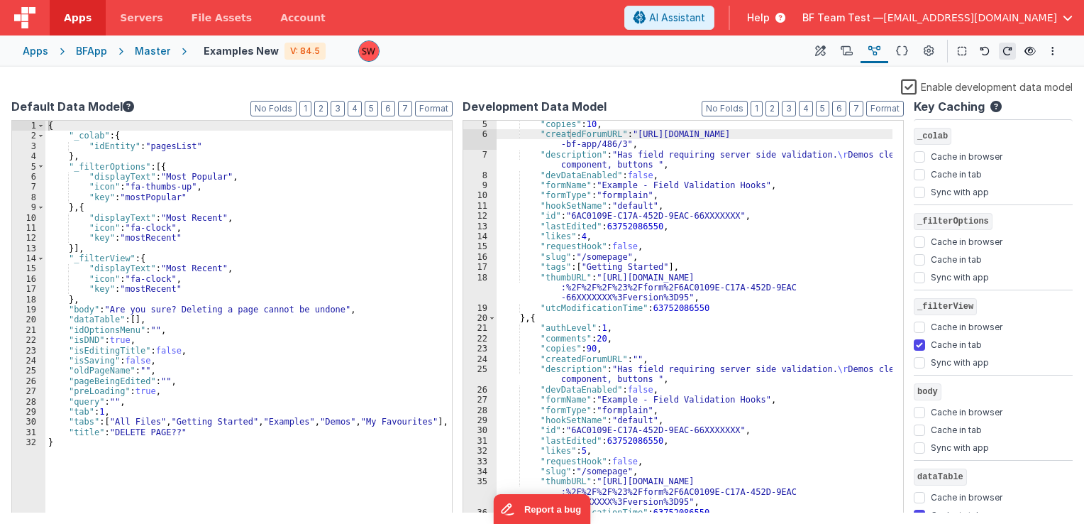
scroll to position [67, 0]
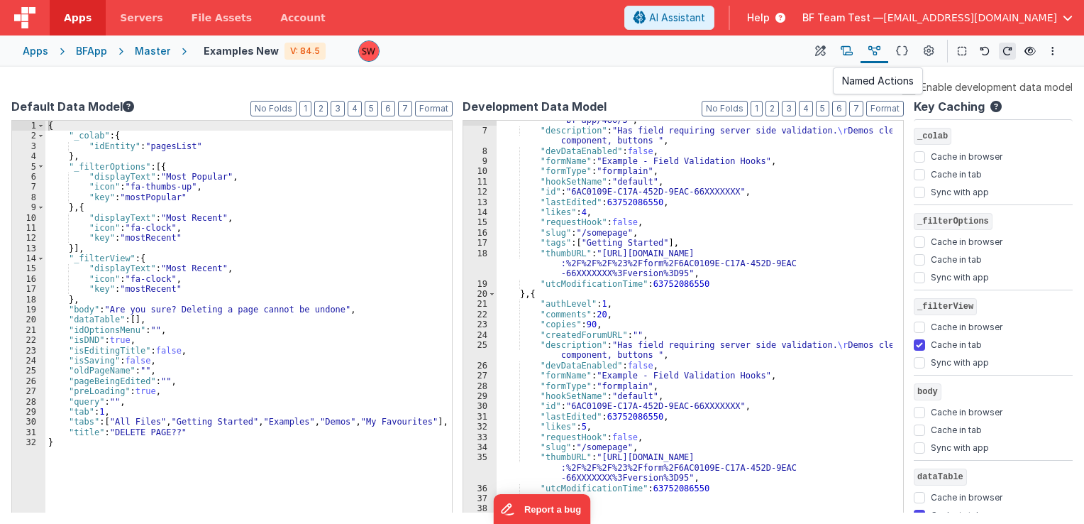
click at [838, 57] on button at bounding box center [847, 51] width 28 height 24
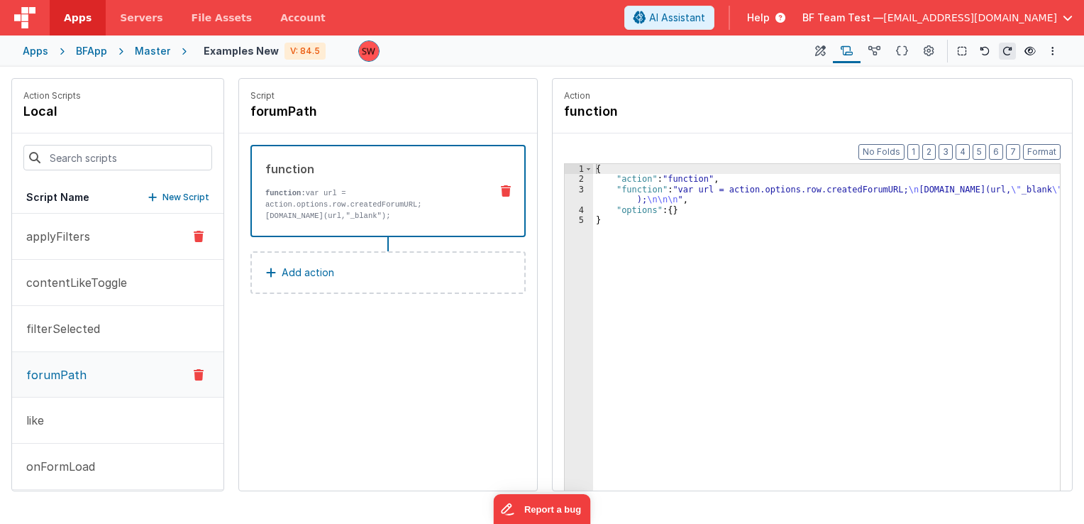
click at [97, 243] on button "applyFilters" at bounding box center [117, 237] width 211 height 46
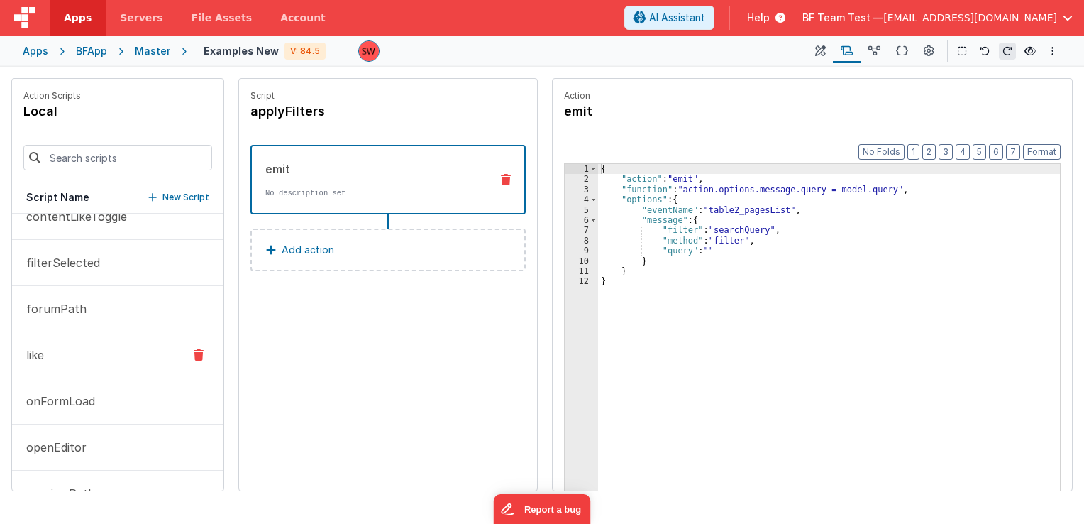
scroll to position [71, 0]
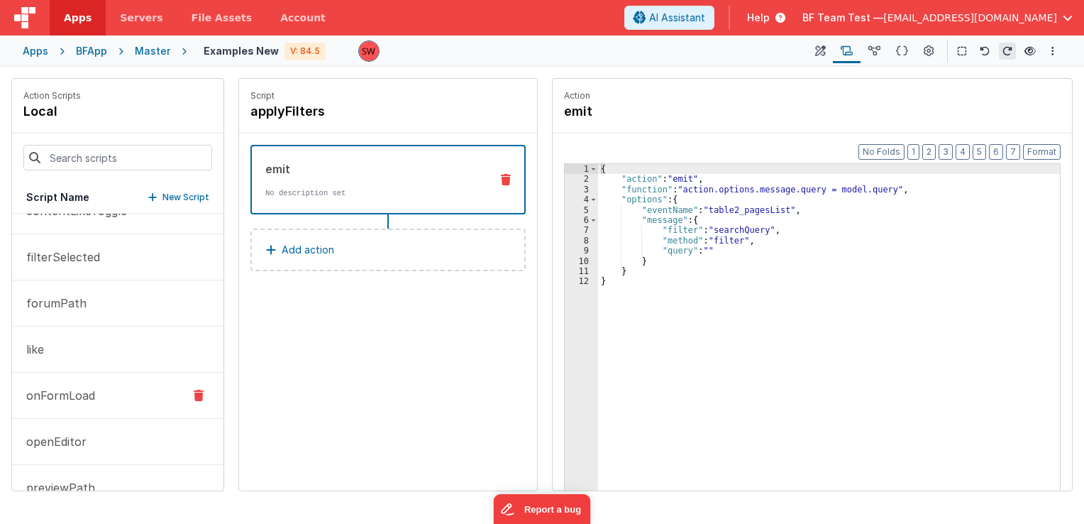
click at [88, 413] on button "onFormLoad" at bounding box center [117, 396] width 211 height 46
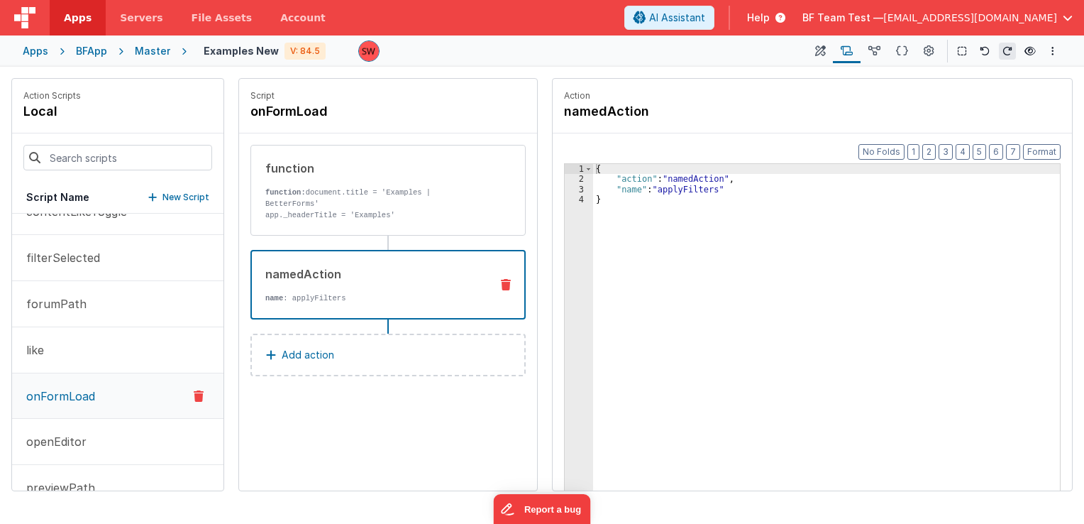
click at [363, 292] on p "name : applyFilters" at bounding box center [372, 297] width 214 height 11
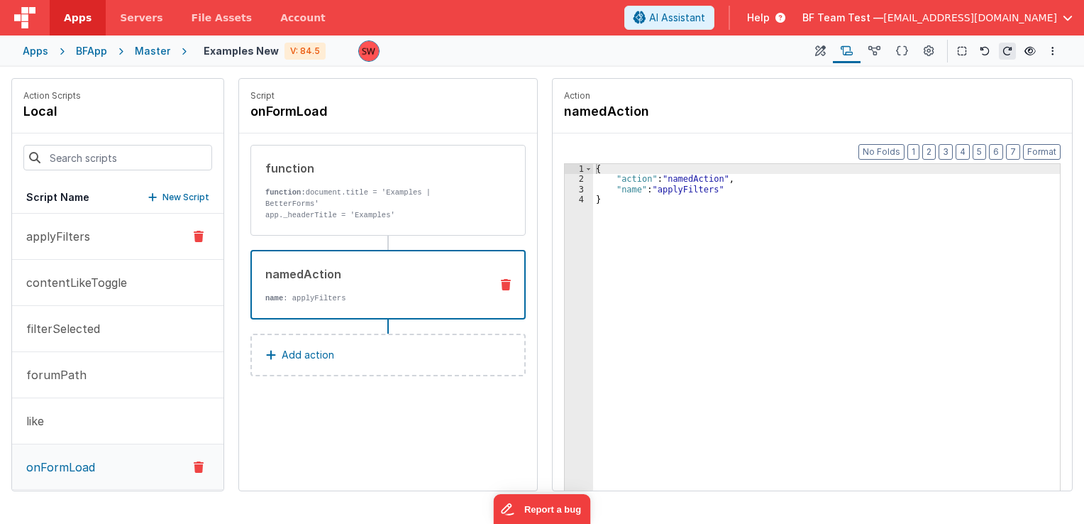
scroll to position [0, 0]
click at [93, 233] on button "applyFilters" at bounding box center [117, 237] width 211 height 46
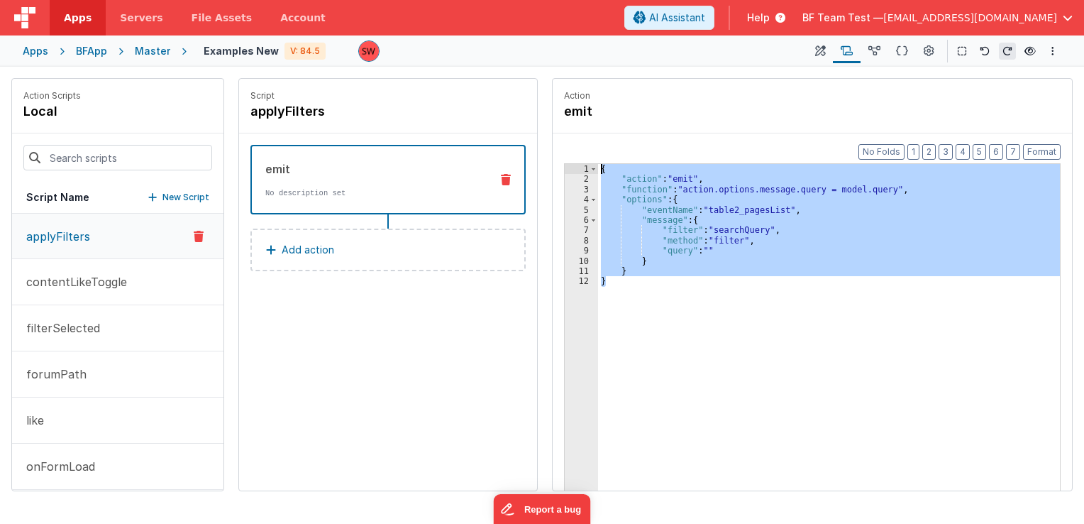
drag, startPoint x: 662, startPoint y: 284, endPoint x: 602, endPoint y: 172, distance: 127.3
click at [602, 172] on div "{ "action" : "emit" , "function" : "action.options.message.query = model.query"…" at bounding box center [829, 360] width 463 height 392
click at [150, 50] on div "Master" at bounding box center [152, 51] width 35 height 14
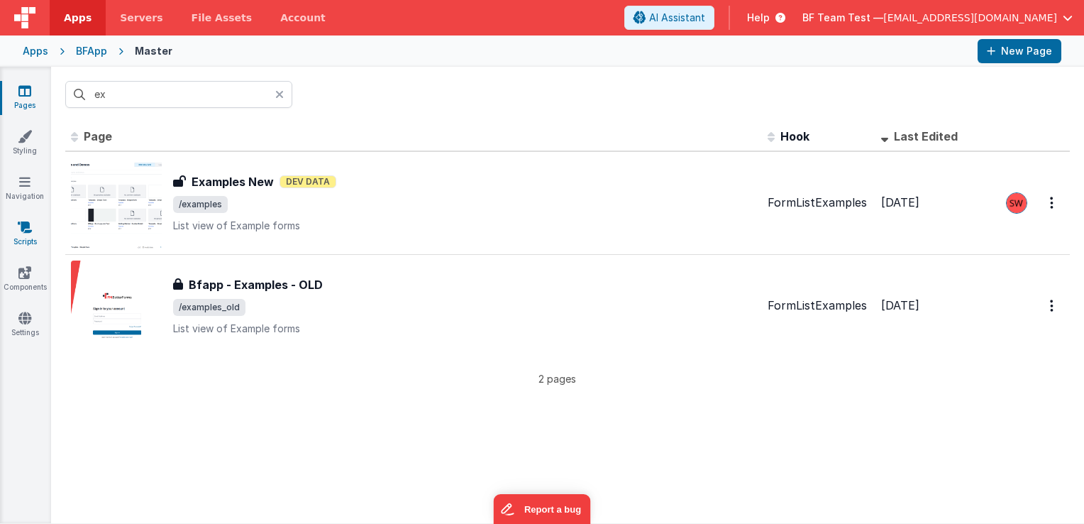
click at [17, 241] on link "Scripts" at bounding box center [24, 234] width 51 height 28
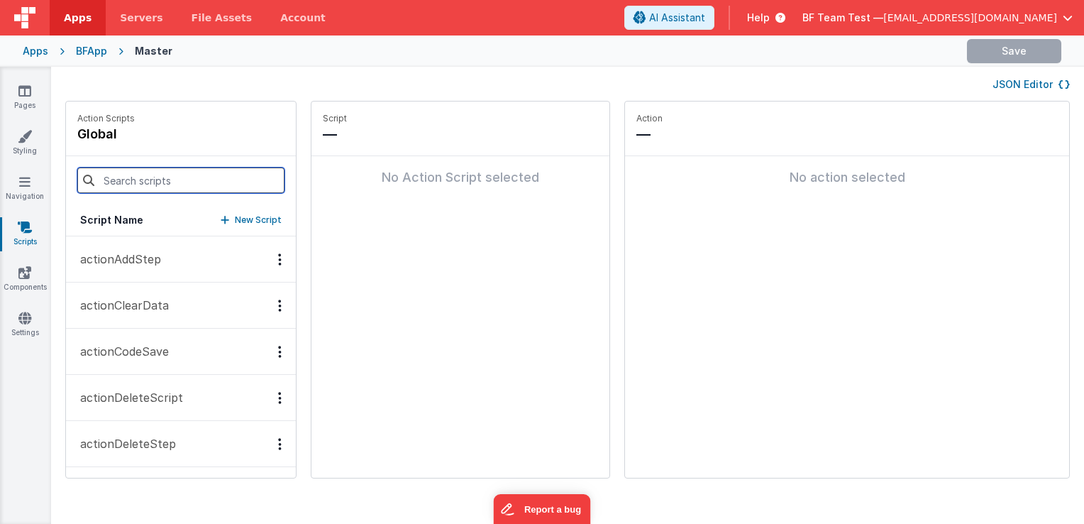
click at [178, 186] on input at bounding box center [180, 180] width 207 height 26
type input "ta"
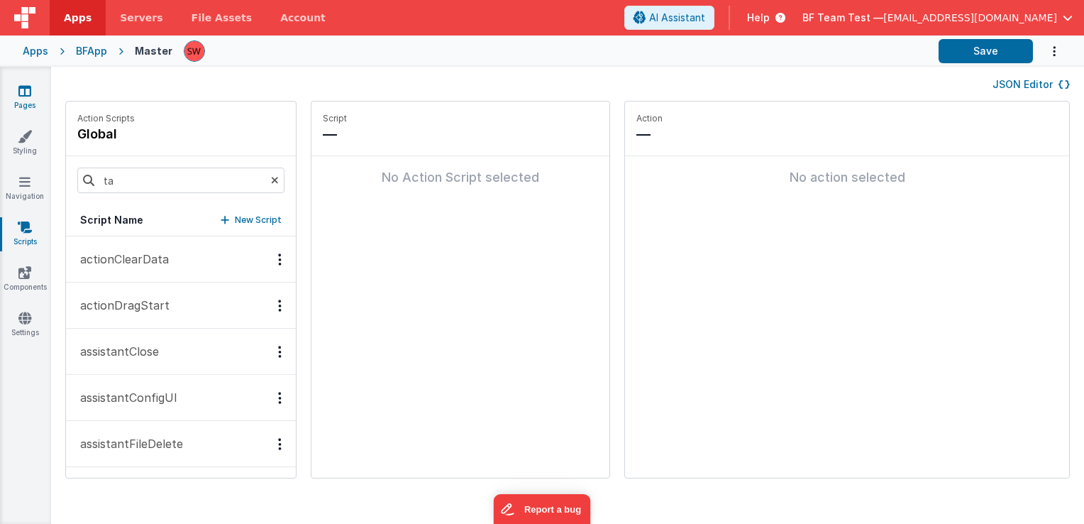
click at [11, 98] on link "Pages" at bounding box center [24, 98] width 51 height 28
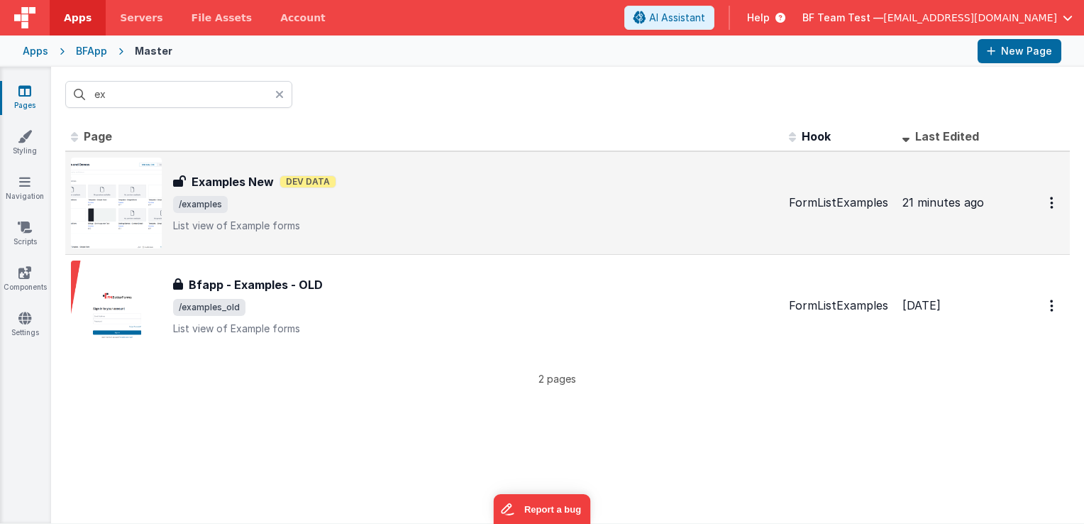
click at [422, 202] on span "/examples" at bounding box center [475, 204] width 605 height 17
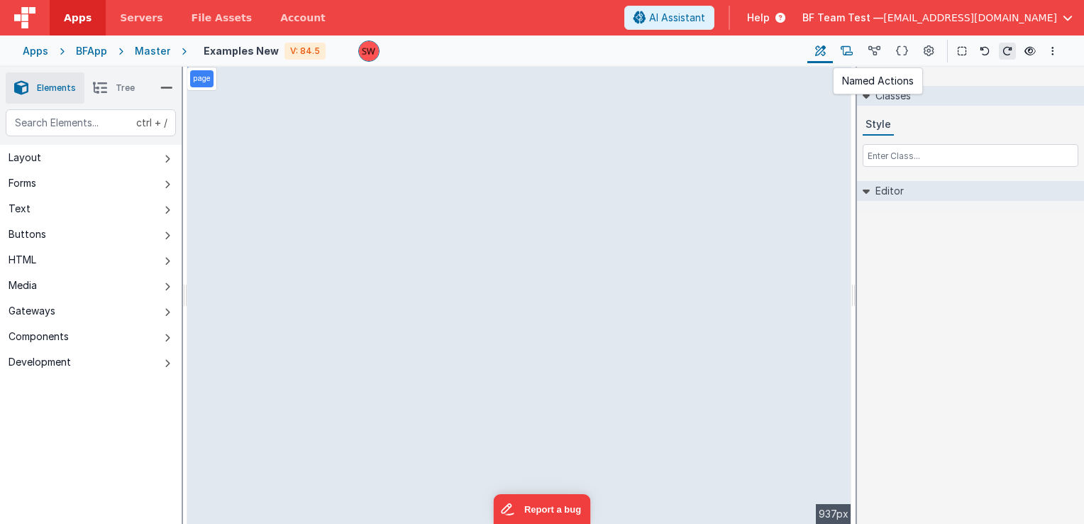
click at [843, 45] on icon at bounding box center [847, 51] width 12 height 15
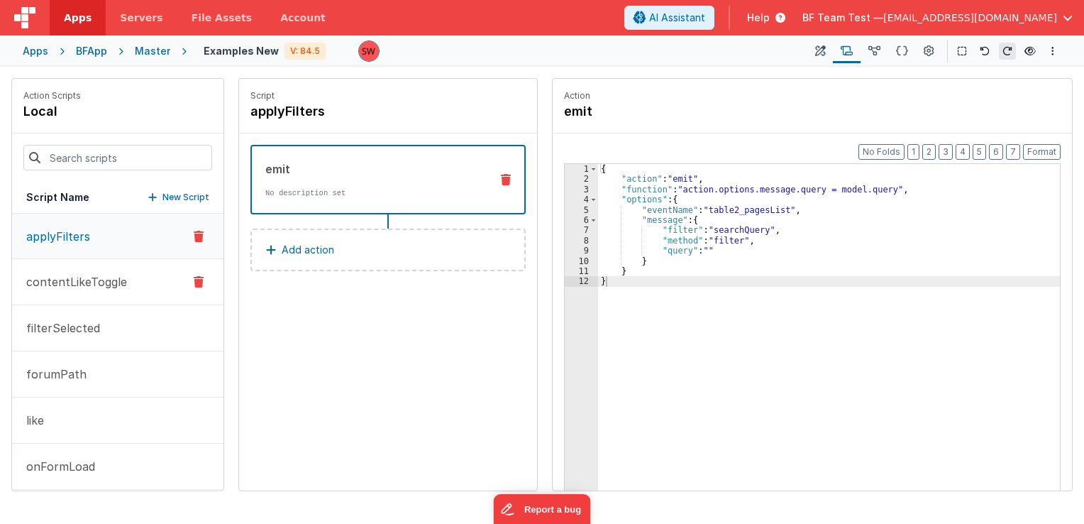
click at [110, 284] on p "contentLikeToggle" at bounding box center [72, 281] width 109 height 17
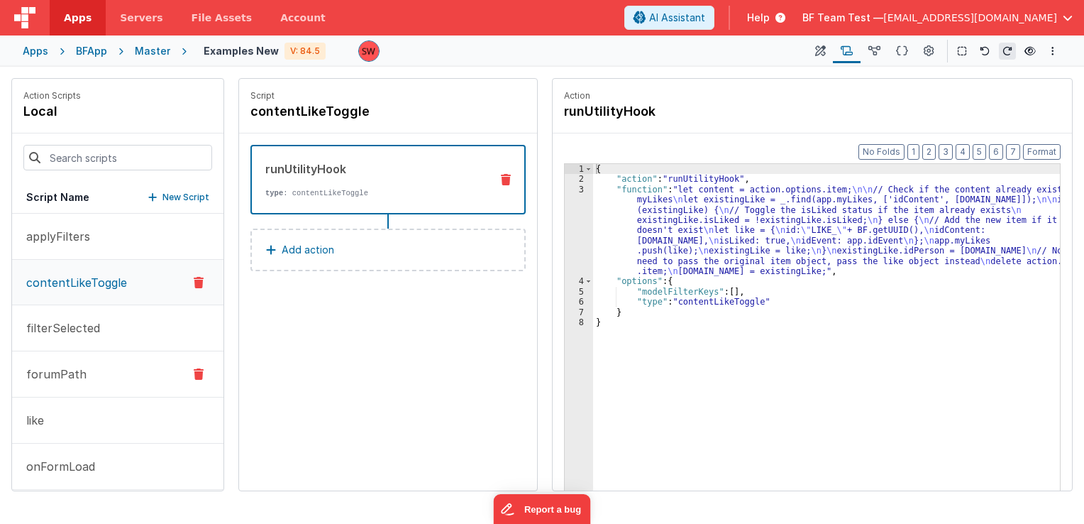
click at [73, 369] on p "forumPath" at bounding box center [52, 373] width 69 height 17
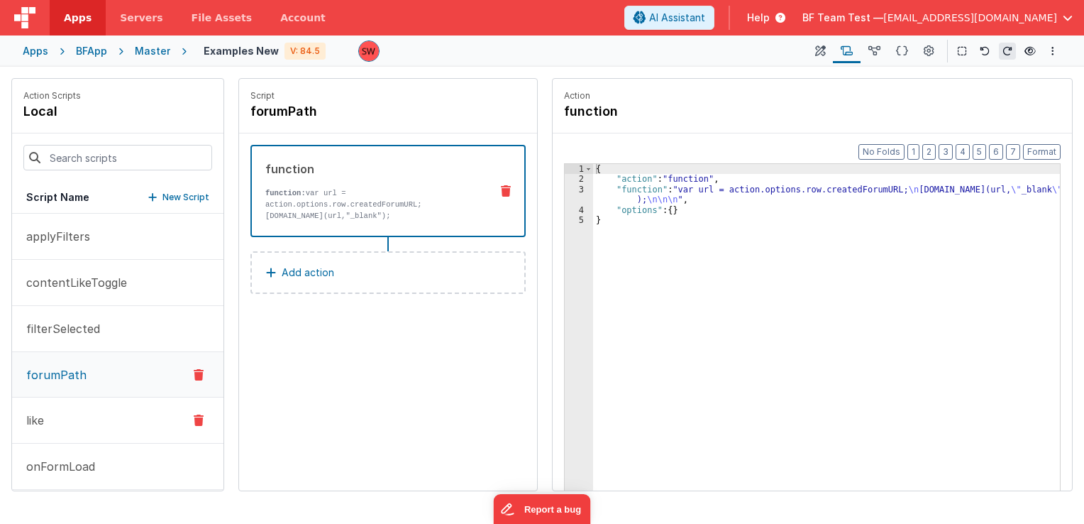
click at [76, 422] on button "like" at bounding box center [117, 420] width 211 height 46
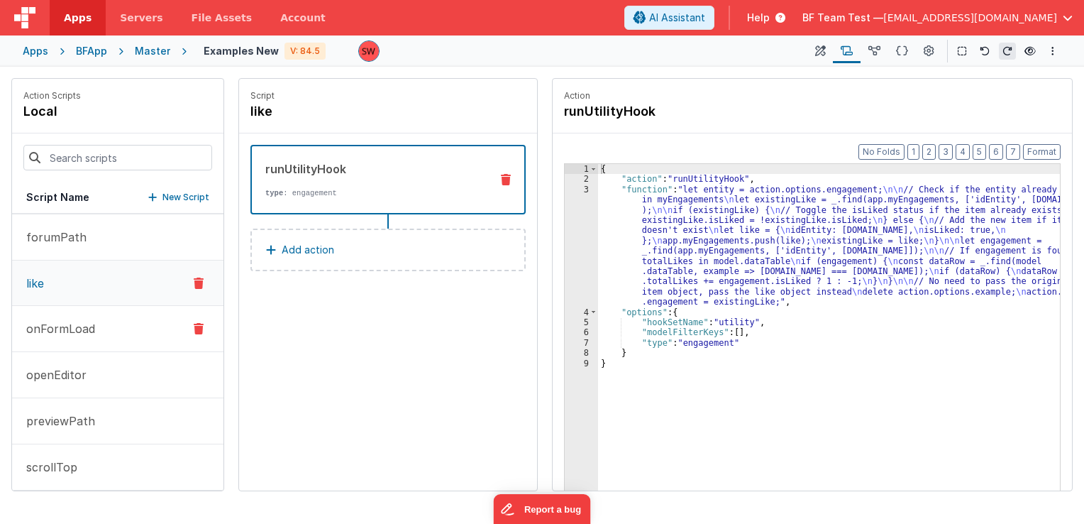
scroll to position [142, 0]
click at [103, 378] on button "openEditor" at bounding box center [117, 371] width 211 height 46
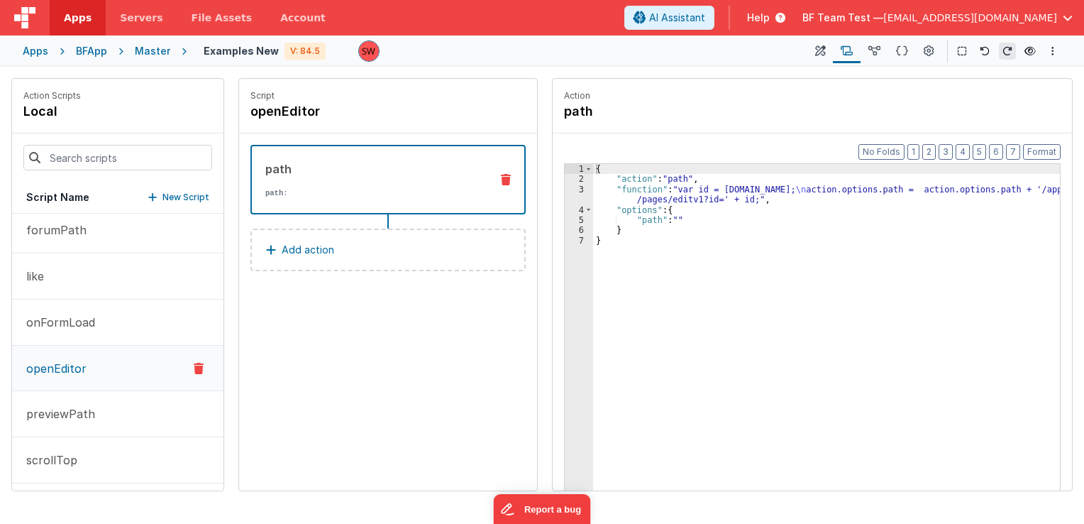
scroll to position [146, 0]
click at [97, 447] on button "scrollTop" at bounding box center [117, 459] width 211 height 46
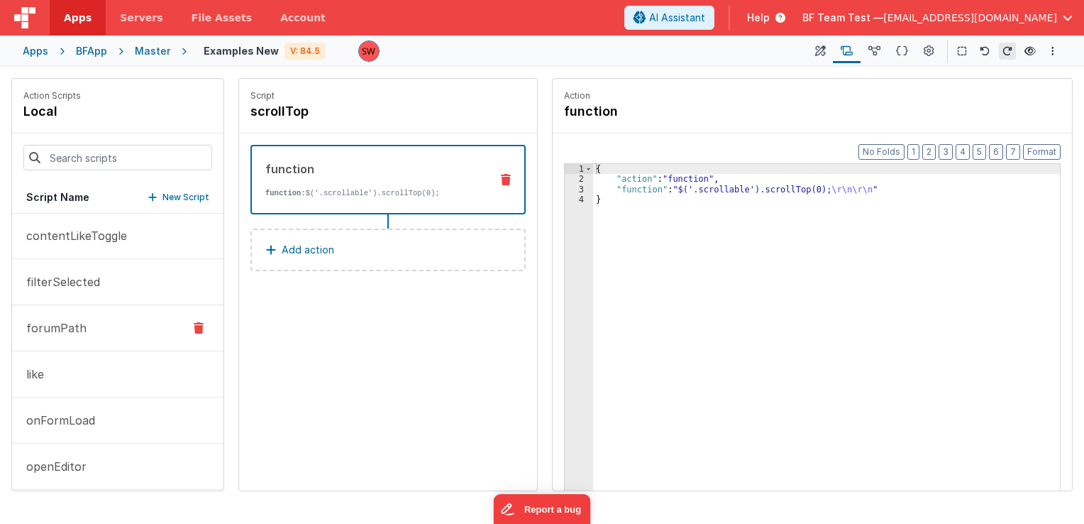
scroll to position [0, 0]
click at [84, 214] on button "applyFilters" at bounding box center [117, 237] width 211 height 46
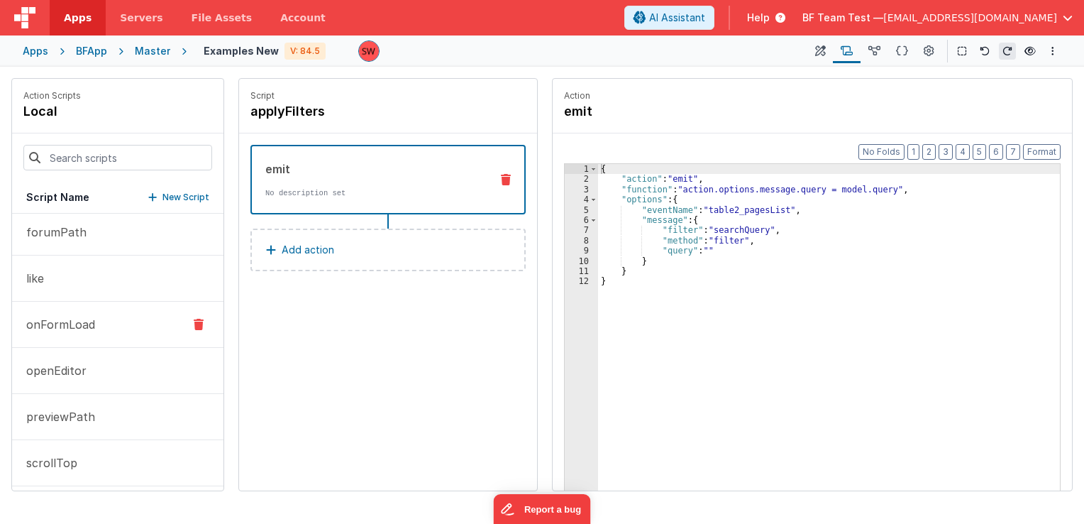
click at [94, 336] on button "onFormLoad" at bounding box center [117, 325] width 211 height 46
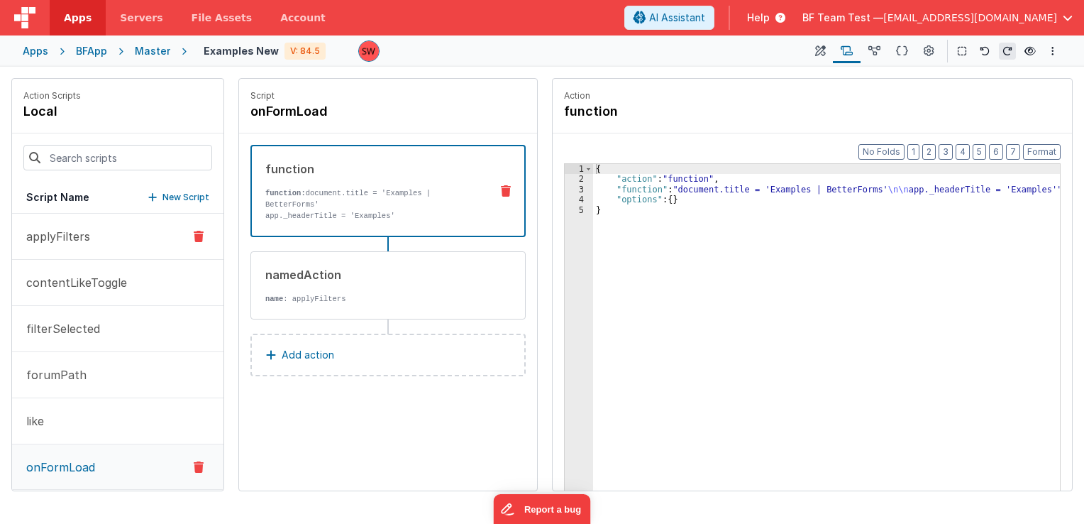
click at [84, 236] on p "applyFilters" at bounding box center [54, 236] width 72 height 17
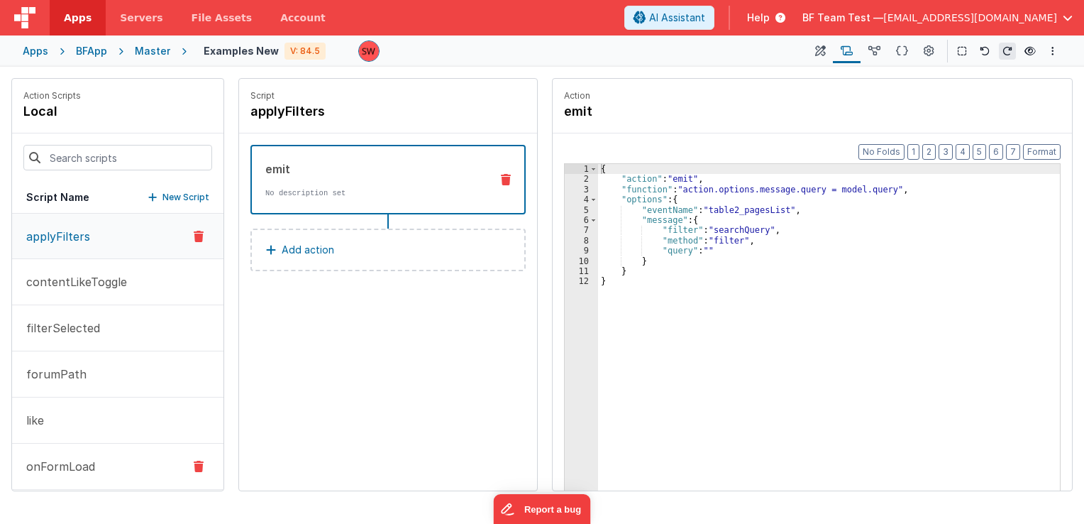
click at [91, 451] on button "onFormLoad" at bounding box center [117, 467] width 211 height 46
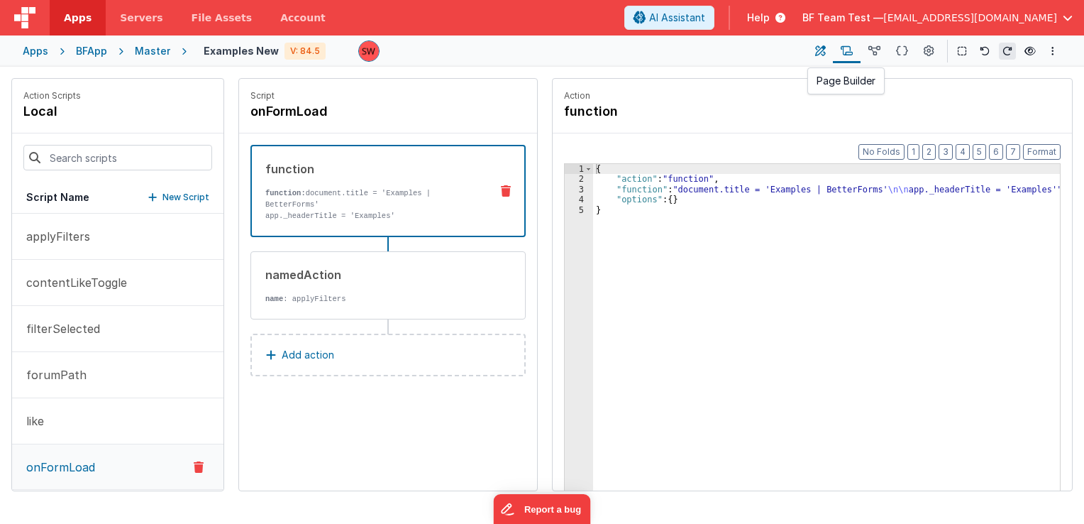
click at [820, 51] on icon at bounding box center [820, 51] width 11 height 15
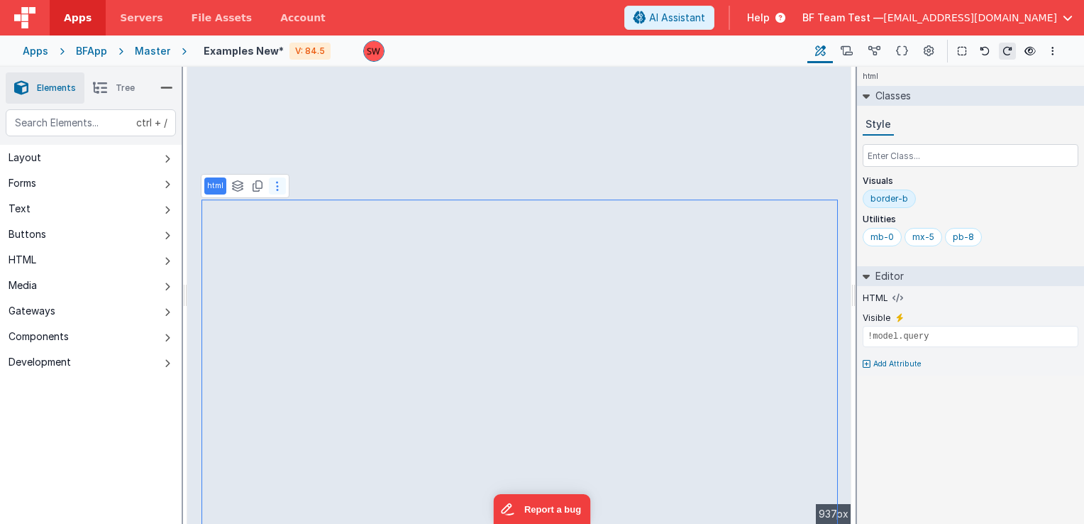
click at [270, 187] on button at bounding box center [277, 185] width 17 height 17
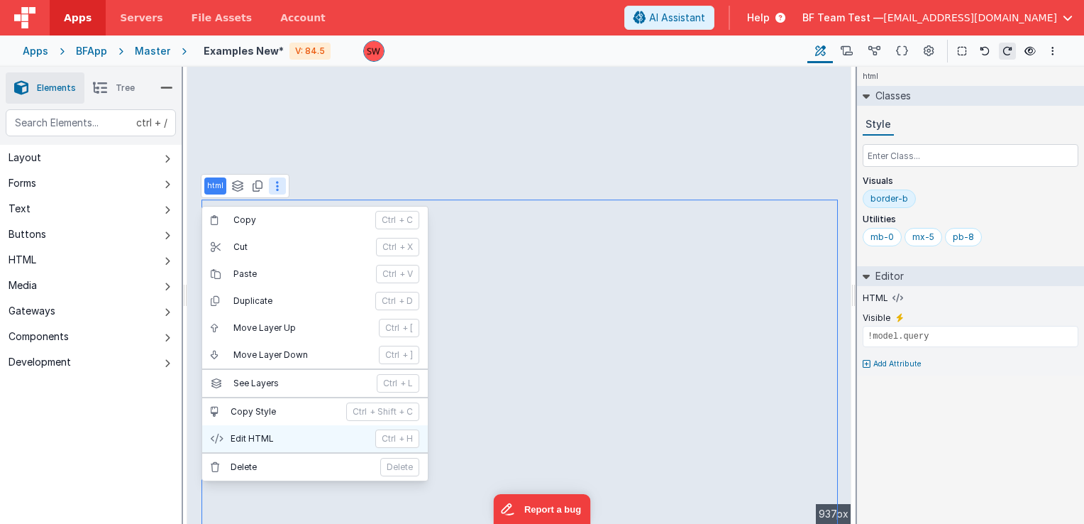
click at [265, 437] on p "Edit HTML" at bounding box center [299, 438] width 136 height 11
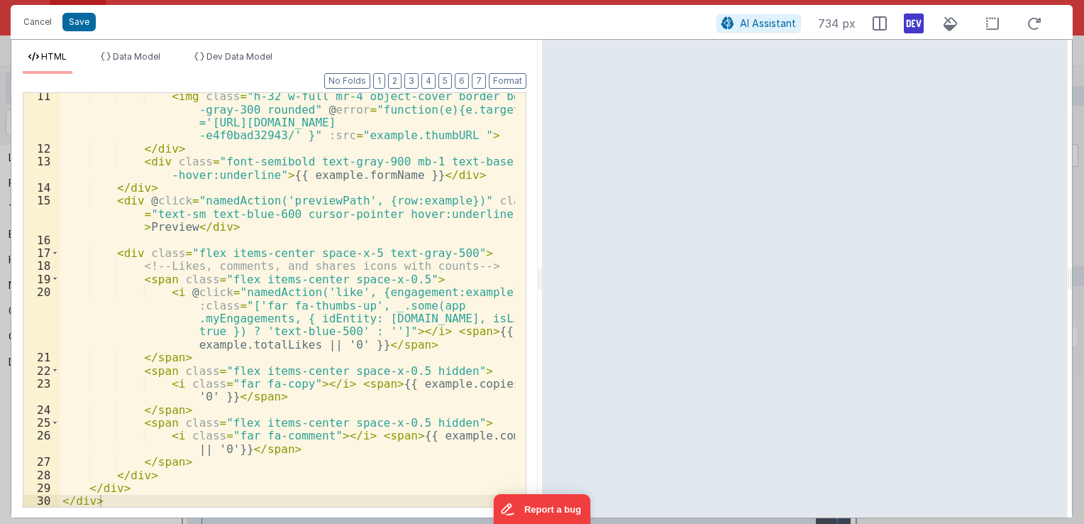
scroll to position [160, 0]
click at [33, 19] on button "Cancel" at bounding box center [37, 22] width 43 height 20
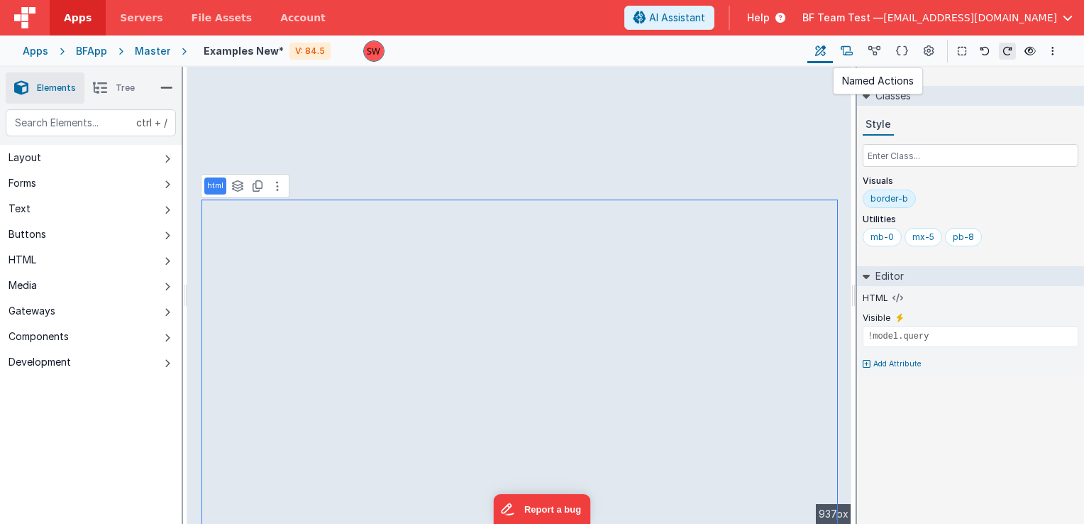
click at [855, 53] on button at bounding box center [847, 51] width 28 height 24
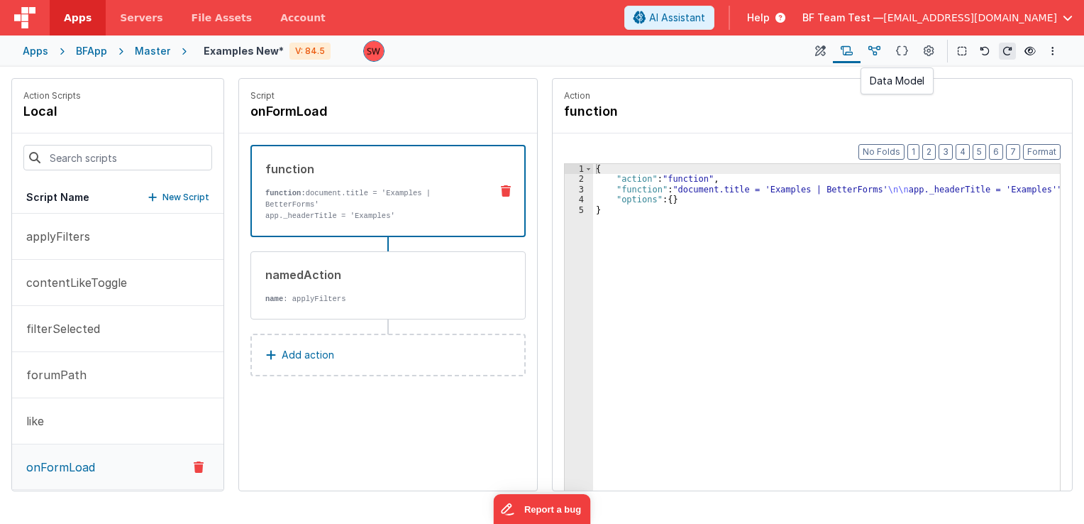
click at [880, 53] on icon at bounding box center [875, 51] width 12 height 15
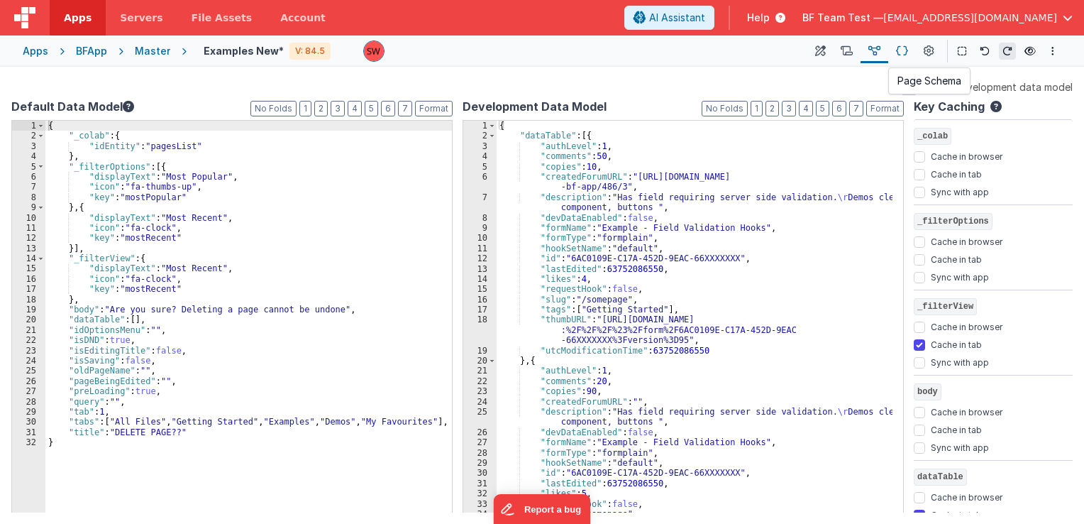
click at [900, 55] on icon at bounding box center [902, 51] width 12 height 15
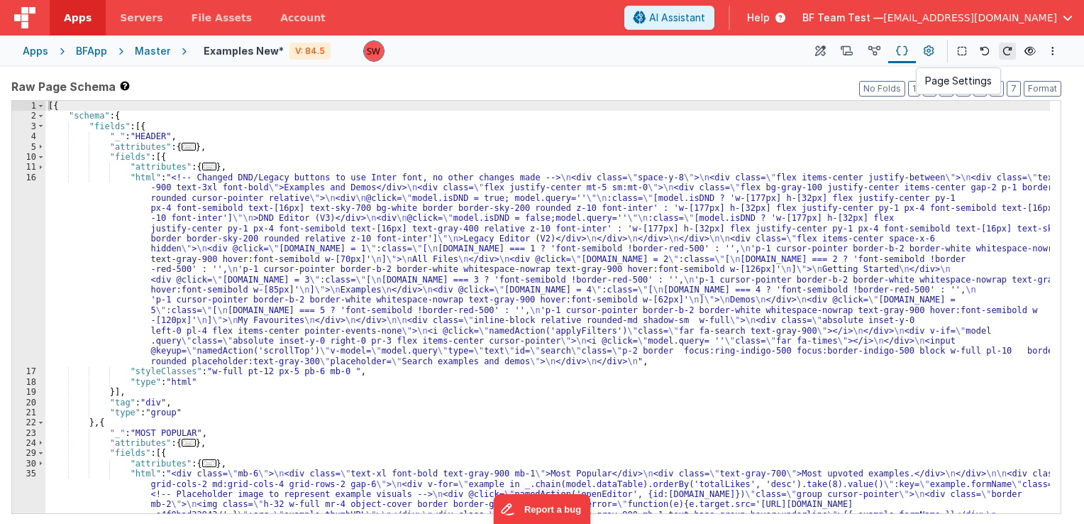
click at [929, 53] on icon at bounding box center [929, 51] width 11 height 15
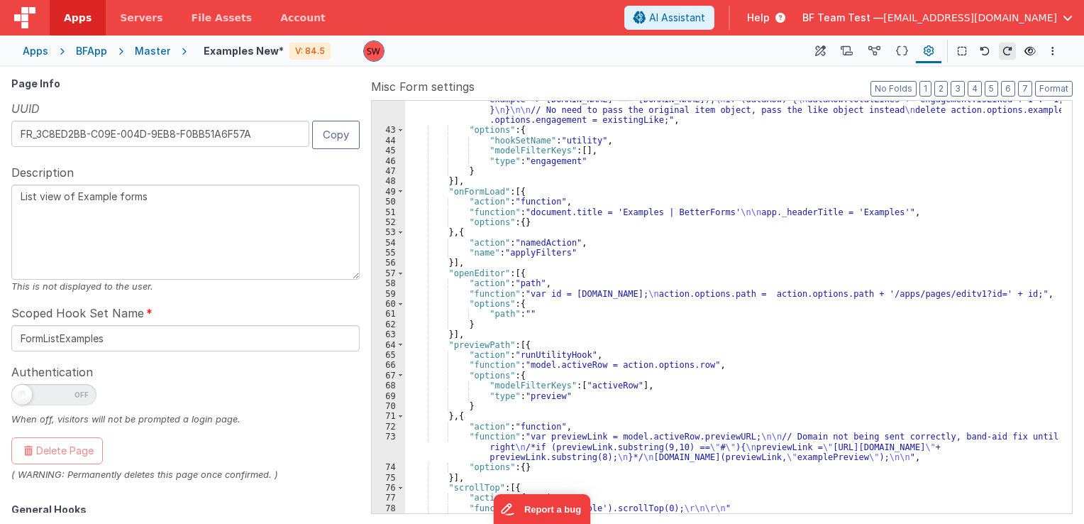
scroll to position [639, 0]
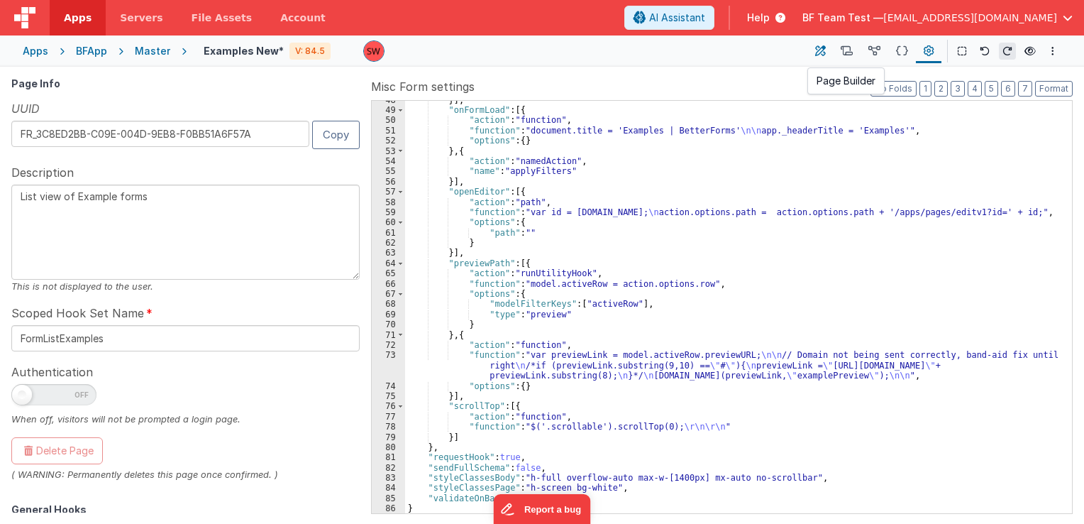
click at [818, 54] on icon at bounding box center [820, 51] width 11 height 15
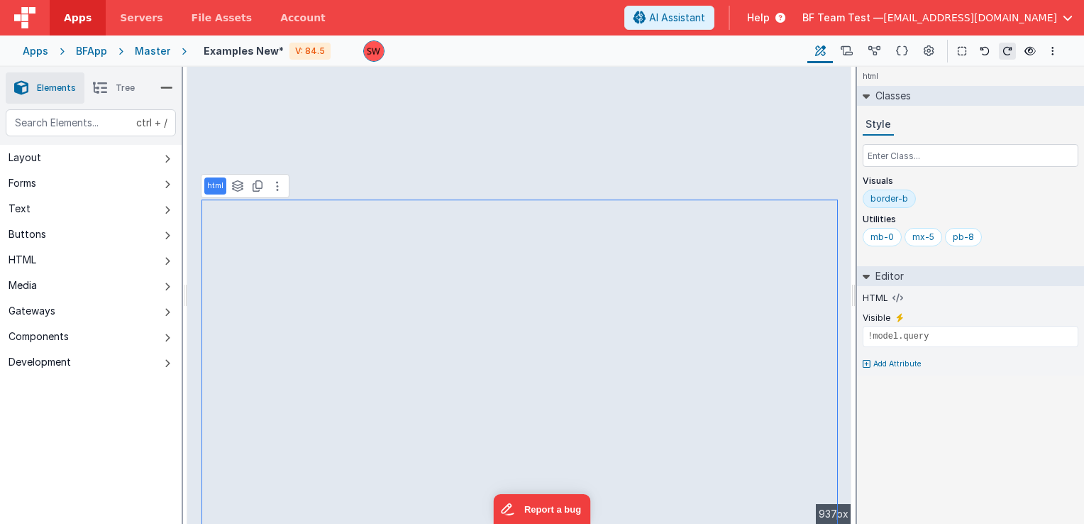
click at [457, 50] on div at bounding box center [579, 50] width 433 height 21
click at [882, 339] on input "!model.query" at bounding box center [971, 336] width 216 height 21
click at [915, 338] on input "!model.query" at bounding box center [971, 336] width 216 height 21
drag, startPoint x: 934, startPoint y: 336, endPoint x: 852, endPoint y: 336, distance: 82.3
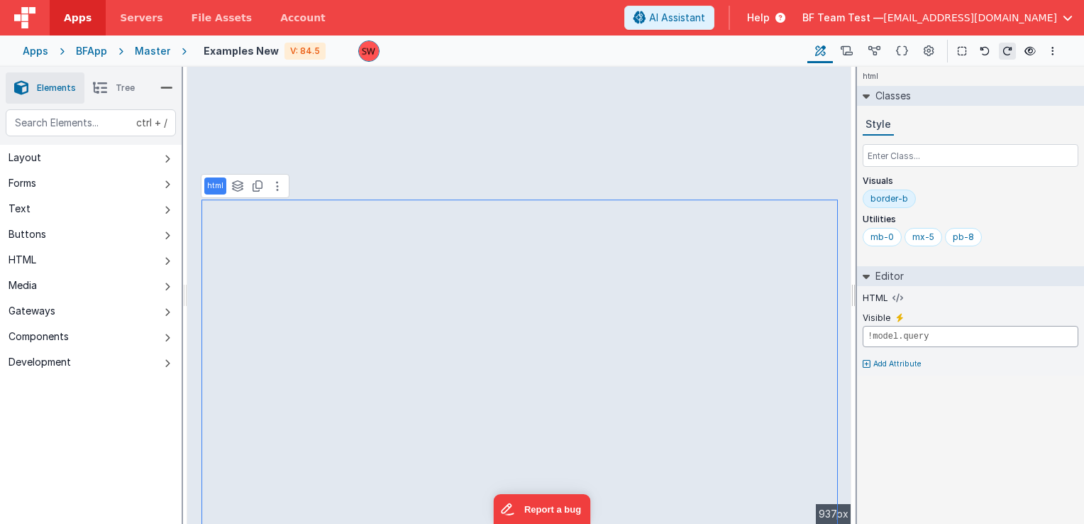
click at [852, 336] on div "Elements Tree ctrl + / Layout Forms Text Buttons HTML Media Gateways Components…" at bounding box center [542, 295] width 1084 height 457
click at [859, 47] on button at bounding box center [847, 51] width 28 height 24
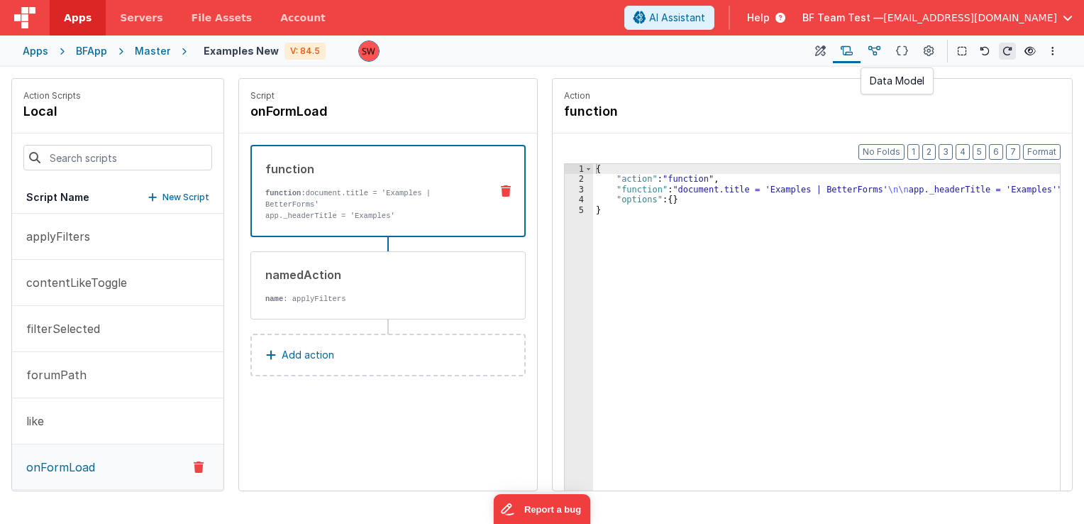
click at [874, 50] on icon at bounding box center [875, 51] width 12 height 15
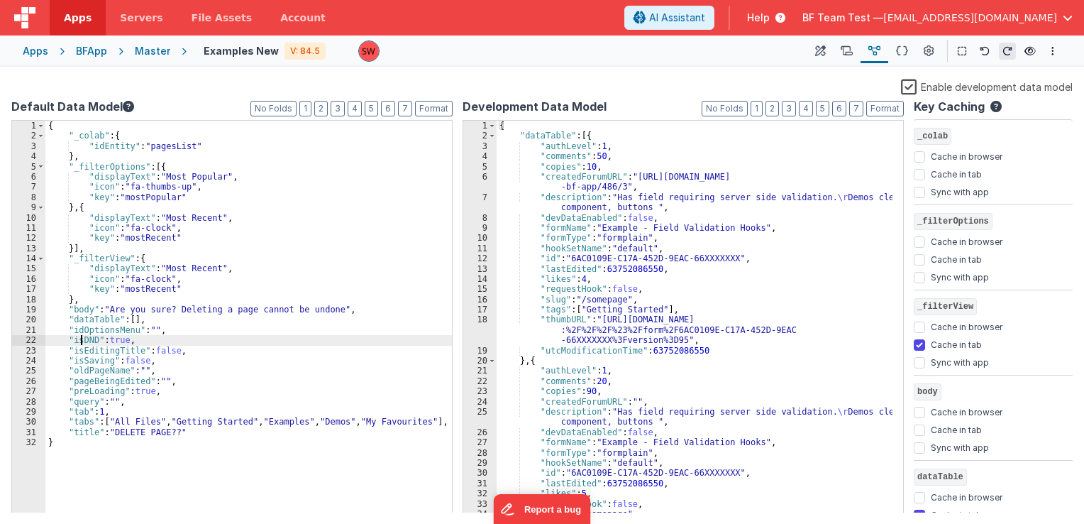
click at [82, 339] on div "{ "_colab" : { "idEntity" : "pagesList" } , "_filterOptions" : [{ "displayText"…" at bounding box center [248, 328] width 407 height 414
click at [143, 391] on div "{ "_colab" : { "idEntity" : "pagesList" } , "_filterOptions" : [{ "displayText"…" at bounding box center [248, 328] width 407 height 414
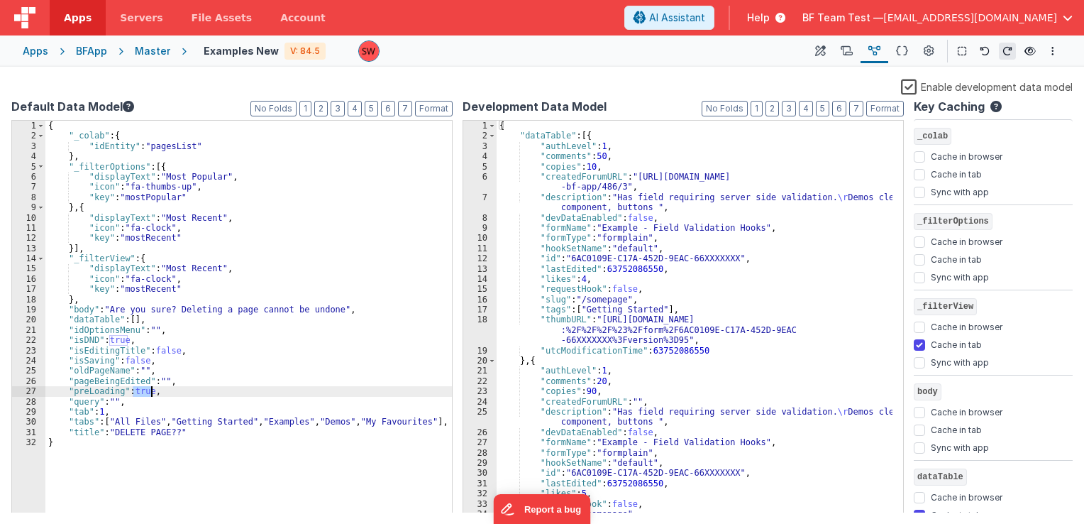
click at [143, 391] on div "{ "_colab" : { "idEntity" : "pagesList" } , "_filterOptions" : [{ "displayText"…" at bounding box center [248, 328] width 407 height 414
click at [167, 393] on div "{ "_colab" : { "idEntity" : "pagesList" } , "_filterOptions" : [{ "displayText"…" at bounding box center [248, 328] width 407 height 414
click at [853, 54] on icon at bounding box center [847, 51] width 12 height 15
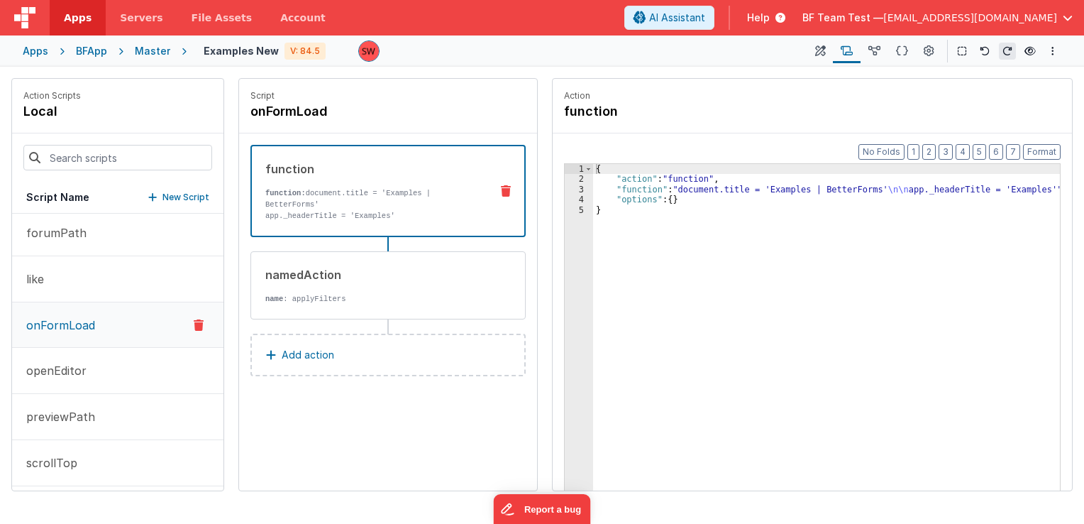
scroll to position [142, 0]
click at [382, 293] on div "namedAction name : applyFilters" at bounding box center [388, 285] width 275 height 68
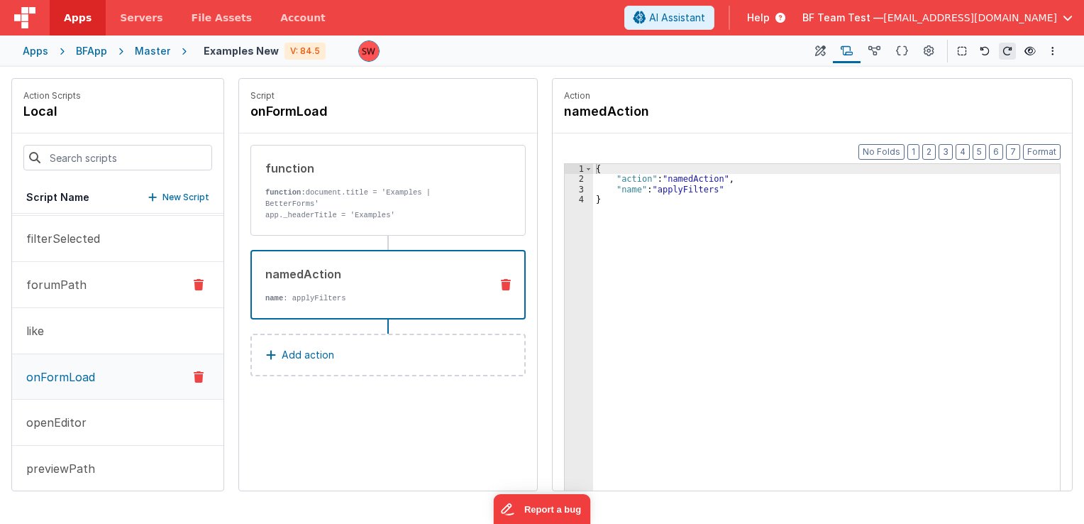
scroll to position [0, 0]
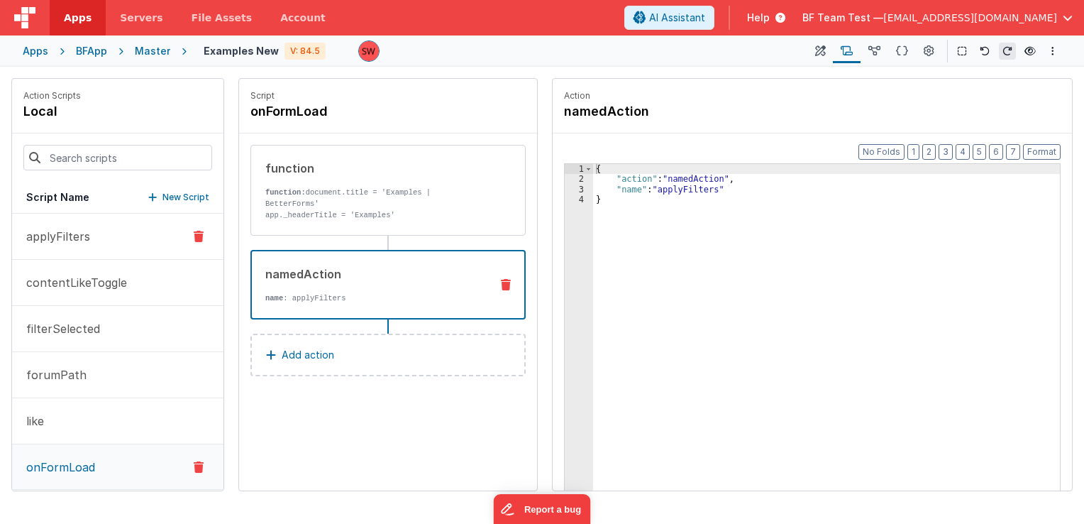
click at [108, 238] on button "applyFilters" at bounding box center [117, 237] width 211 height 46
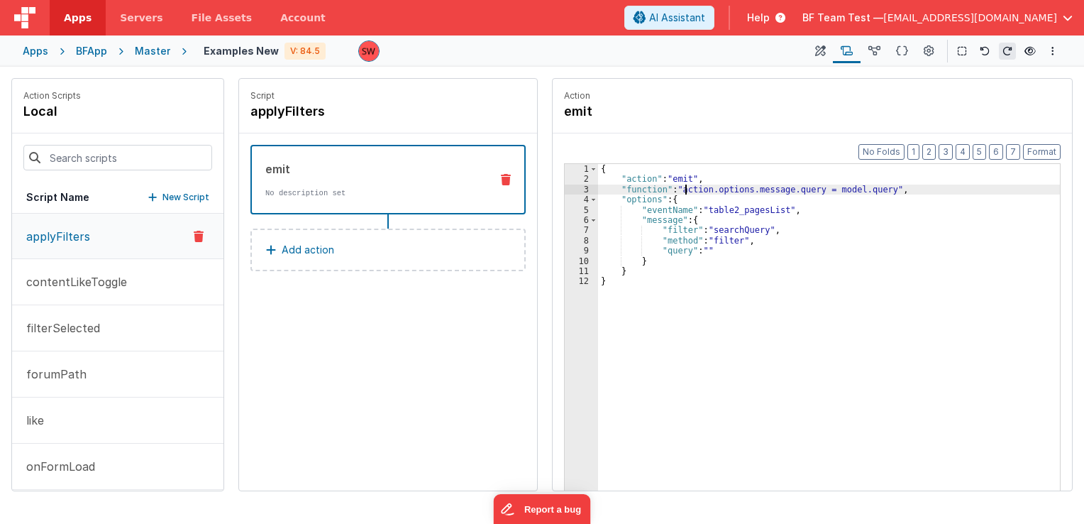
click at [686, 189] on div "{ "action" : "emit" , "function" : "action.options.message.query = model.query"…" at bounding box center [829, 360] width 463 height 392
click at [730, 193] on div "{ "action" : "emit" , "function" : "action.options.message.query = model.query"…" at bounding box center [829, 360] width 463 height 392
click at [769, 194] on div "{ "action" : "emit" , "function" : "action.options.message.query = model.query"…" at bounding box center [829, 360] width 463 height 392
click at [805, 192] on div "{ "action" : "emit" , "function" : "action.options.message.query = model.query"…" at bounding box center [829, 360] width 463 height 392
click at [886, 57] on button at bounding box center [875, 51] width 28 height 24
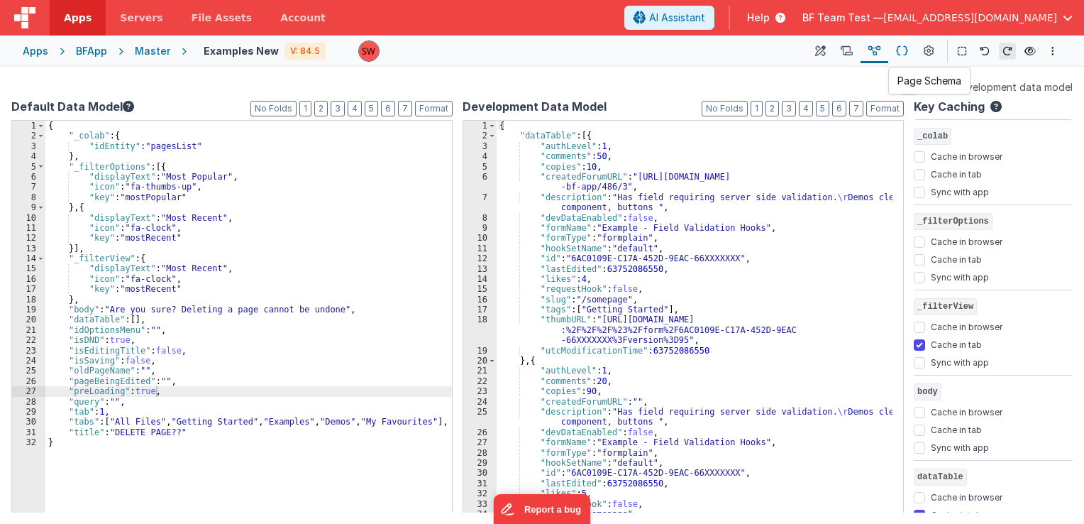
click at [898, 51] on icon at bounding box center [902, 51] width 12 height 15
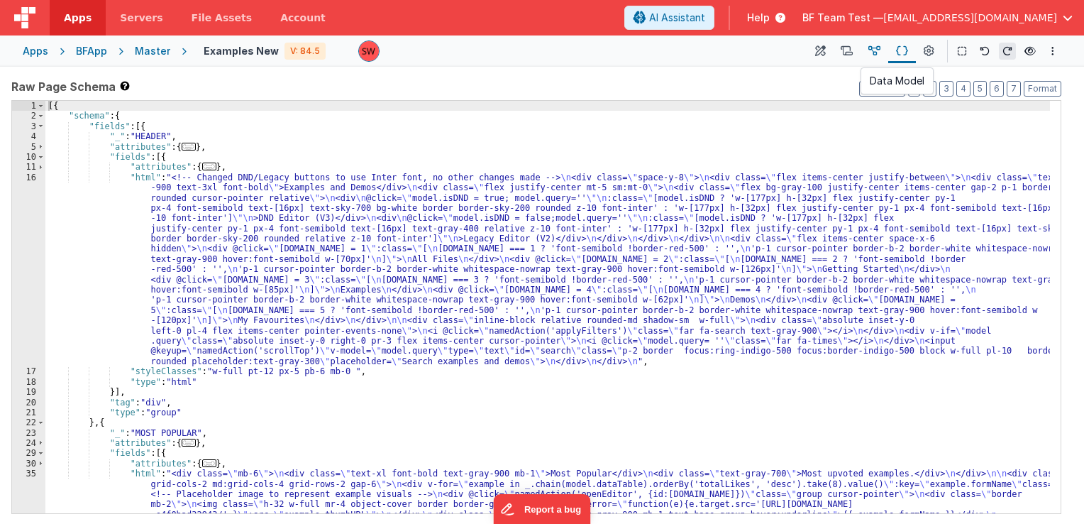
click at [874, 45] on icon at bounding box center [875, 51] width 12 height 15
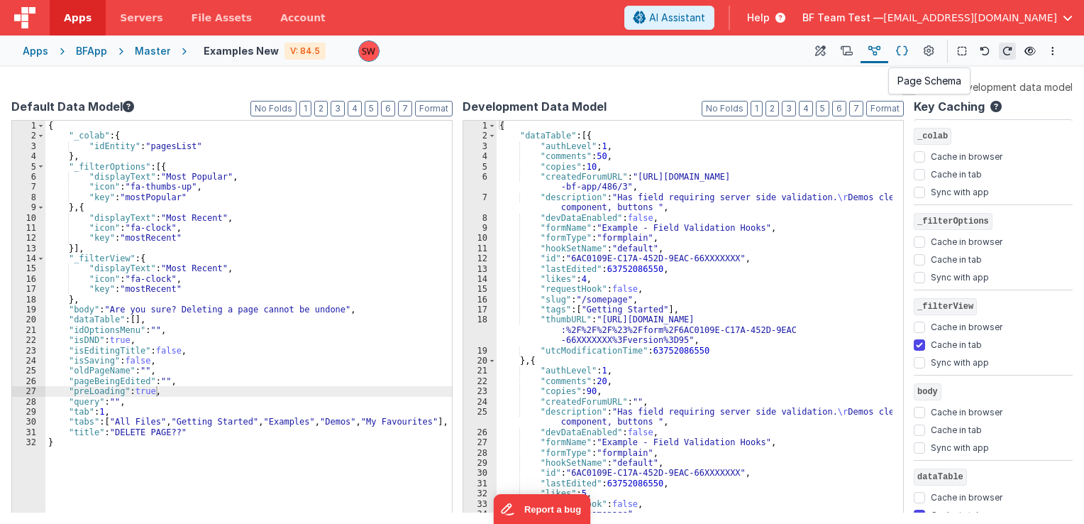
click at [911, 53] on button at bounding box center [902, 51] width 28 height 24
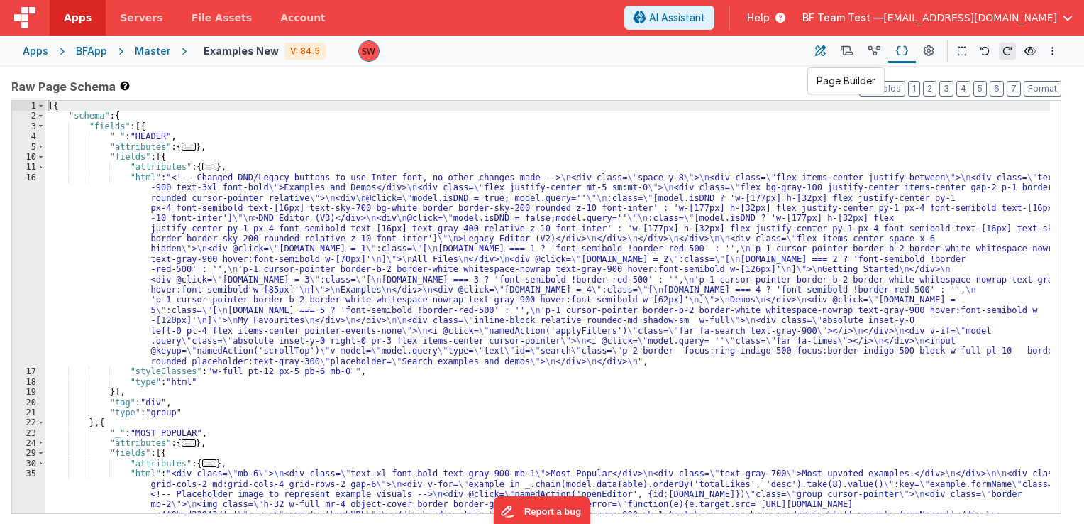
click at [822, 58] on icon at bounding box center [820, 51] width 11 height 15
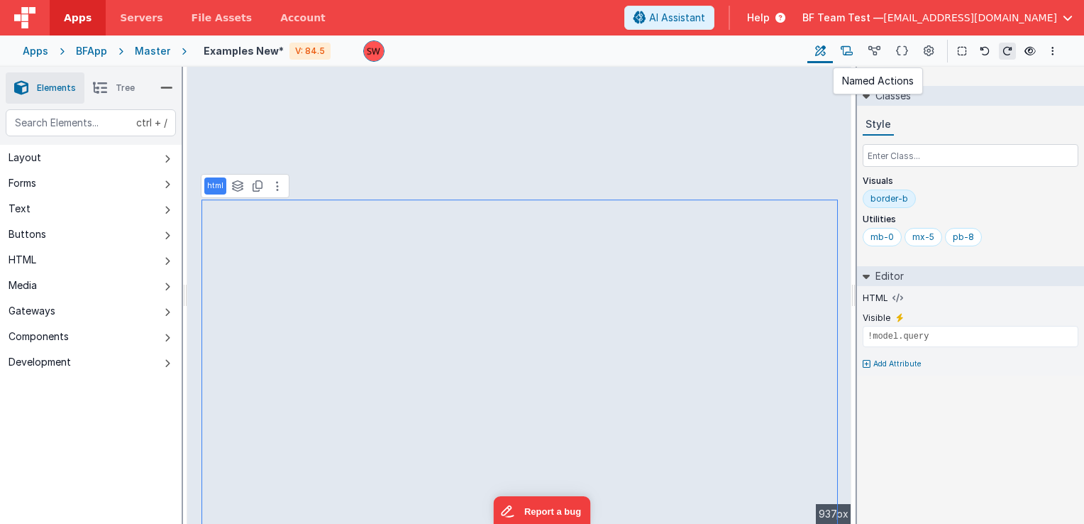
click at [849, 48] on icon at bounding box center [847, 51] width 12 height 15
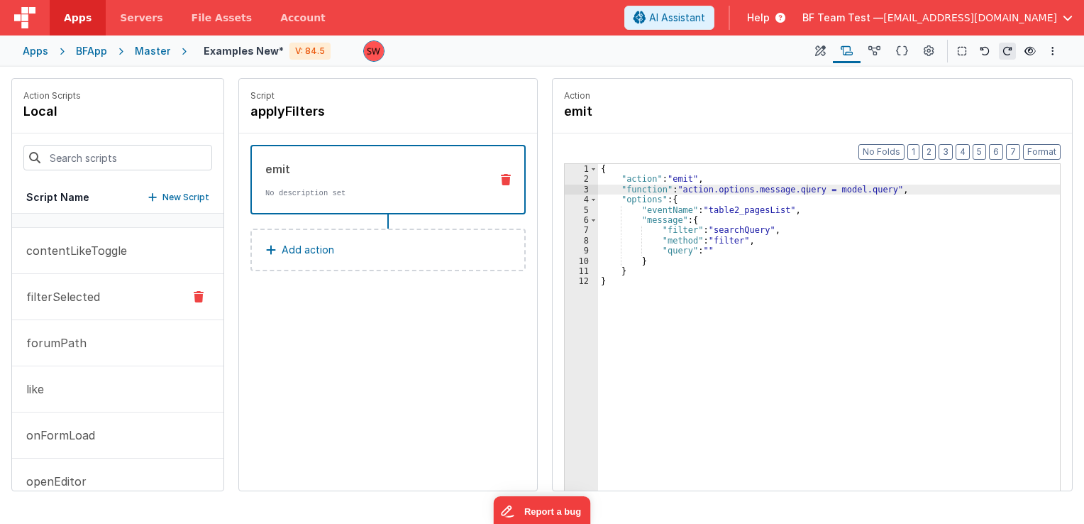
scroll to position [146, 0]
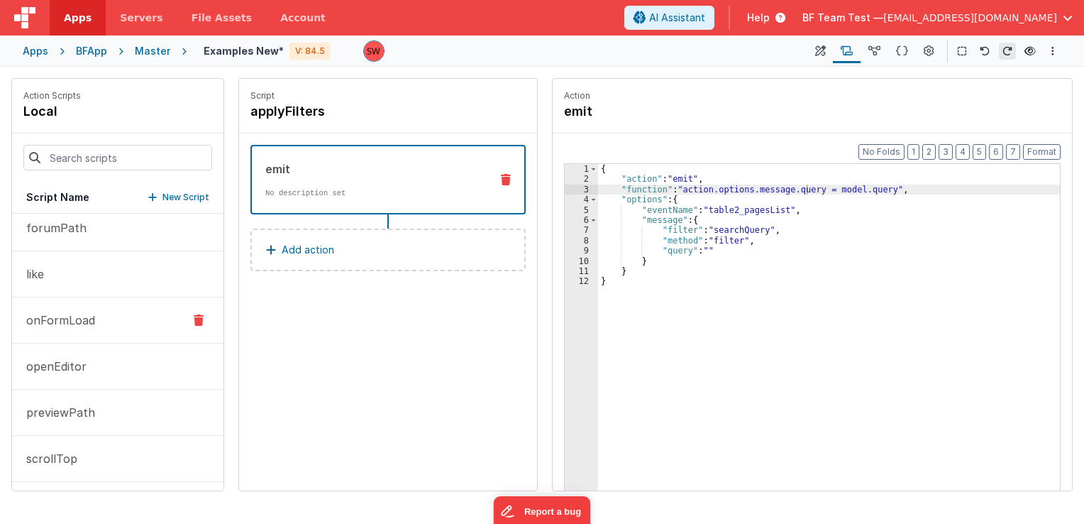
click at [124, 313] on button "onFormLoad" at bounding box center [117, 320] width 211 height 46
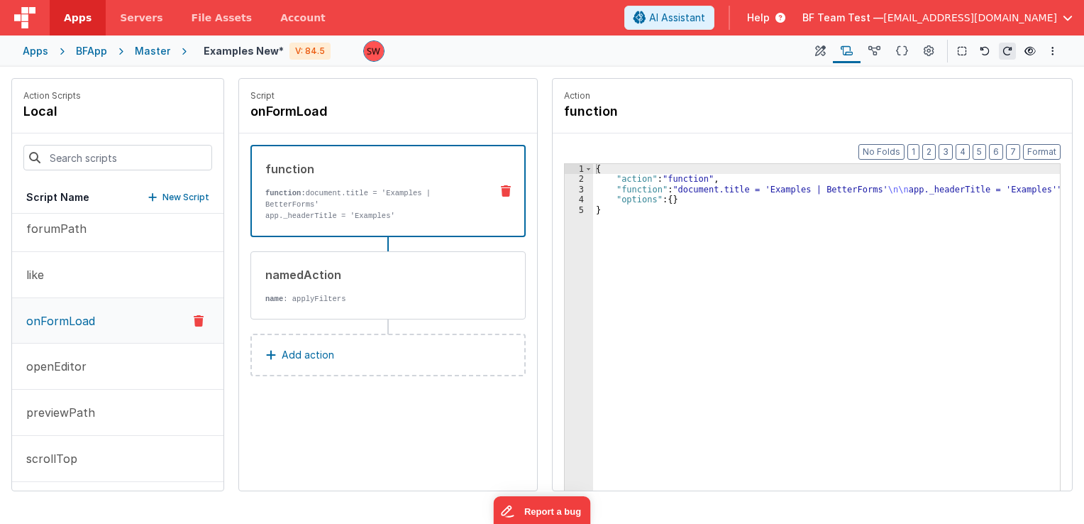
scroll to position [147, 0]
click at [110, 380] on button "openEditor" at bounding box center [117, 366] width 211 height 46
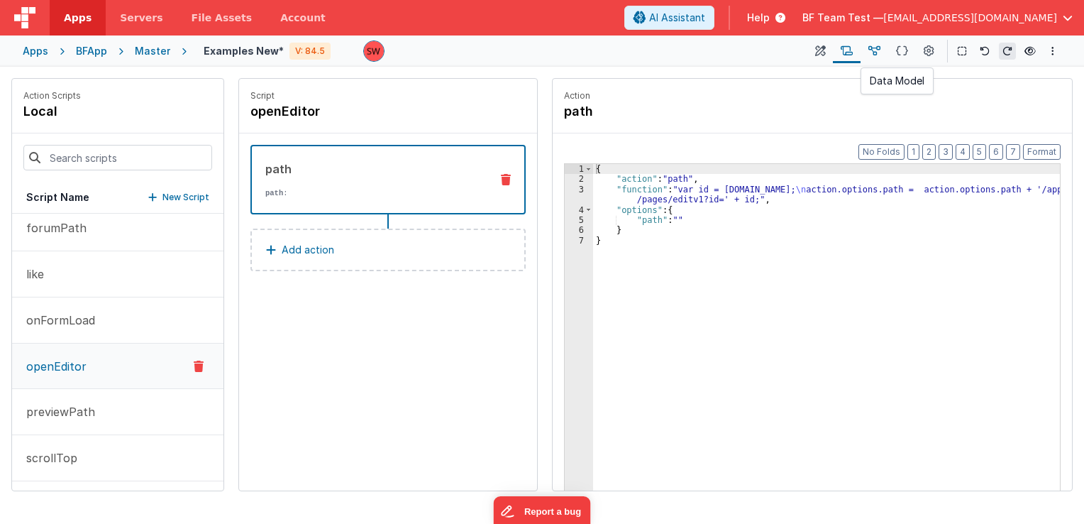
click at [881, 58] on button at bounding box center [875, 51] width 28 height 24
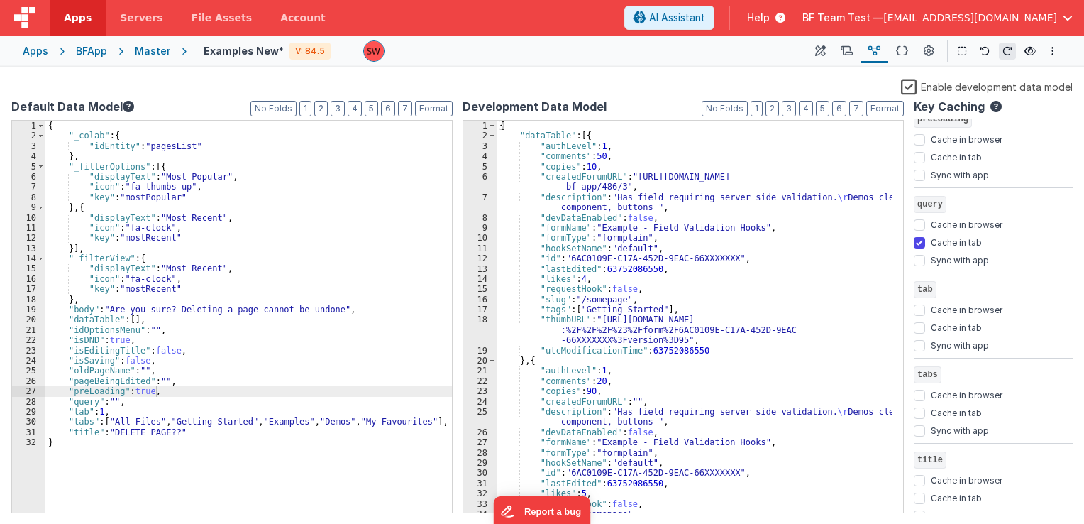
scroll to position [967, 0]
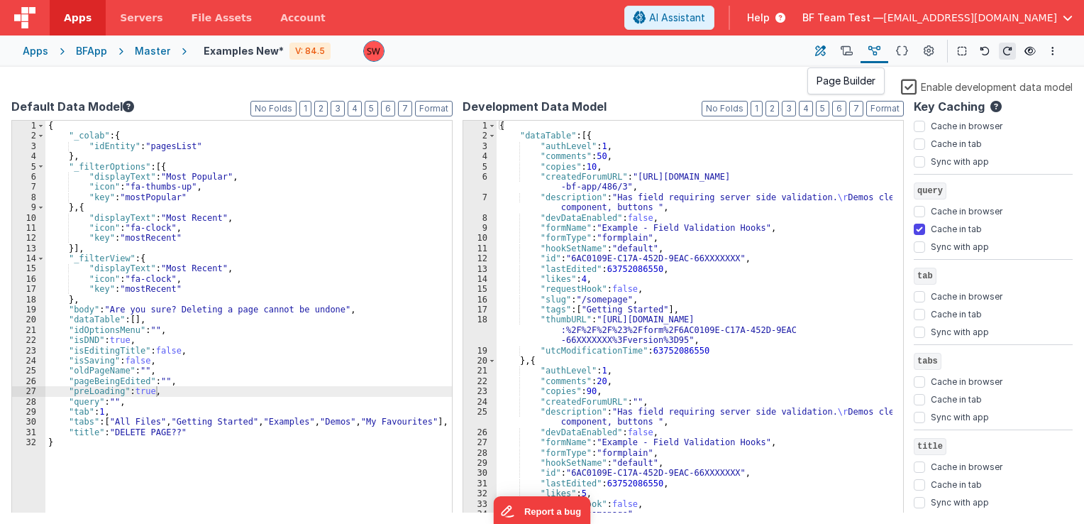
click at [822, 50] on icon at bounding box center [820, 51] width 11 height 15
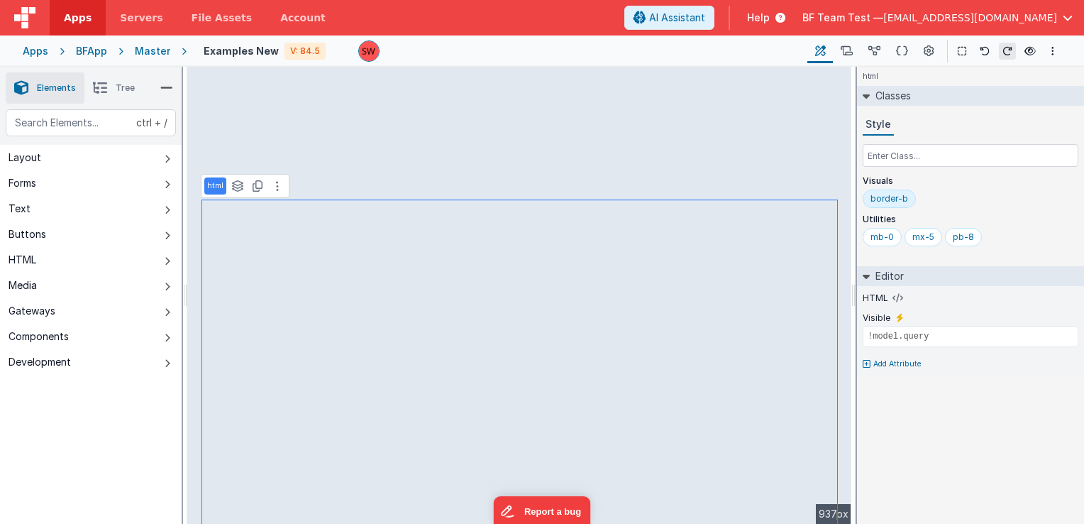
click at [148, 53] on div "Master" at bounding box center [152, 51] width 35 height 14
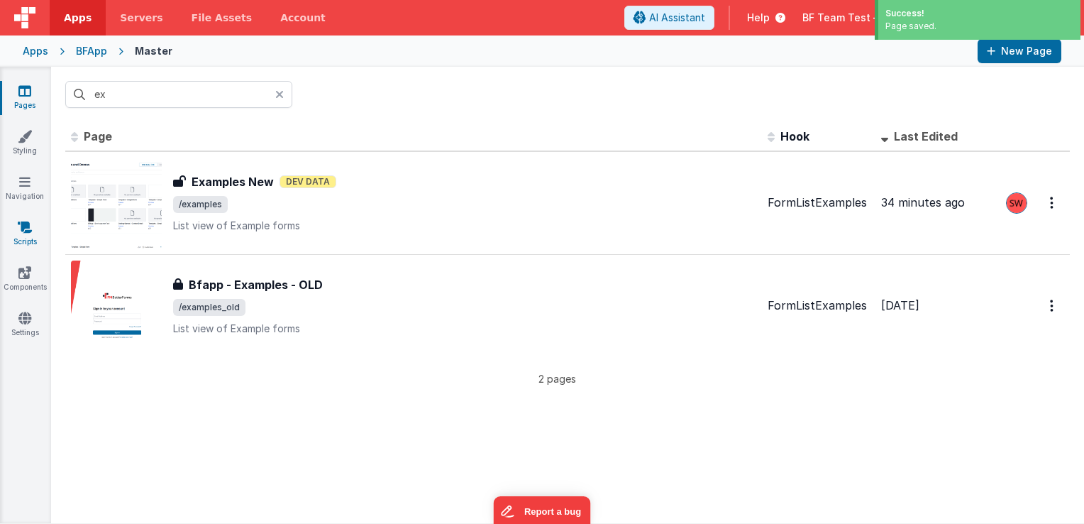
click at [18, 224] on icon at bounding box center [25, 227] width 14 height 14
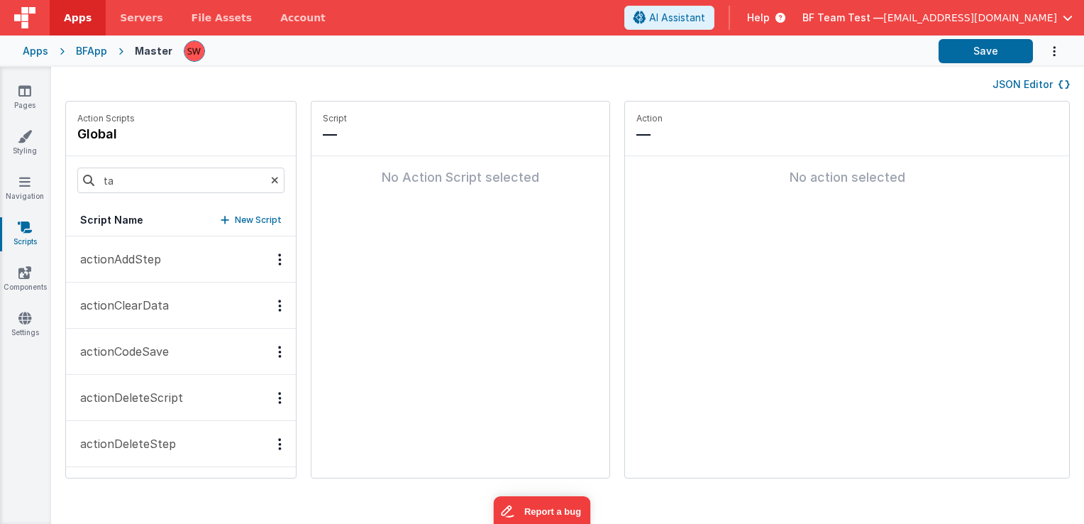
click at [271, 177] on icon at bounding box center [275, 180] width 8 height 48
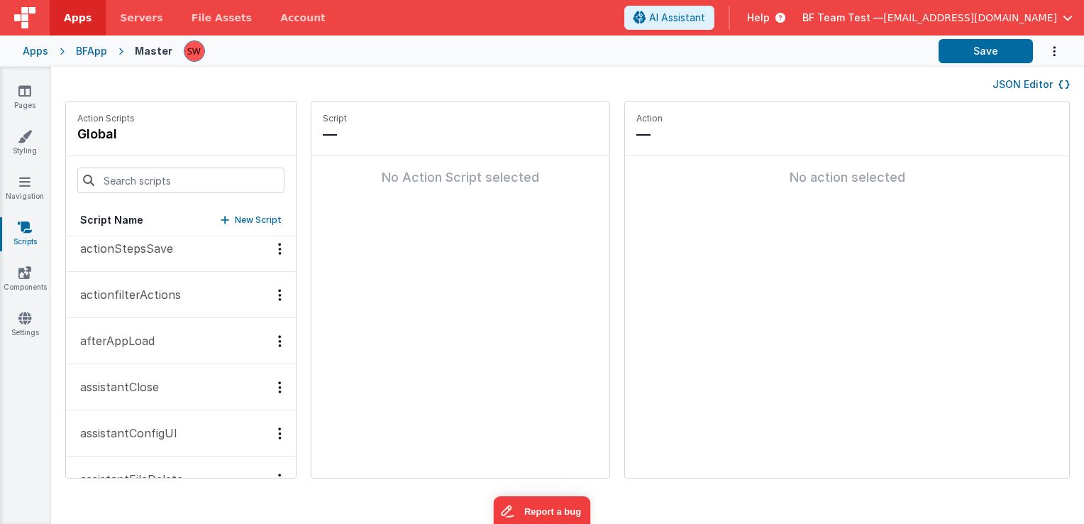
scroll to position [568, 0]
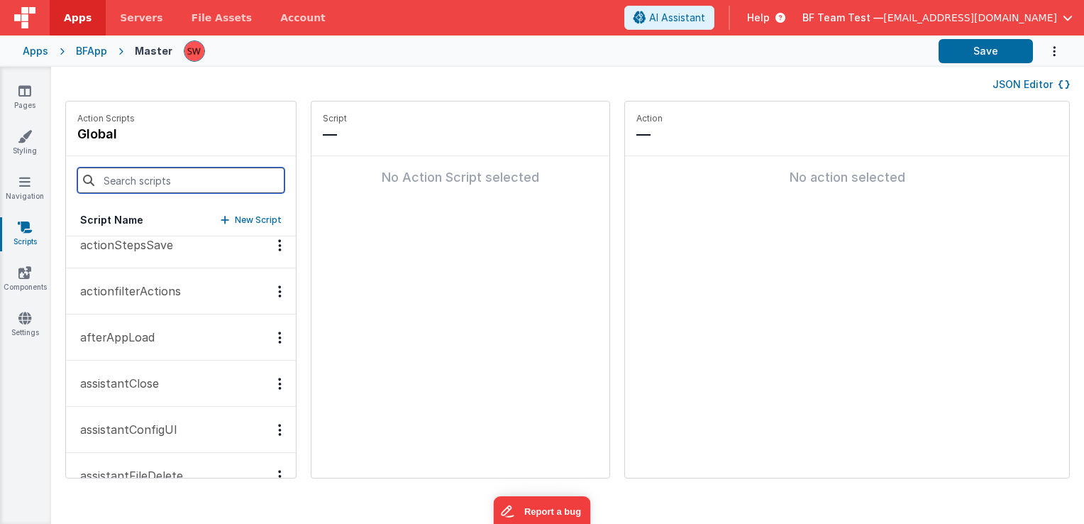
click at [168, 185] on input at bounding box center [180, 180] width 207 height 26
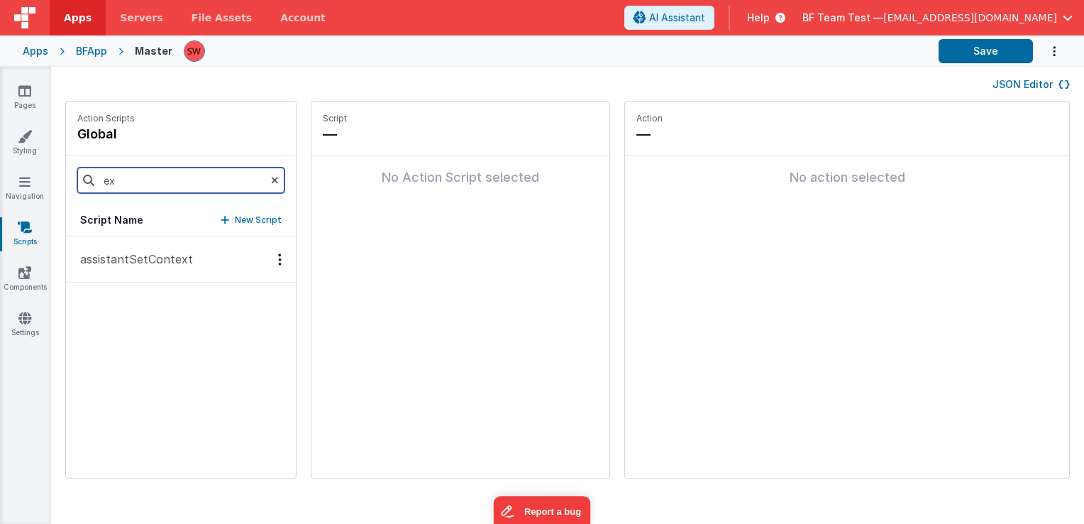
scroll to position [0, 0]
type input "e"
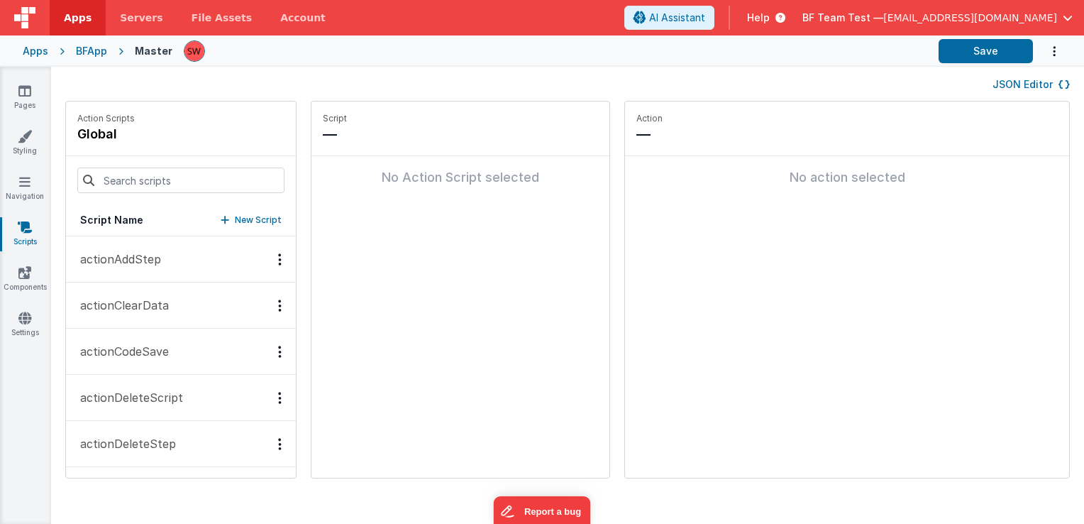
click at [168, 157] on div at bounding box center [181, 180] width 230 height 48
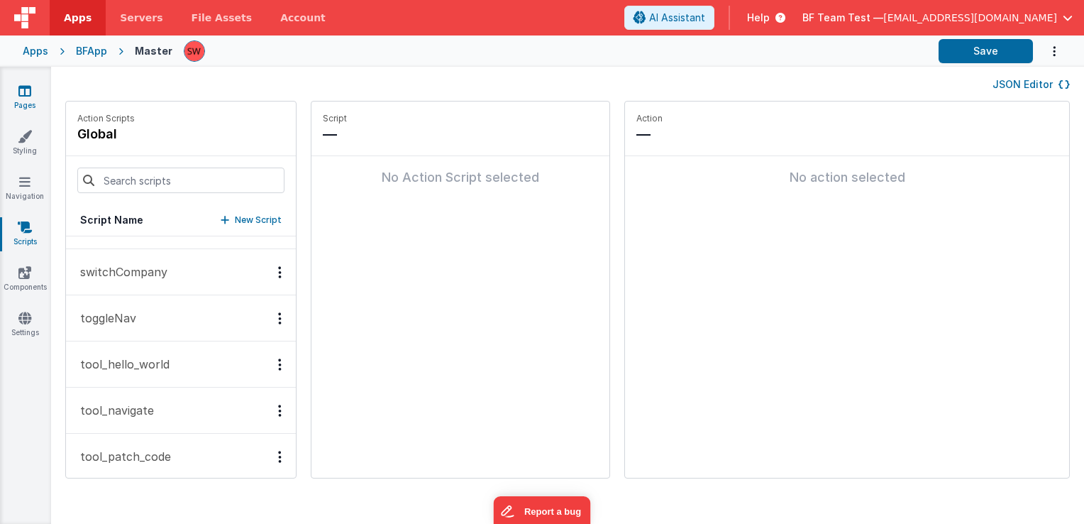
click at [27, 102] on link "Pages" at bounding box center [24, 98] width 51 height 28
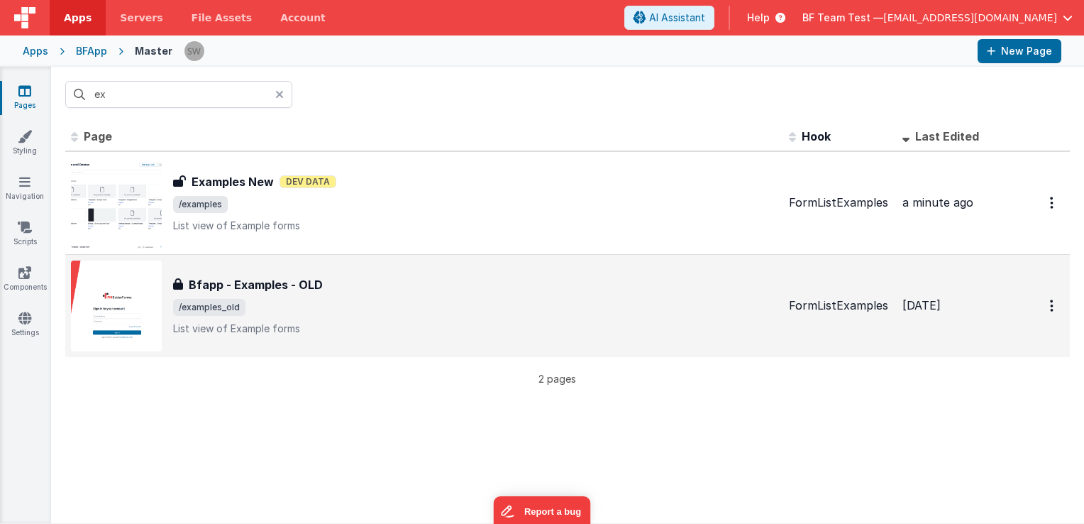
click at [304, 282] on h3 "Bfapp - Examples - OLD" at bounding box center [256, 284] width 134 height 17
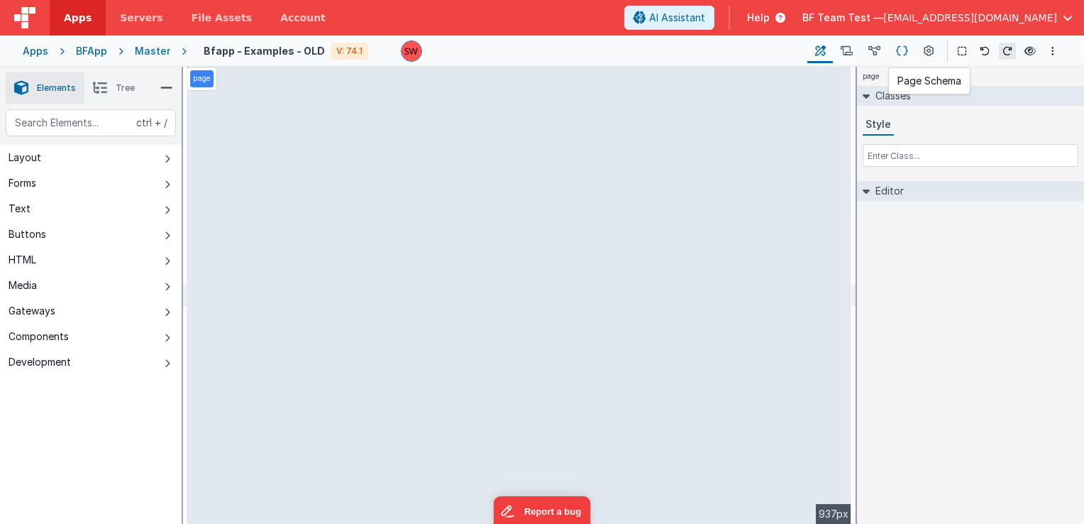
click at [911, 53] on button at bounding box center [902, 51] width 28 height 24
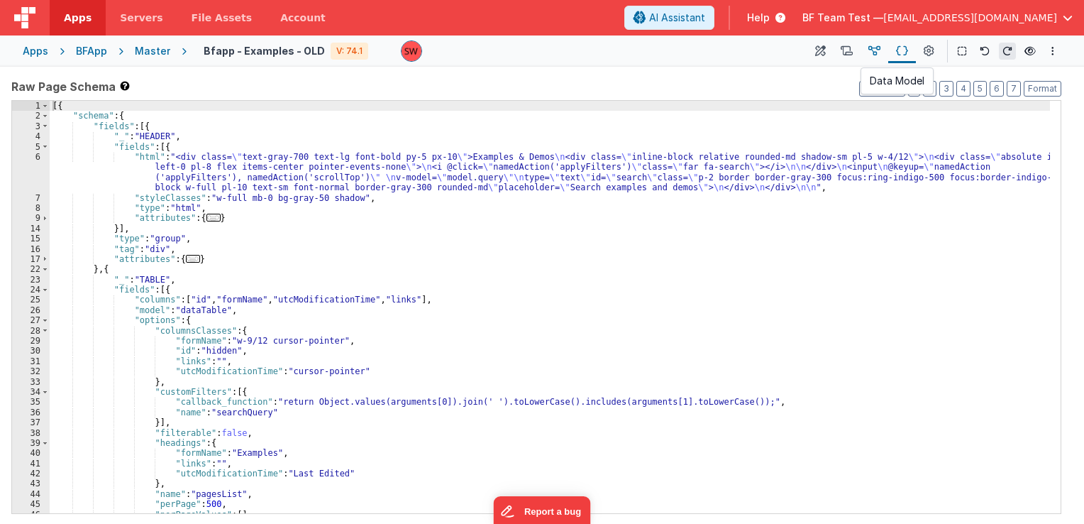
click at [882, 48] on button at bounding box center [875, 51] width 28 height 24
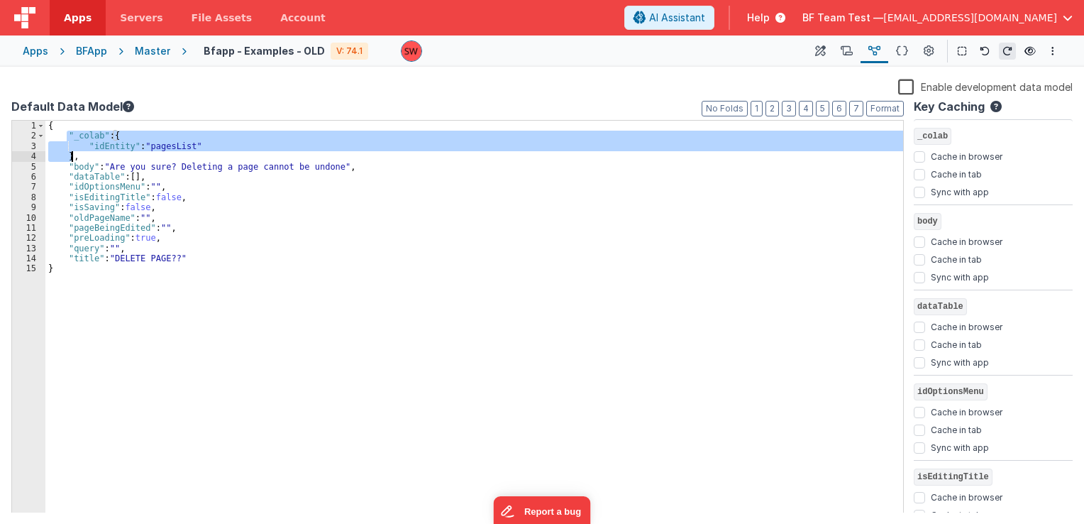
drag, startPoint x: 65, startPoint y: 134, endPoint x: 72, endPoint y: 156, distance: 22.9
click at [72, 156] on div "{ "_colab" : { "idEntity" : "pagesList" } , "body" : "Are you sure? Deleting a …" at bounding box center [474, 328] width 858 height 414
click at [144, 48] on div "Master" at bounding box center [152, 51] width 35 height 14
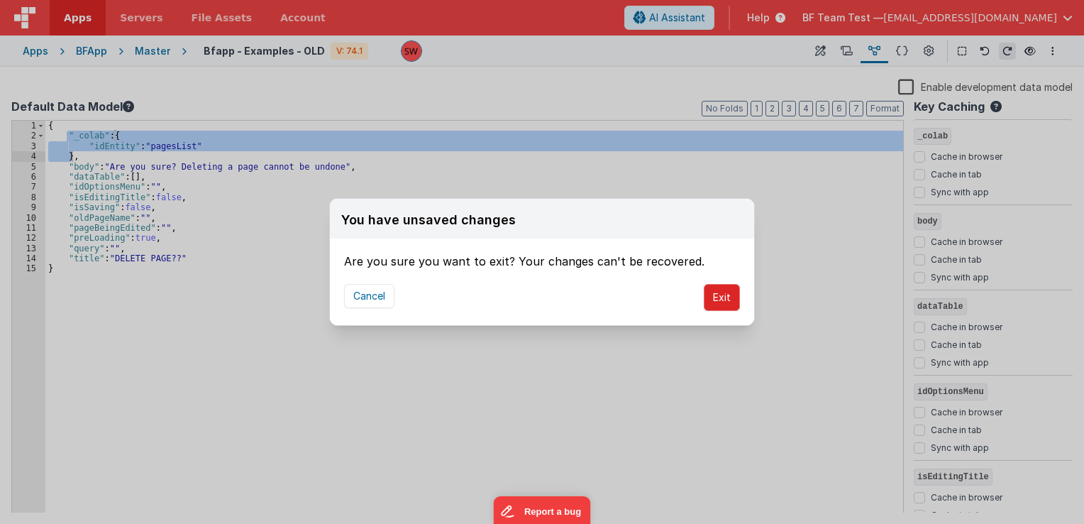
click at [719, 295] on button "Exit" at bounding box center [722, 297] width 36 height 27
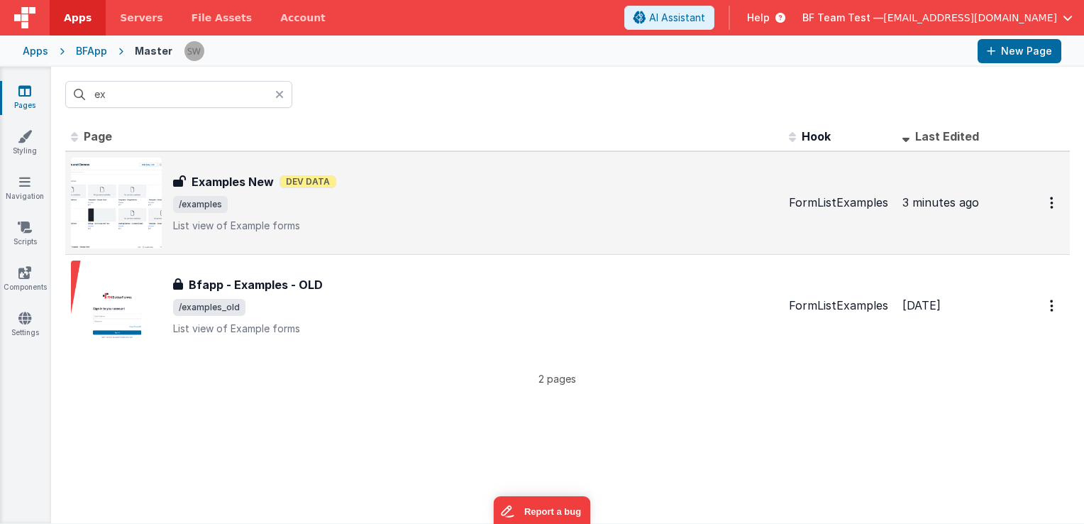
click at [417, 194] on div "Examples New Examples New Dev Data /examples List view of Example forms" at bounding box center [475, 203] width 605 height 60
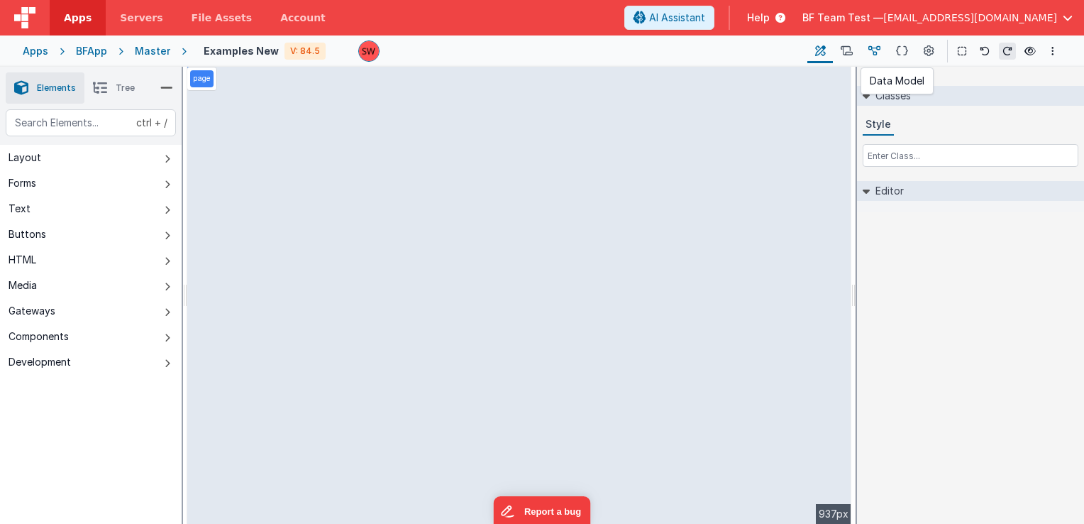
click at [870, 55] on icon at bounding box center [875, 51] width 12 height 15
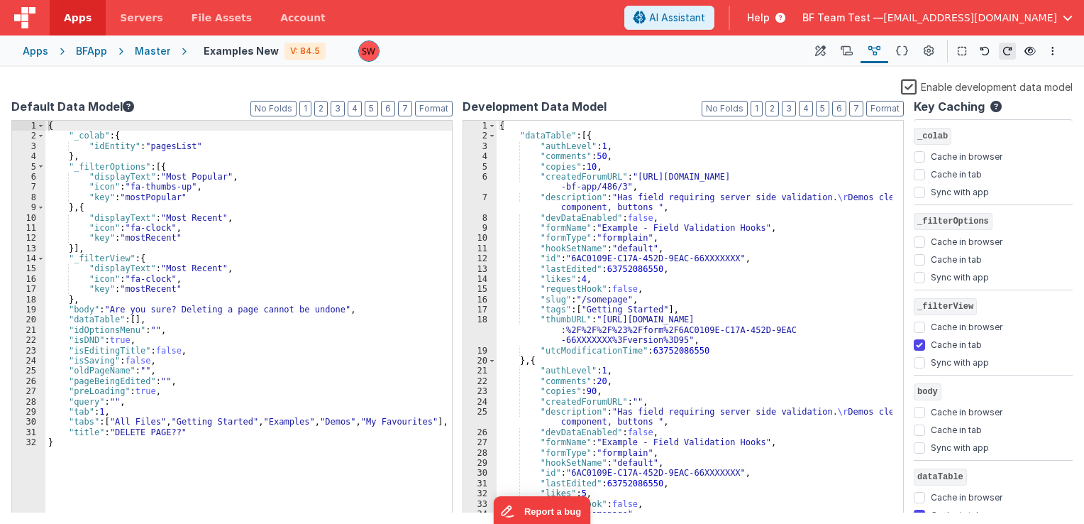
click at [68, 422] on div "{ "_colab" : { "idEntity" : "pagesList" } , "_filterOptions" : [{ "displayText"…" at bounding box center [248, 328] width 407 height 414
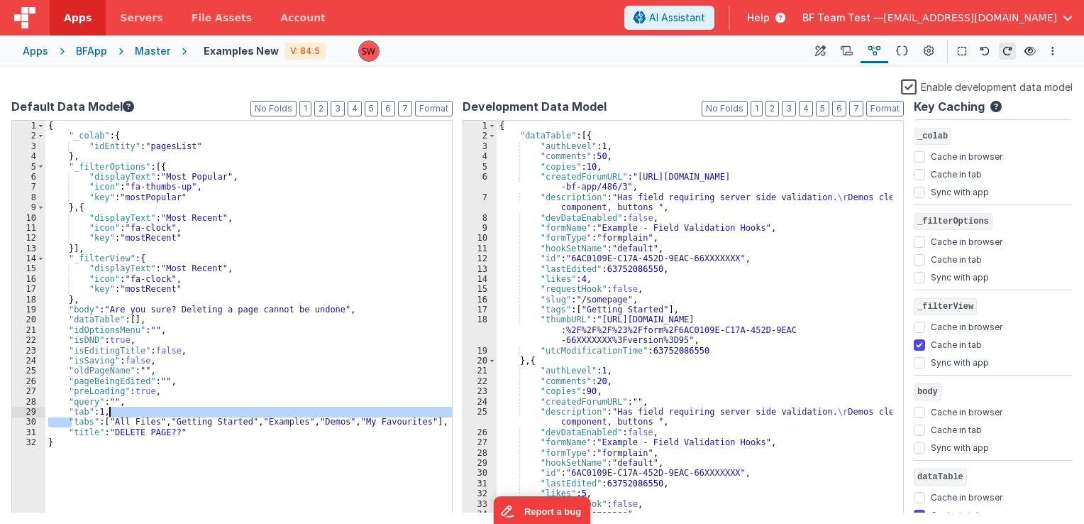
drag, startPoint x: 70, startPoint y: 424, endPoint x: 154, endPoint y: 415, distance: 84.2
click at [154, 415] on div "{ "_colab" : { "idEntity" : "pagesList" } , "_filterOptions" : [{ "displayText"…" at bounding box center [248, 328] width 407 height 414
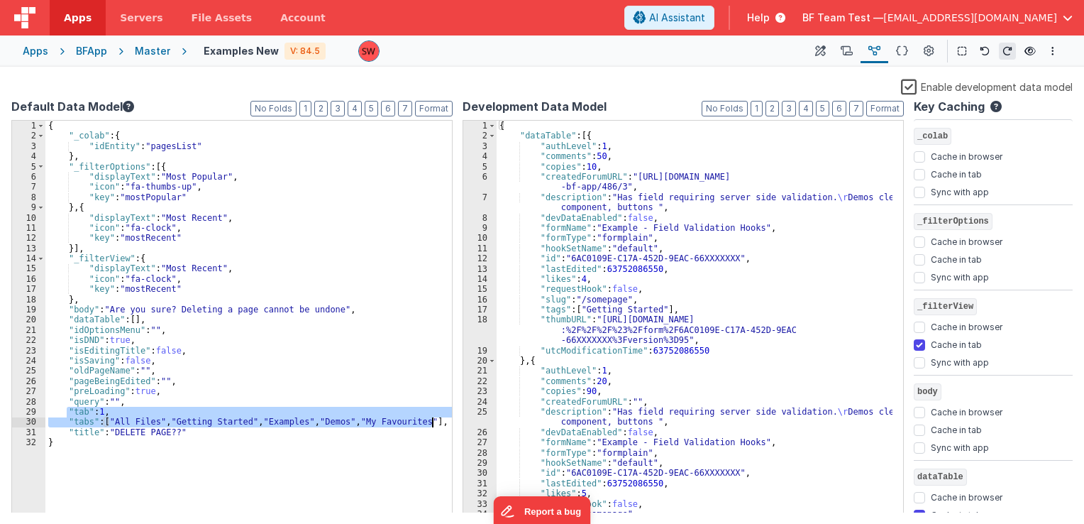
drag, startPoint x: 65, startPoint y: 414, endPoint x: 433, endPoint y: 419, distance: 368.3
click at [433, 419] on div "{ "_colab" : { "idEntity" : "pagesList" } , "_filterOptions" : [{ "displayText"…" at bounding box center [248, 328] width 407 height 414
click at [103, 410] on div "{ "_colab" : { "idEntity" : "pagesList" } , "_filterOptions" : [{ "displayText"…" at bounding box center [248, 317] width 407 height 392
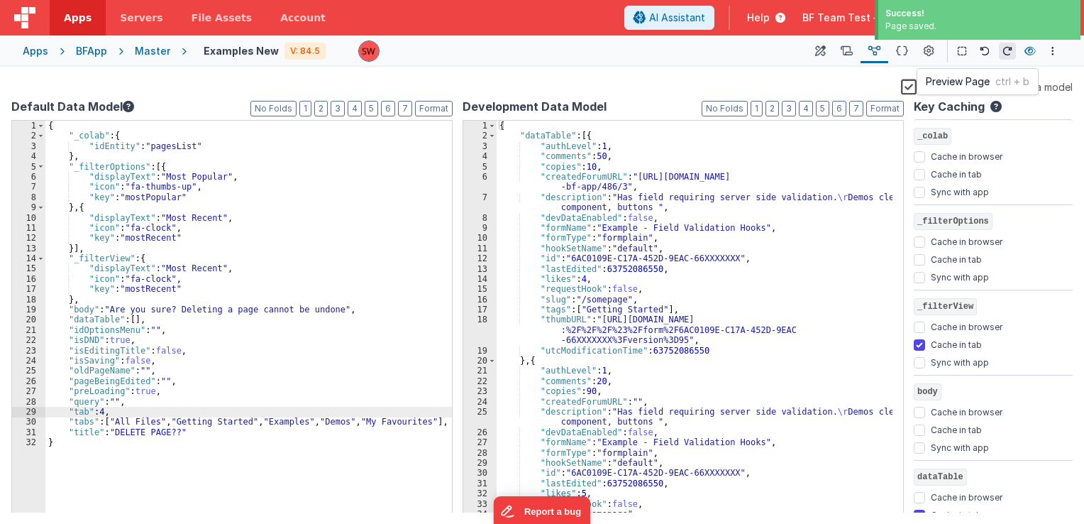
click at [1030, 54] on icon at bounding box center [1030, 51] width 11 height 10
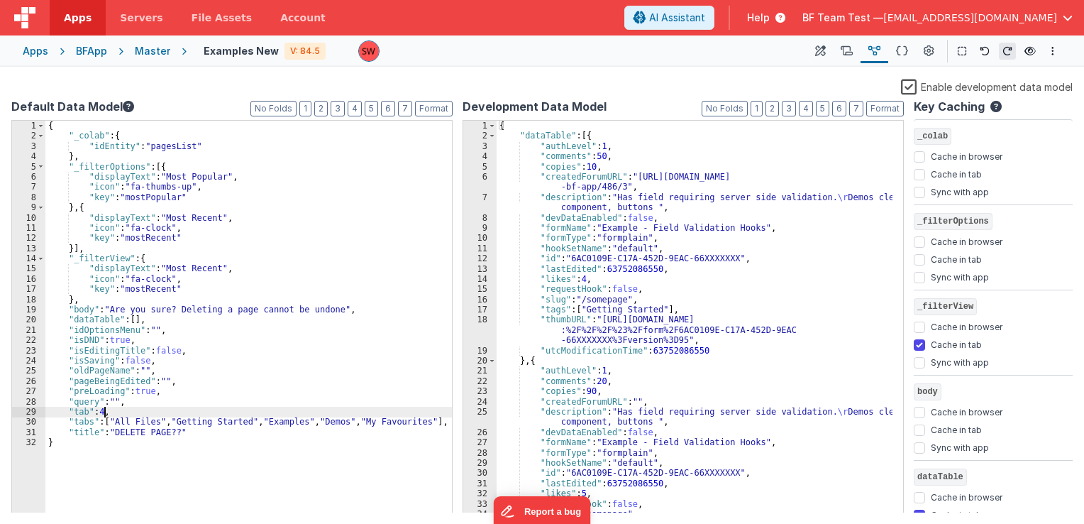
click at [105, 412] on div "{ "_colab" : { "idEntity" : "pagesList" } , "_filterOptions" : [{ "displayText"…" at bounding box center [248, 328] width 407 height 414
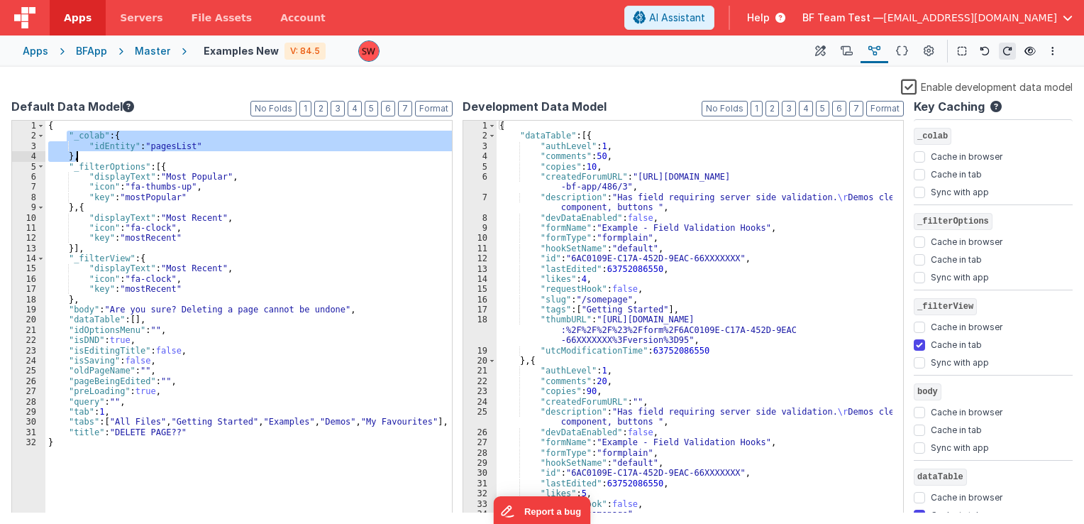
drag, startPoint x: 65, startPoint y: 136, endPoint x: 79, endPoint y: 154, distance: 22.7
click at [79, 154] on div "{ "_colab" : { "idEntity" : "pagesList" } , "_filterOptions" : [{ "displayText"…" at bounding box center [248, 328] width 407 height 414
checkbox input "true"
checkbox input "false"
checkbox input "true"
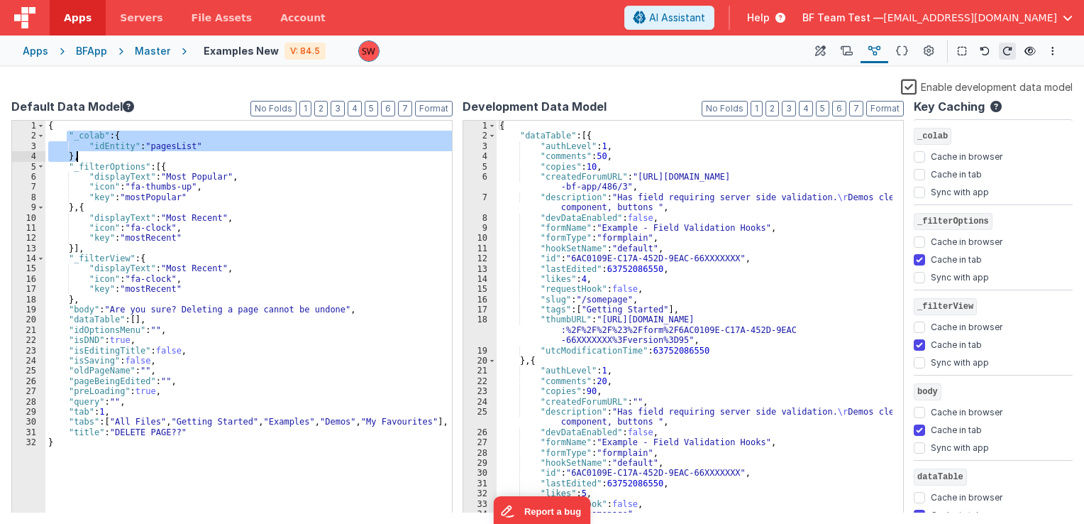
checkbox input "false"
checkbox input "true"
checkbox input "false"
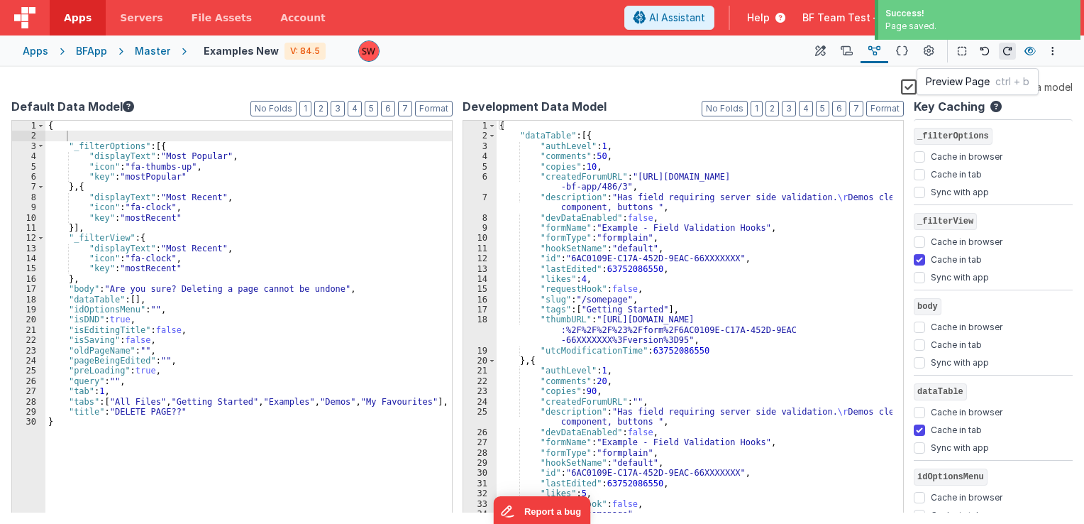
click at [1030, 48] on icon at bounding box center [1030, 51] width 11 height 10
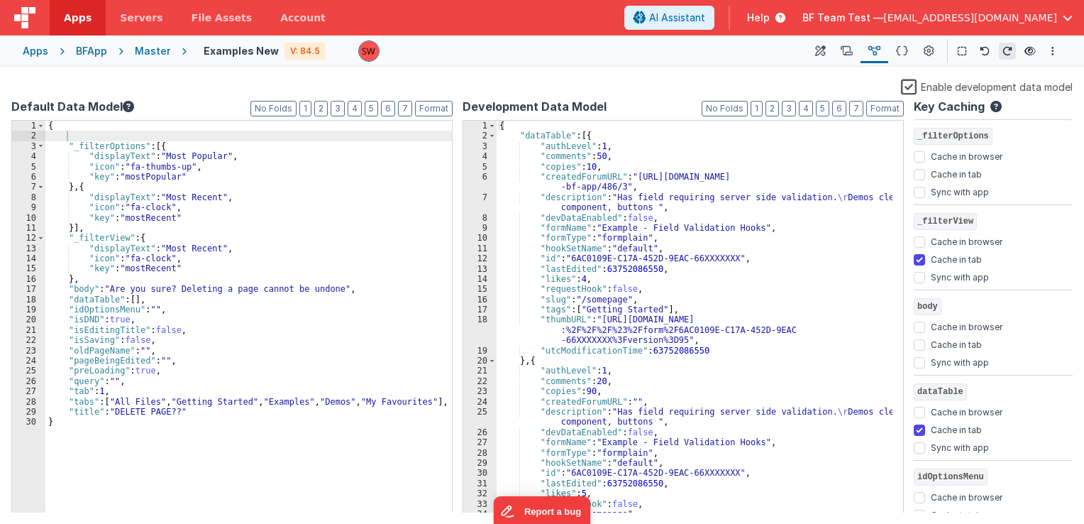
click at [95, 138] on div "{ "_filterOptions" : [{ "displayText" : "Most Popular" , "icon" : "fa-thumbs-up…" at bounding box center [248, 328] width 407 height 414
checkbox input "false"
checkbox input "true"
checkbox input "false"
checkbox input "true"
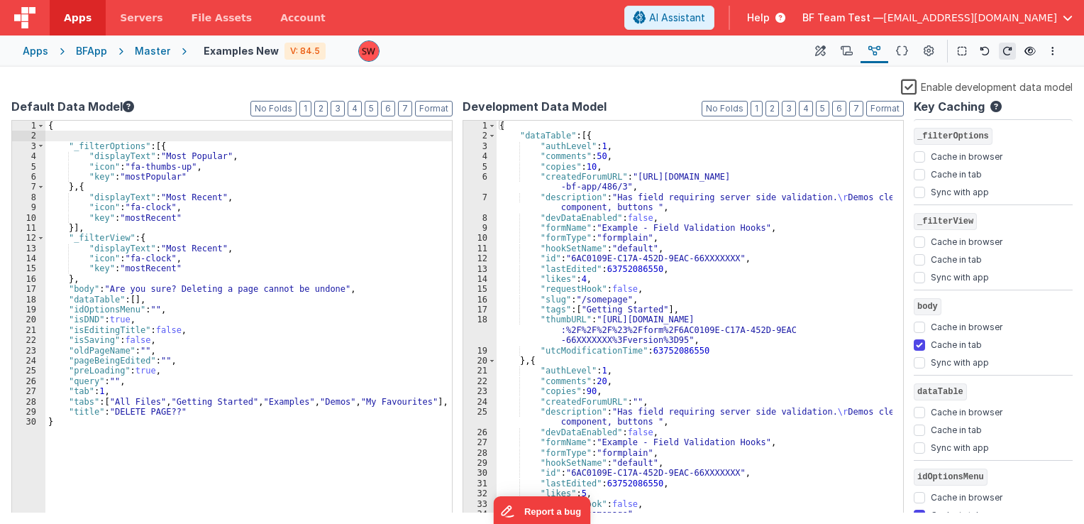
checkbox input "false"
checkbox input "true"
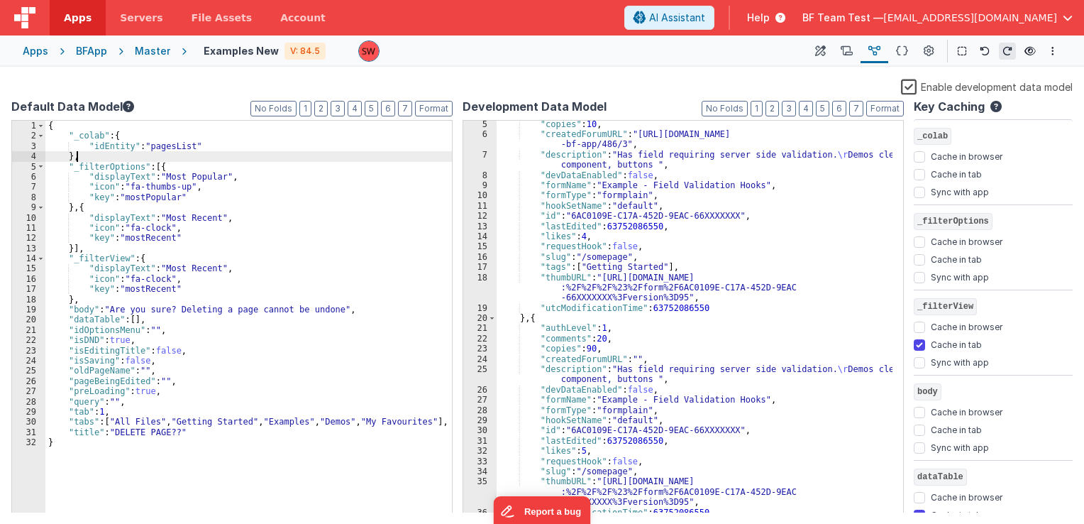
scroll to position [67, 0]
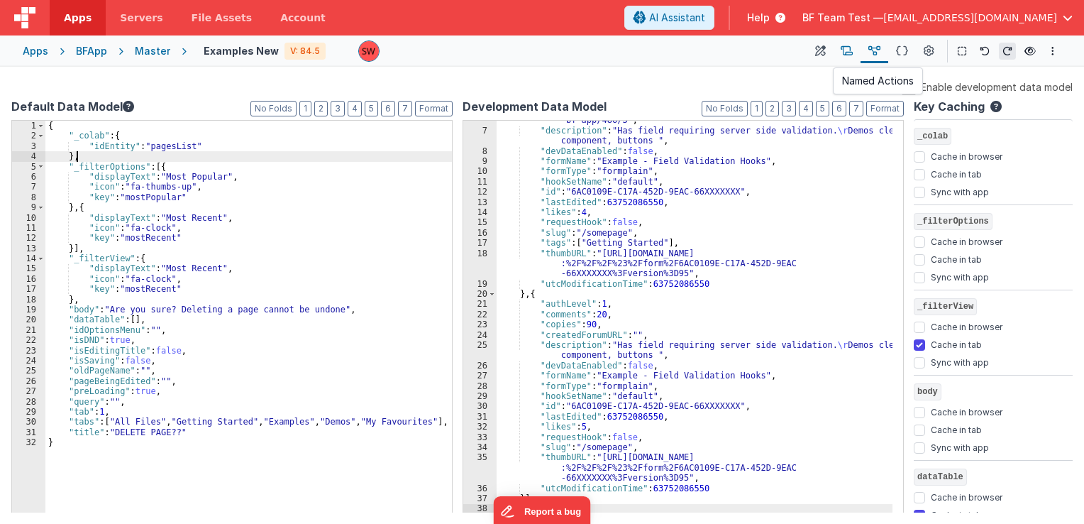
click at [846, 44] on icon at bounding box center [847, 51] width 12 height 15
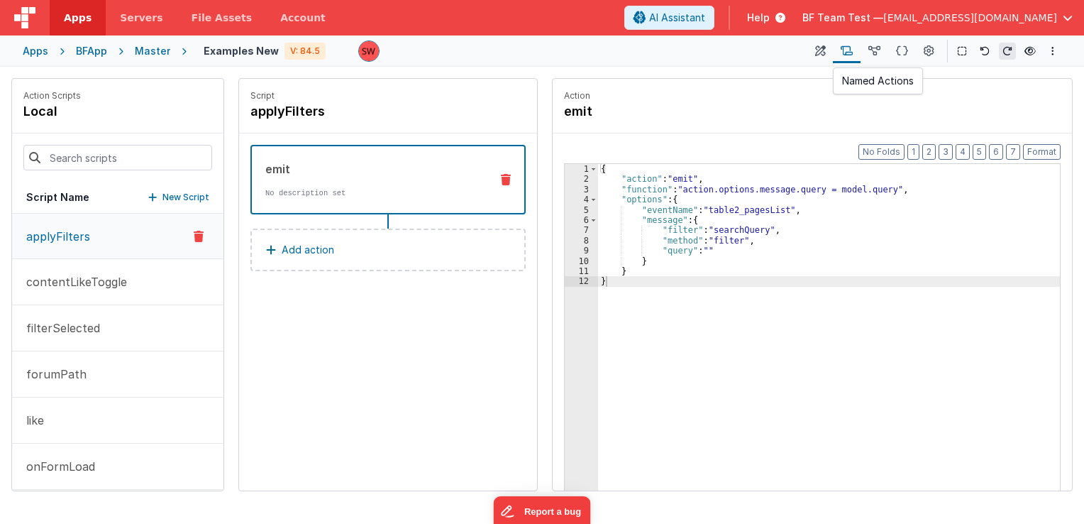
click at [835, 50] on button at bounding box center [847, 51] width 28 height 24
click at [823, 47] on icon at bounding box center [820, 51] width 11 height 15
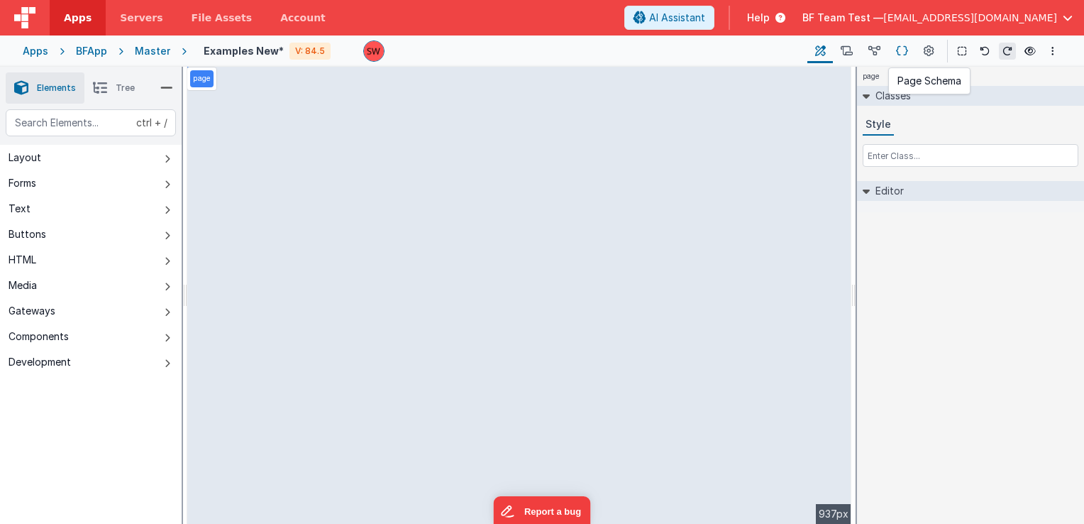
click at [902, 53] on icon at bounding box center [902, 51] width 12 height 15
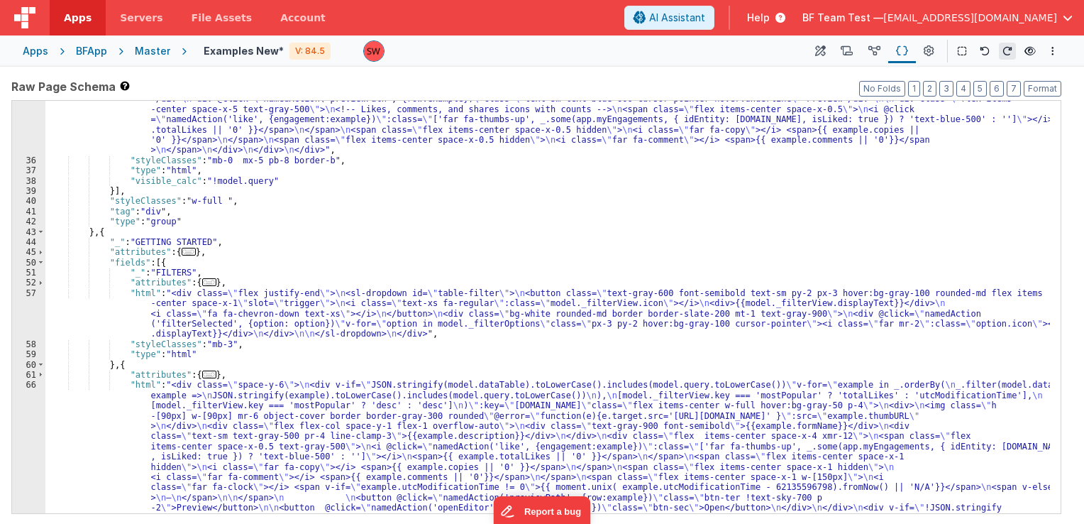
scroll to position [527, 0]
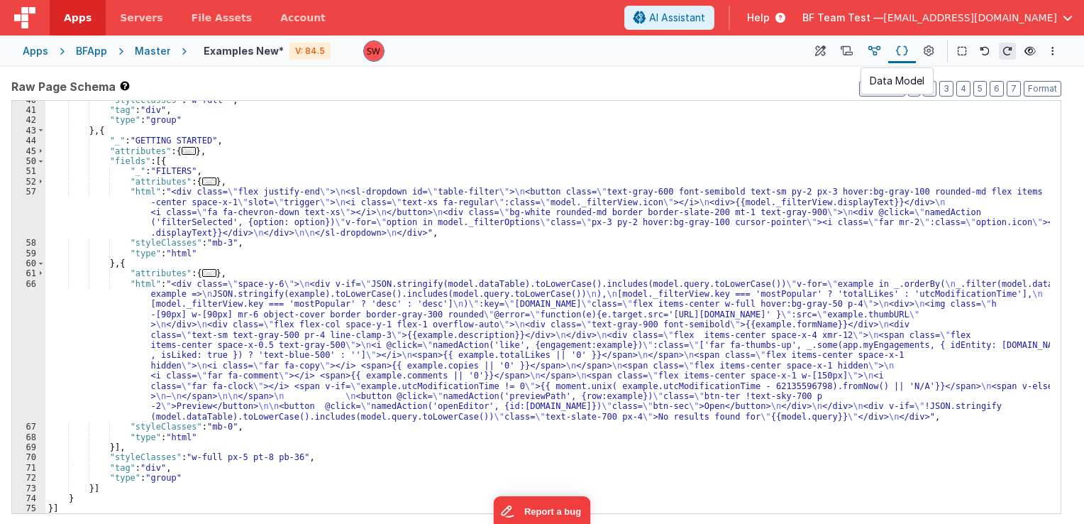
click at [876, 52] on icon at bounding box center [875, 51] width 12 height 15
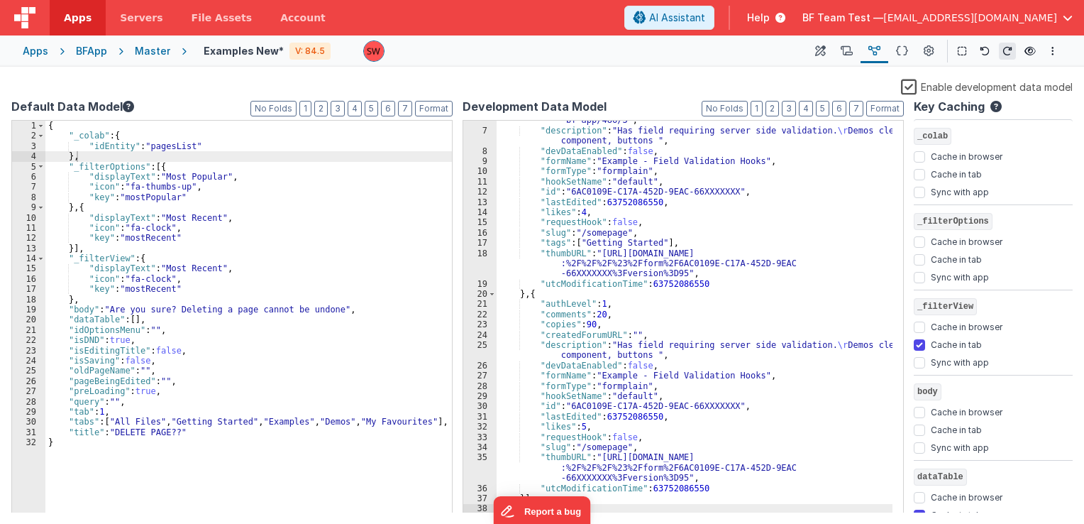
scroll to position [0, 0]
